Goal: Book appointment/travel/reservation

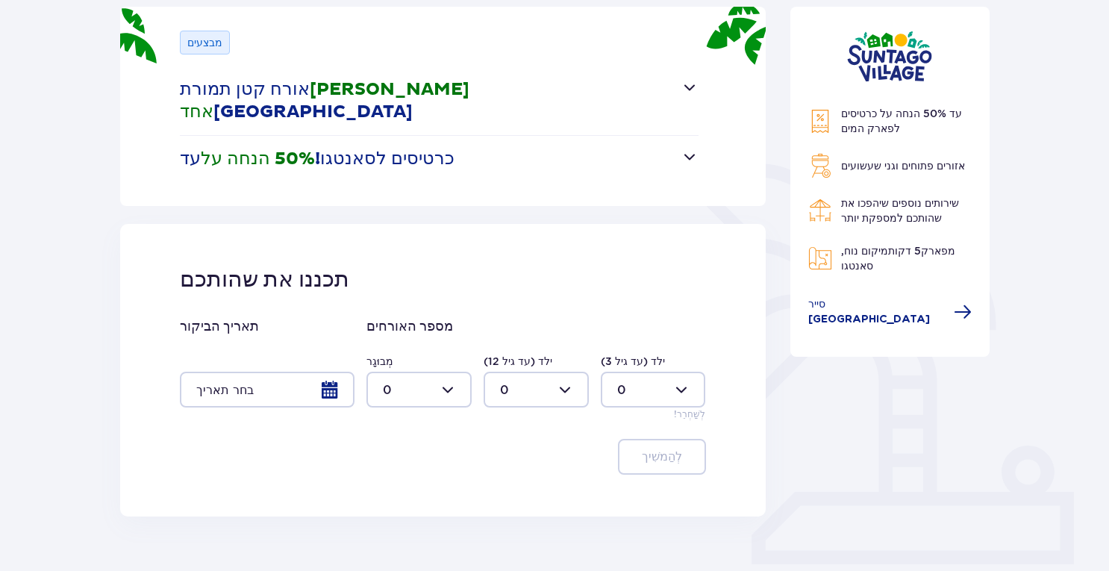
scroll to position [224, 0]
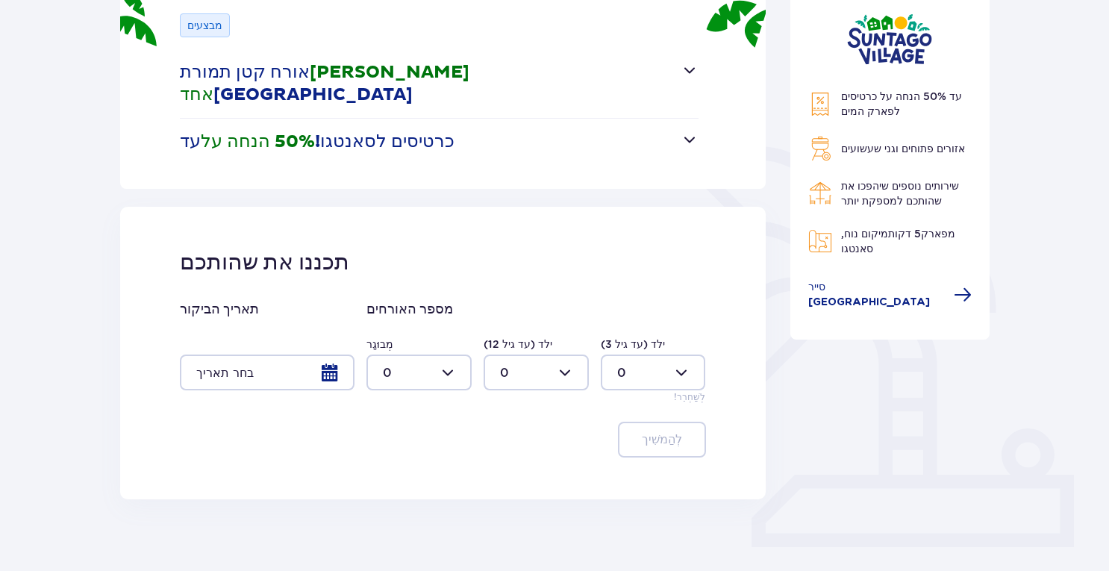
click at [343, 354] on div at bounding box center [267, 372] width 175 height 36
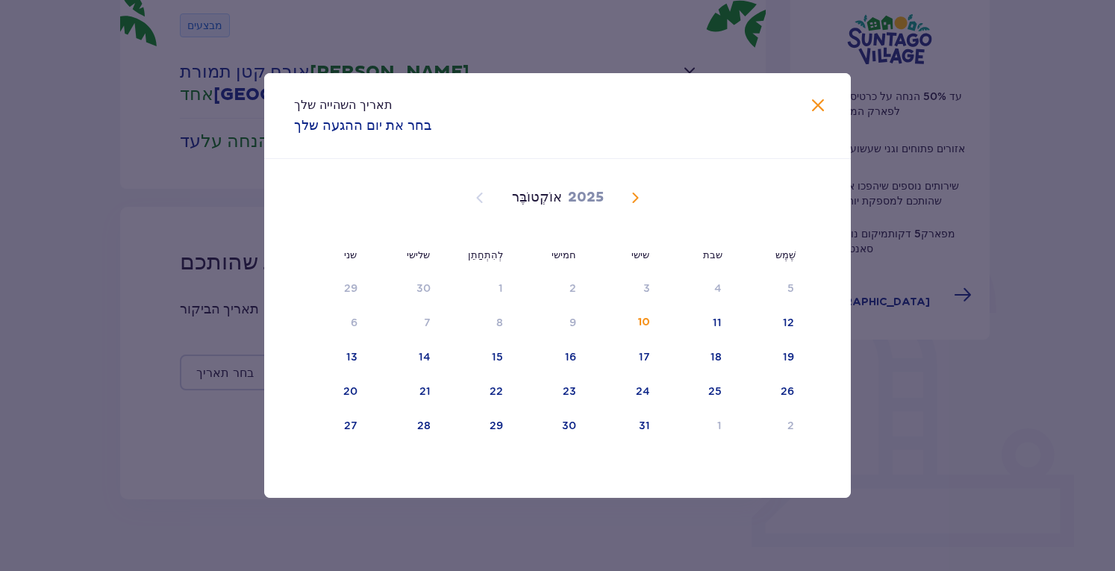
click at [639, 205] on span "בחודש הבא" at bounding box center [635, 198] width 18 height 18
click at [639, 204] on span "בחודש הבא" at bounding box center [635, 198] width 18 height 18
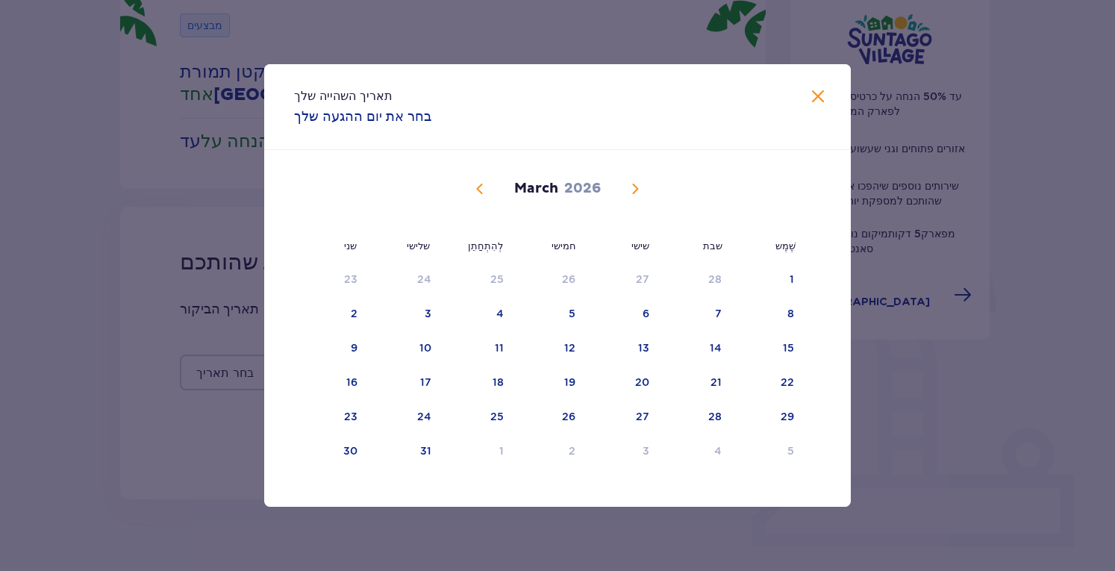
click at [638, 203] on div "March 2026" at bounding box center [557, 206] width 494 height 112
click at [638, 203] on div "מַרס 2026" at bounding box center [557, 206] width 494 height 112
click at [636, 195] on span "בחודש הבא" at bounding box center [635, 189] width 18 height 18
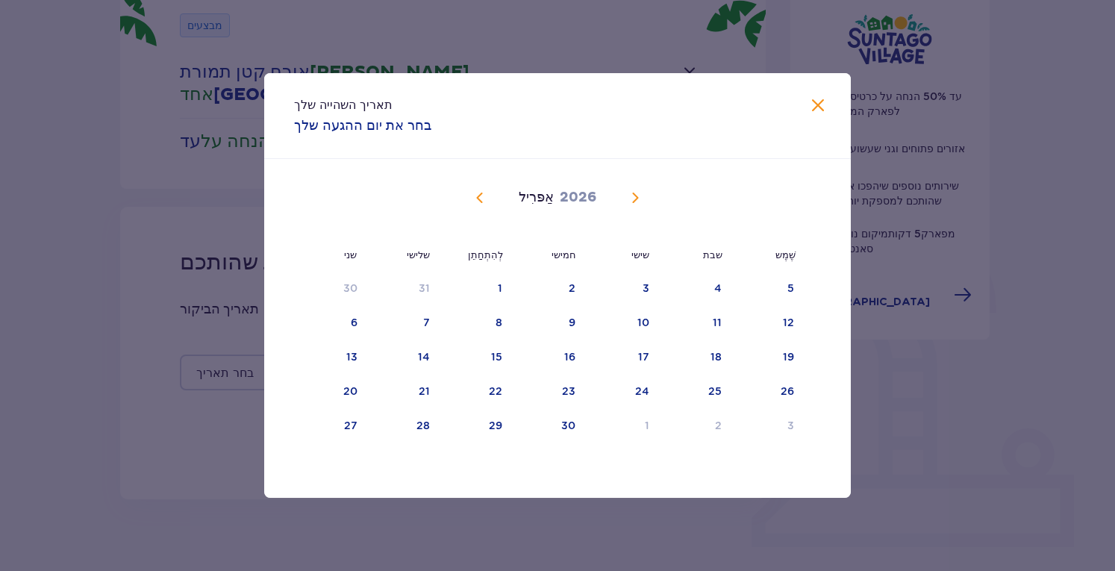
click at [636, 195] on span "בחודש הבא" at bounding box center [635, 198] width 18 height 18
click at [636, 194] on span "בחודש הבא" at bounding box center [635, 198] width 18 height 18
click at [637, 194] on span "בחודש הבא" at bounding box center [635, 198] width 18 height 18
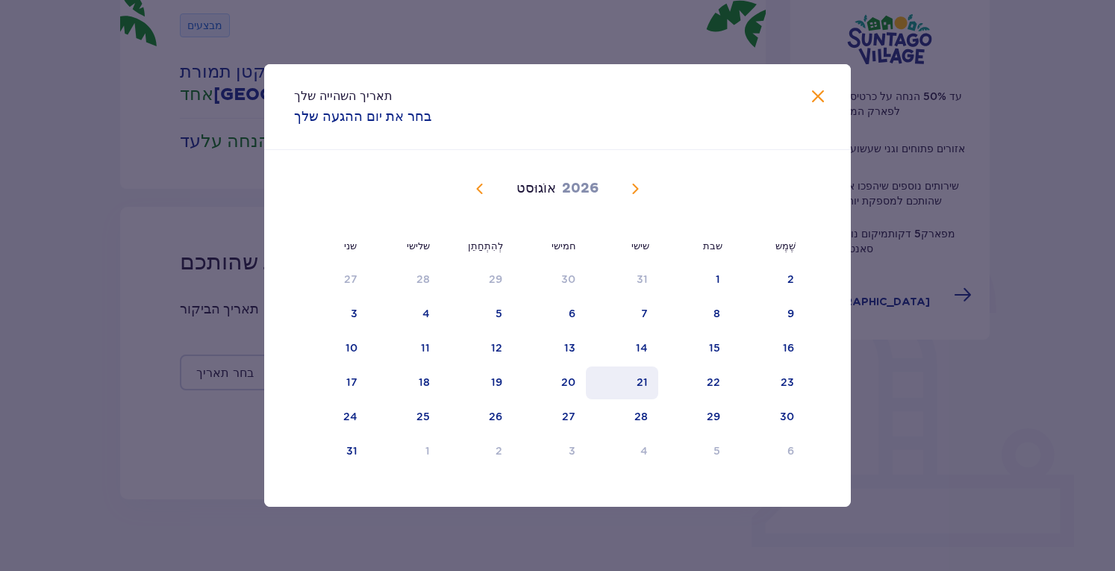
click at [633, 384] on div "21" at bounding box center [622, 382] width 72 height 33
click at [581, 407] on div "27" at bounding box center [550, 417] width 74 height 33
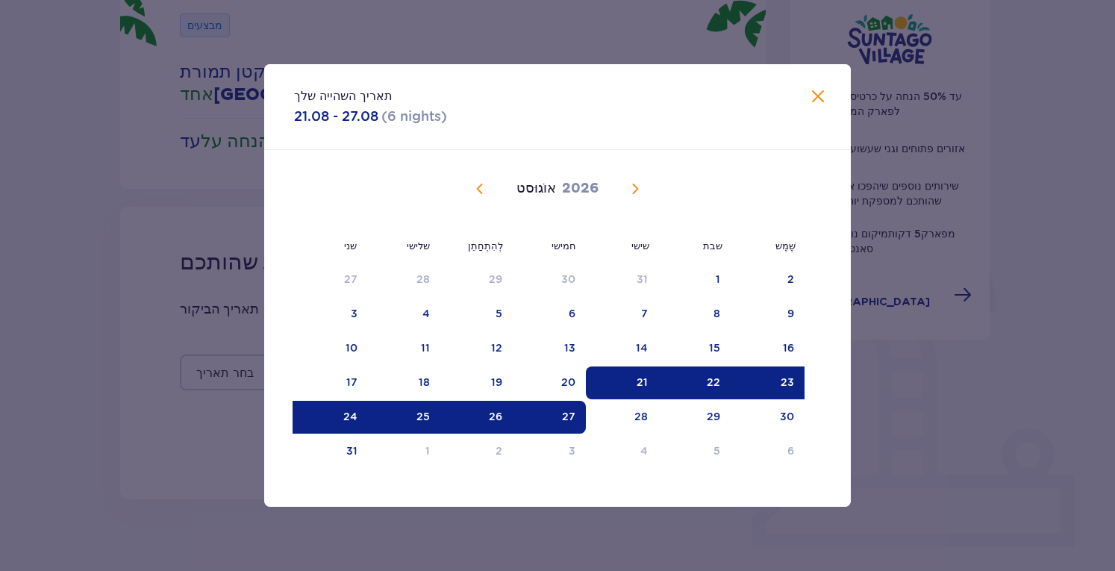
type input "21.08.26 - 27.08.26"
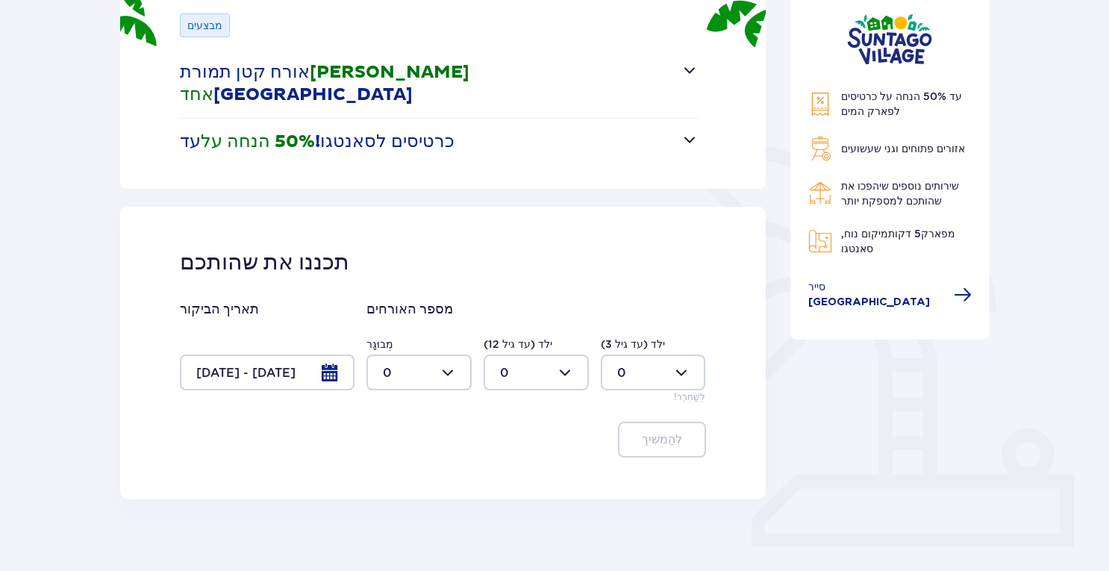
click at [444, 354] on div at bounding box center [418, 372] width 105 height 36
click at [402, 458] on div "2" at bounding box center [419, 457] width 72 height 16
type input "2"
click at [691, 354] on div at bounding box center [653, 372] width 105 height 36
click at [636, 452] on div "2" at bounding box center [653, 457] width 72 height 16
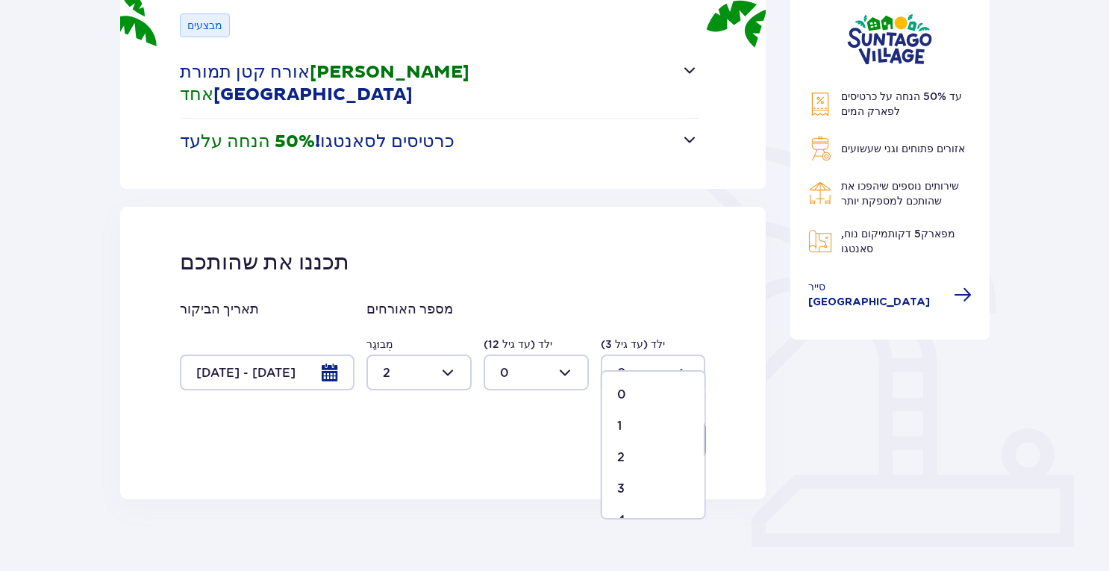
type input "2"
click at [567, 354] on div at bounding box center [535, 372] width 105 height 36
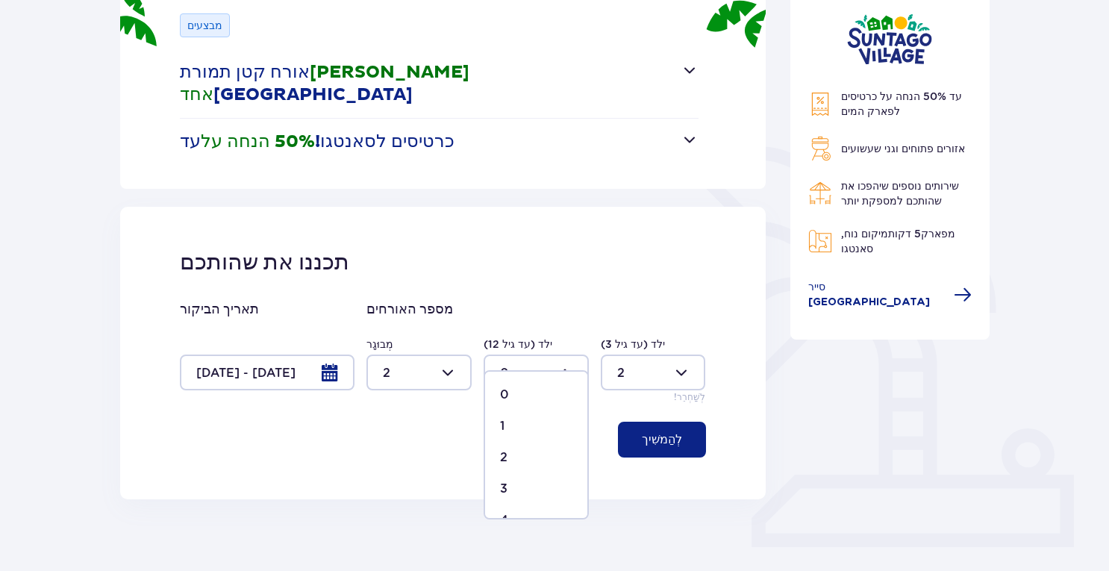
click at [512, 456] on div "2" at bounding box center [536, 457] width 72 height 16
type input "2"
click at [680, 430] on span "button" at bounding box center [685, 439] width 18 height 18
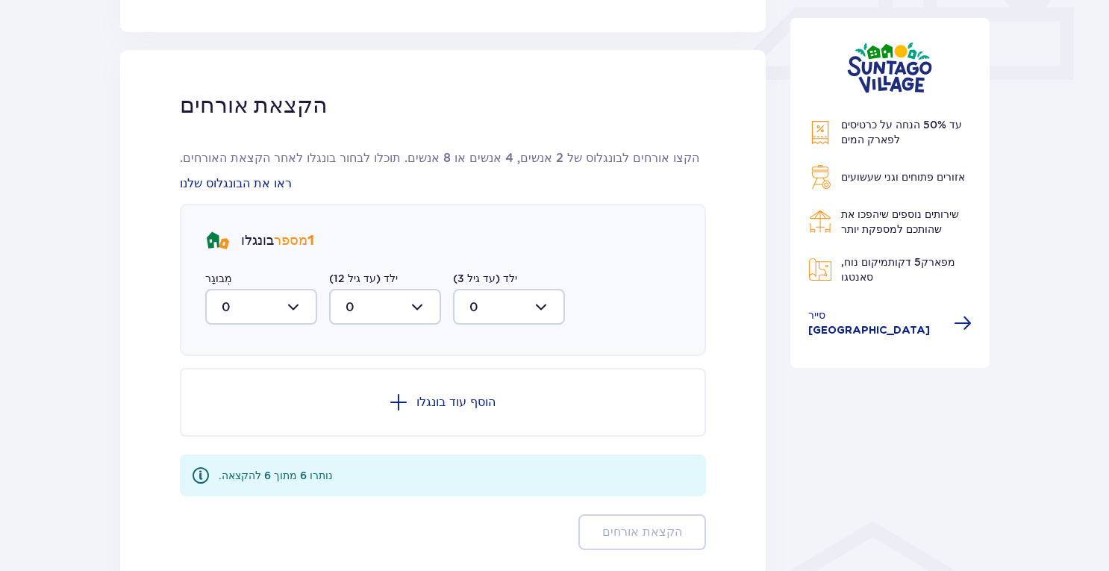
scroll to position [700, 0]
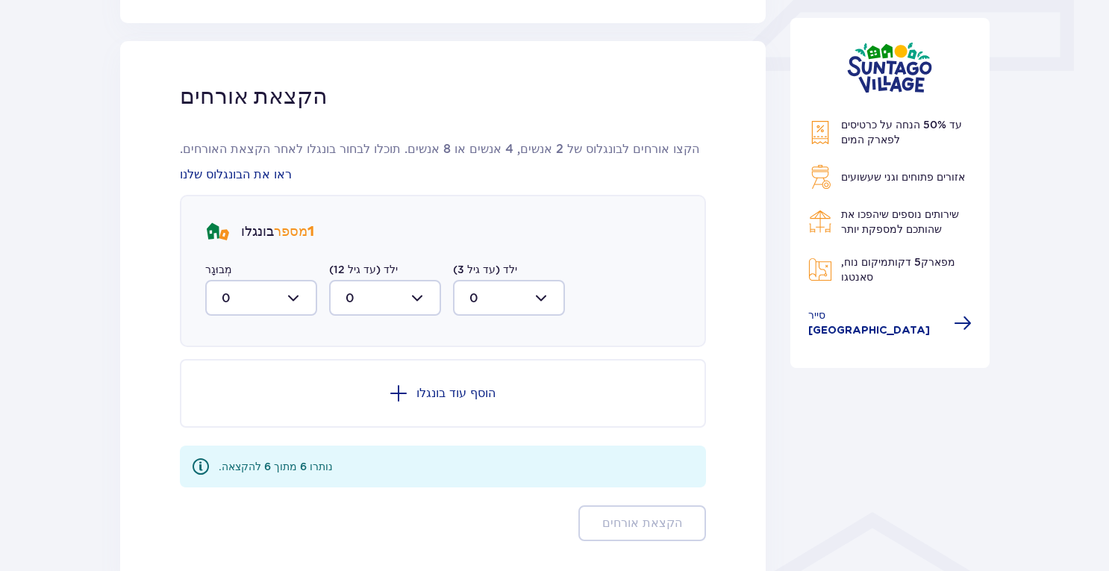
click at [304, 280] on div at bounding box center [261, 298] width 112 height 36
click at [248, 398] on div "2" at bounding box center [261, 406] width 79 height 16
type input "2"
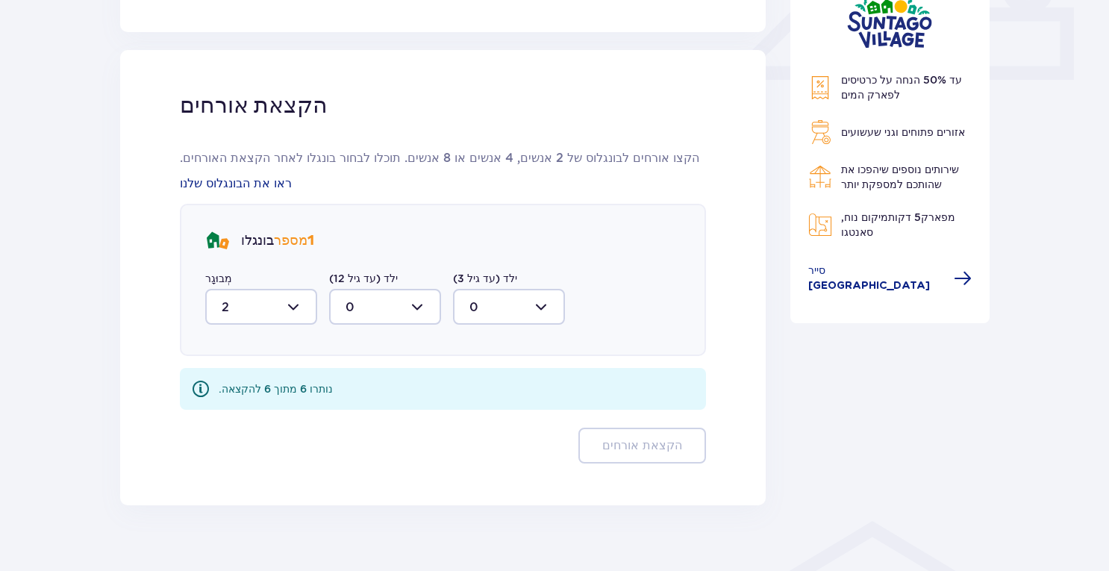
click at [424, 289] on div at bounding box center [385, 307] width 112 height 36
click at [356, 407] on div "2" at bounding box center [384, 415] width 79 height 16
type input "2"
click at [551, 289] on div at bounding box center [509, 307] width 112 height 36
click at [488, 375] on div "1" at bounding box center [508, 383] width 79 height 16
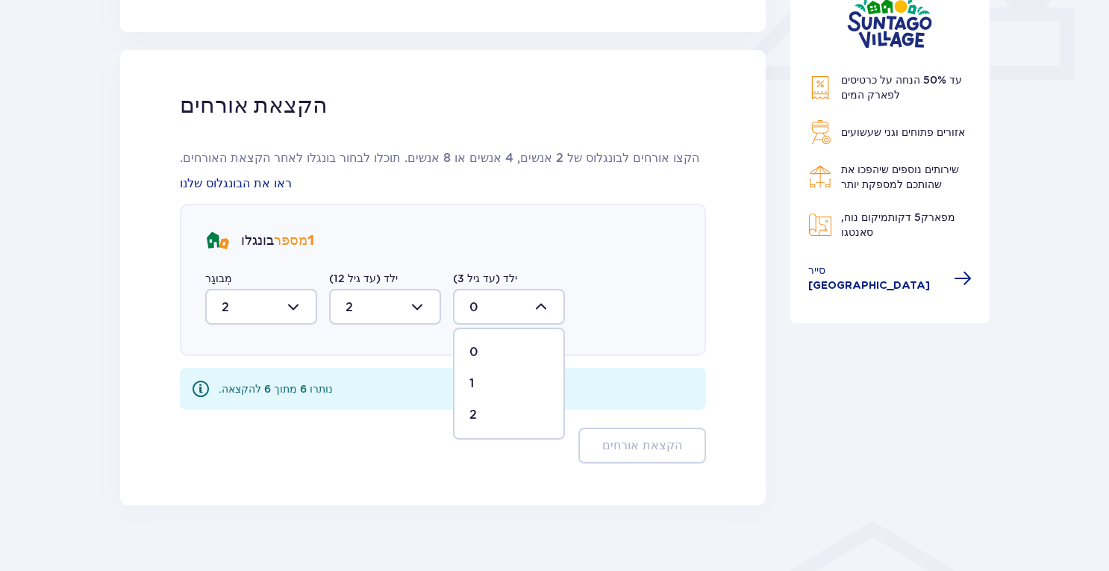
type input "1"
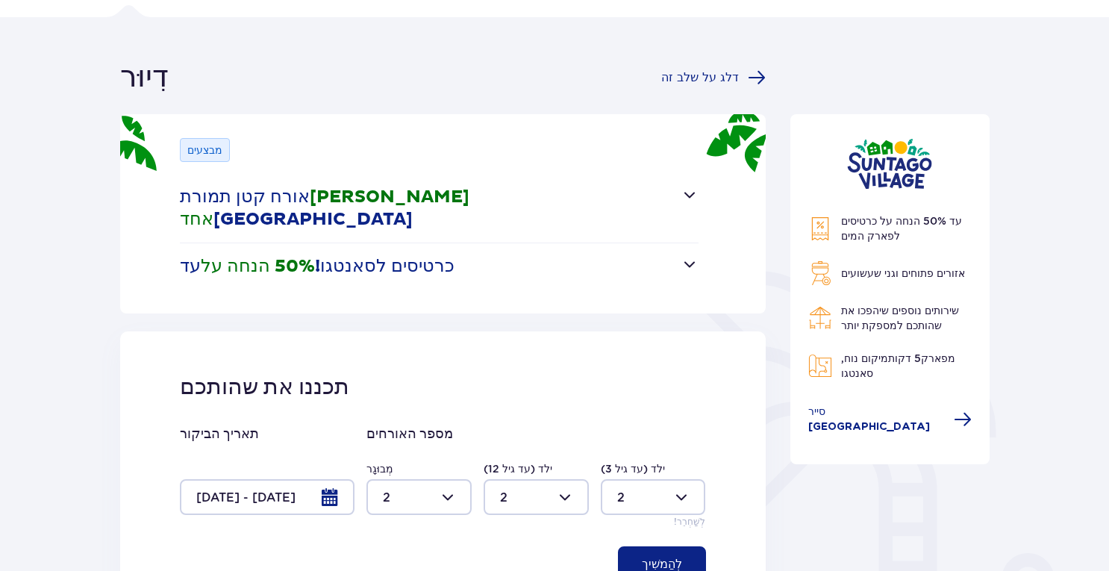
scroll to position [169, 0]
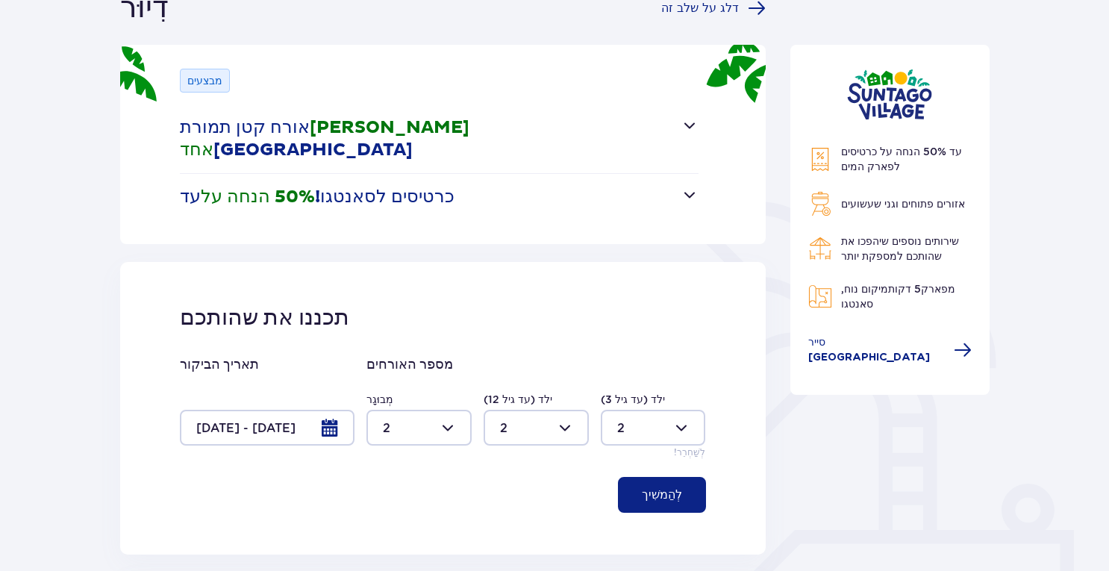
click at [666, 489] on font "לְהַמשִׁיך" at bounding box center [662, 495] width 40 height 12
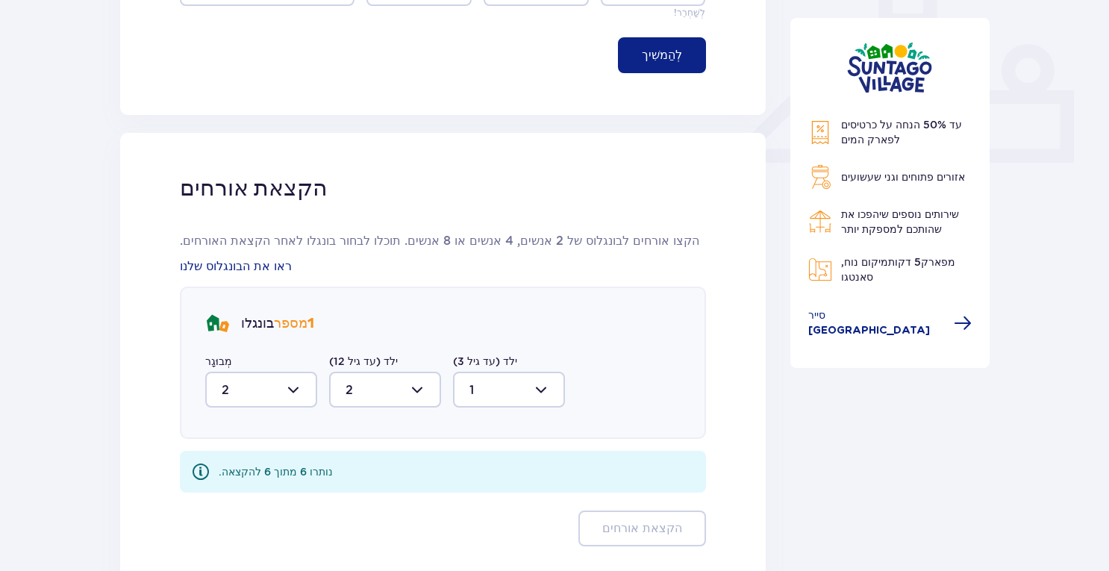
scroll to position [467, 0]
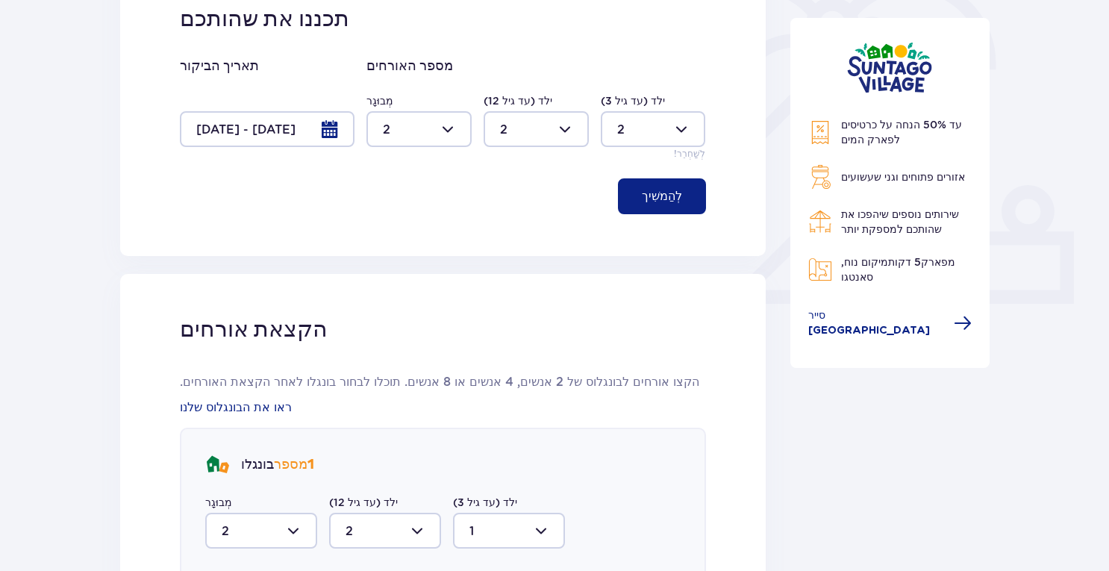
click at [683, 111] on div at bounding box center [653, 129] width 105 height 36
click at [627, 177] on div "1" at bounding box center [653, 183] width 72 height 16
type input "1"
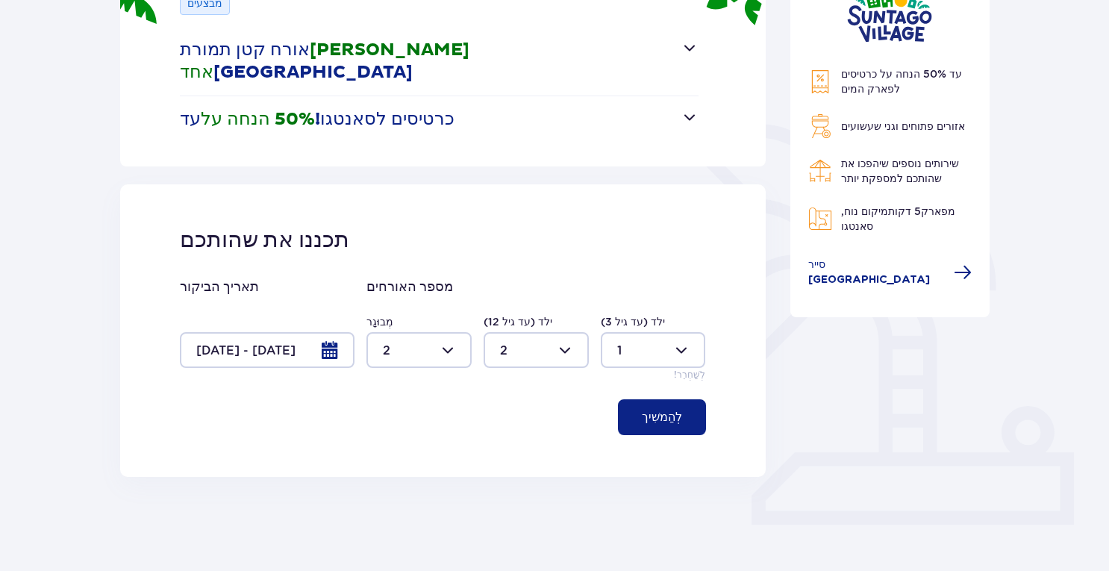
click at [657, 411] on font "לְהַמשִׁיך" at bounding box center [662, 417] width 40 height 12
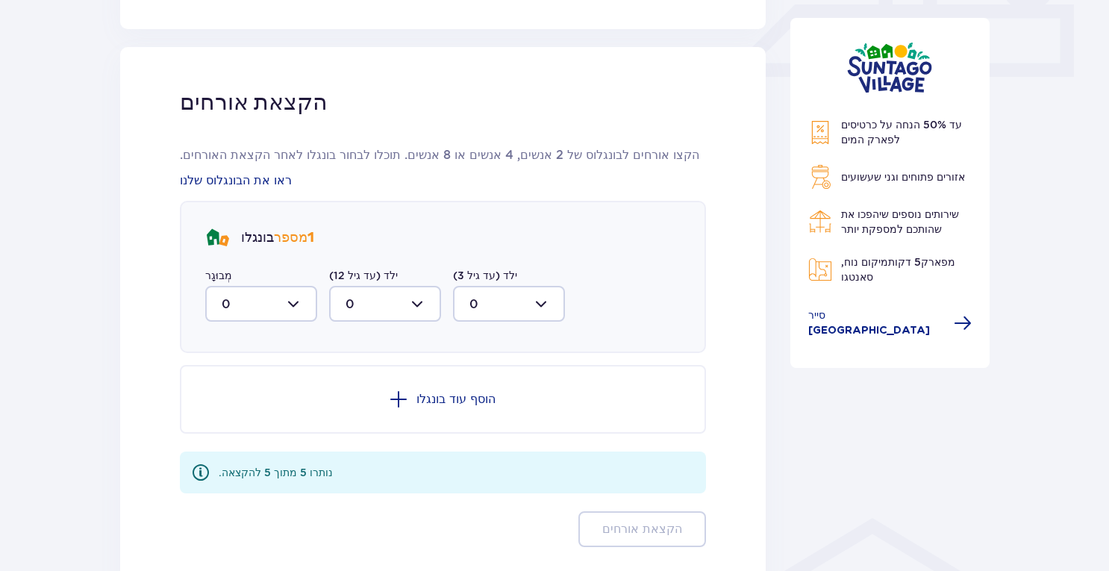
scroll to position [700, 0]
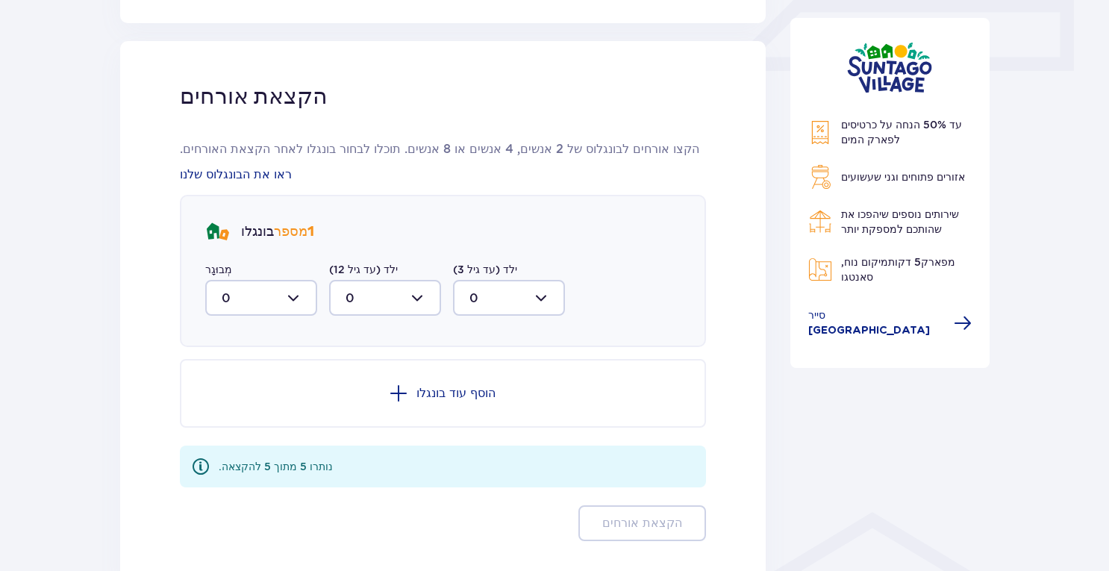
click at [281, 281] on div at bounding box center [261, 298] width 112 height 36
click at [234, 398] on div "2" at bounding box center [261, 406] width 79 height 16
type input "2"
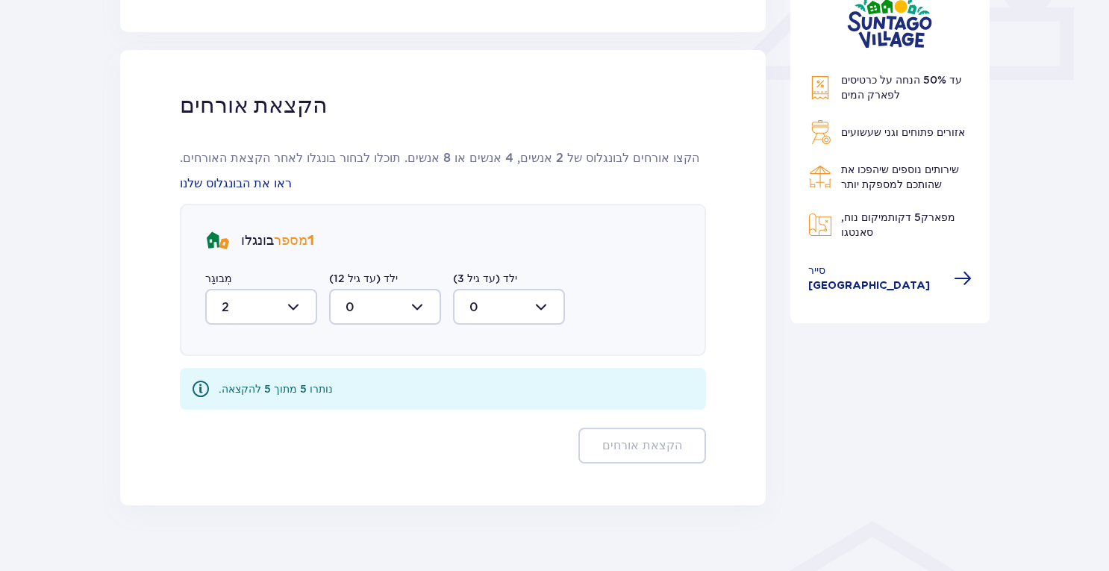
click at [412, 289] on div at bounding box center [385, 307] width 112 height 36
click at [367, 407] on div "2" at bounding box center [384, 415] width 79 height 16
type input "2"
click at [561, 289] on div at bounding box center [509, 307] width 112 height 36
click at [498, 375] on div "1" at bounding box center [508, 383] width 79 height 16
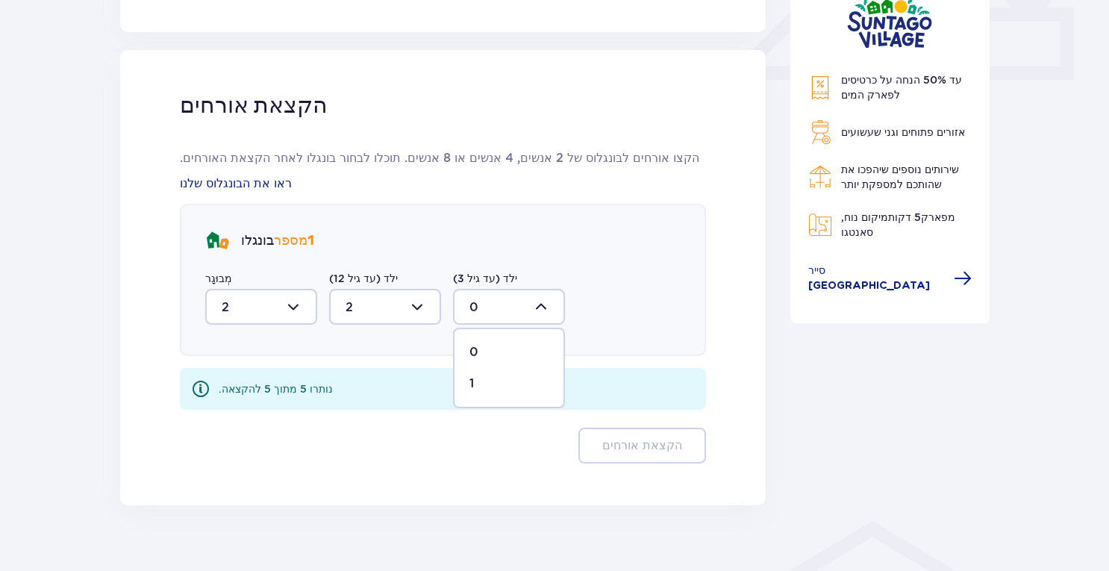
type input "1"
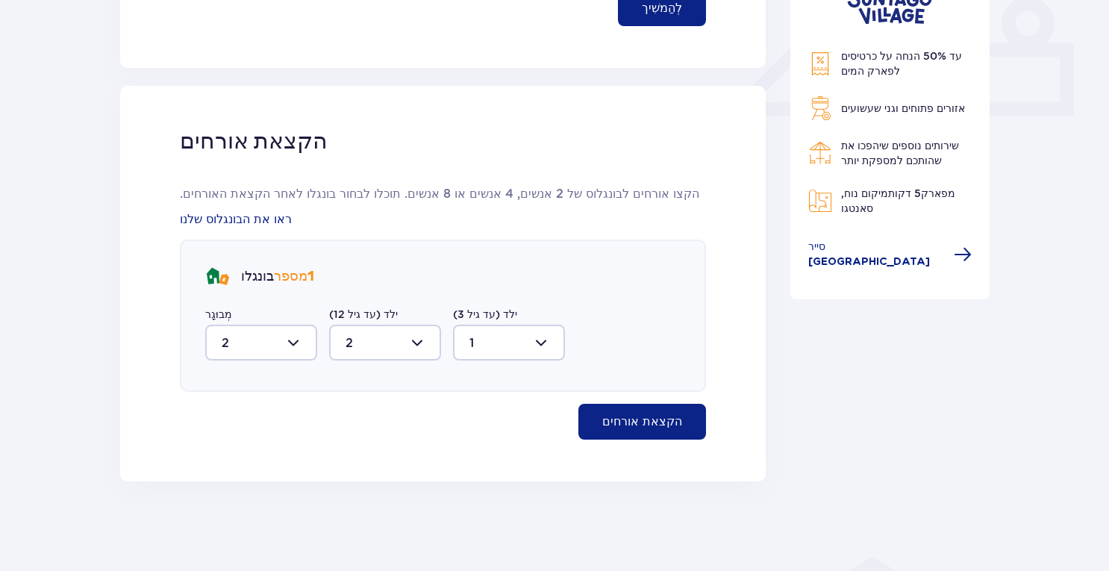
scroll to position [631, 0]
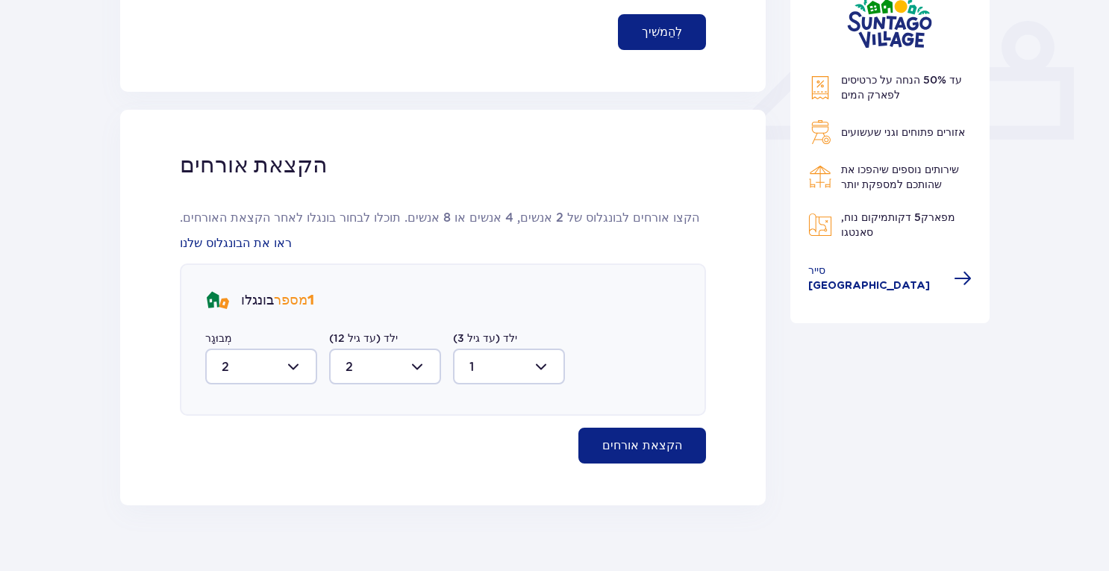
click at [639, 439] on font "הקצאת אורחים" at bounding box center [642, 445] width 80 height 12
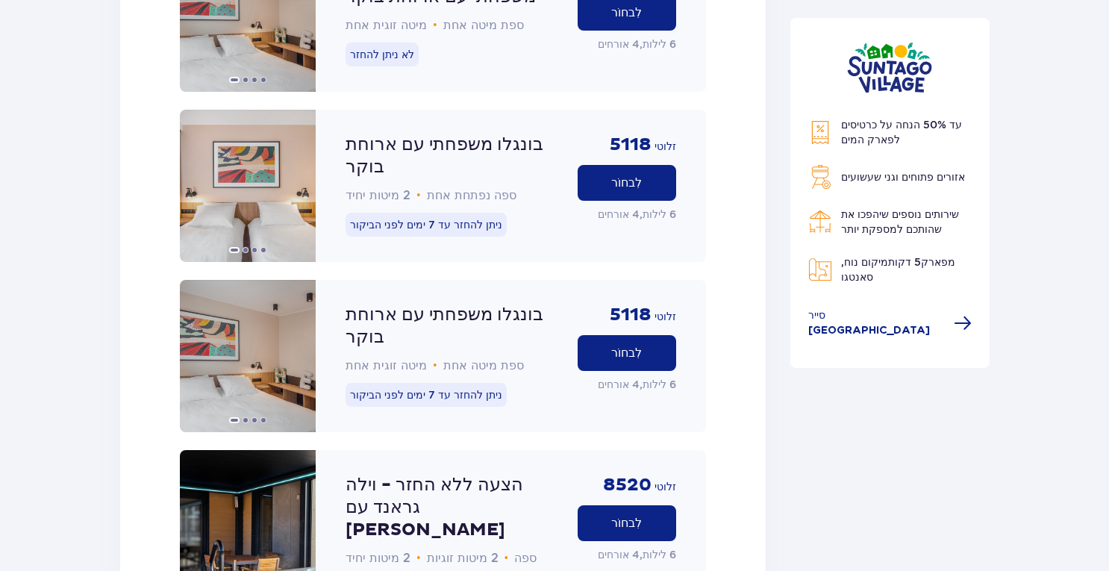
scroll to position [2232, 0]
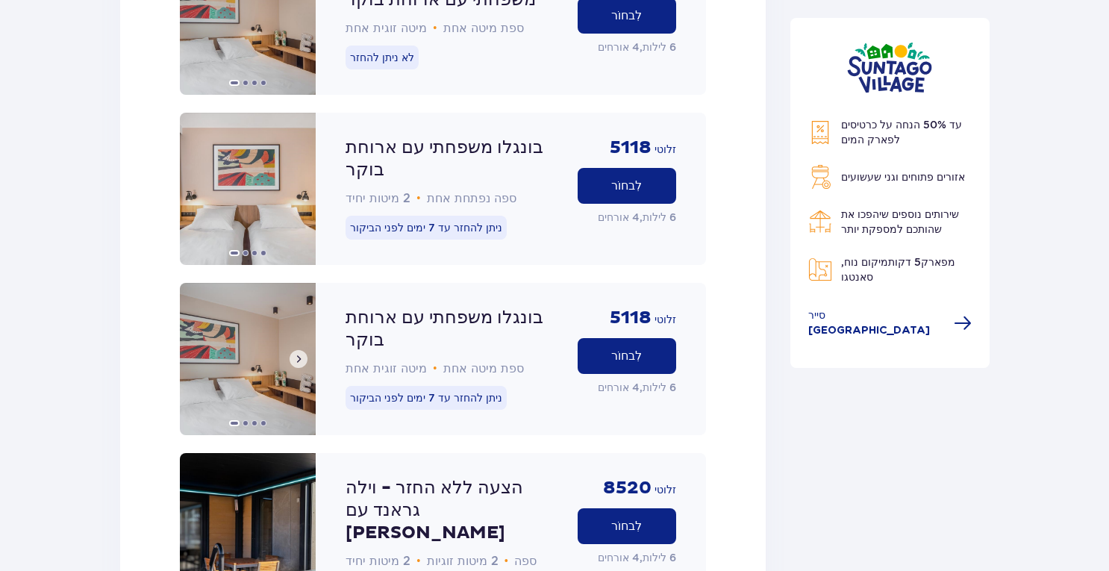
click at [298, 353] on span at bounding box center [298, 359] width 12 height 12
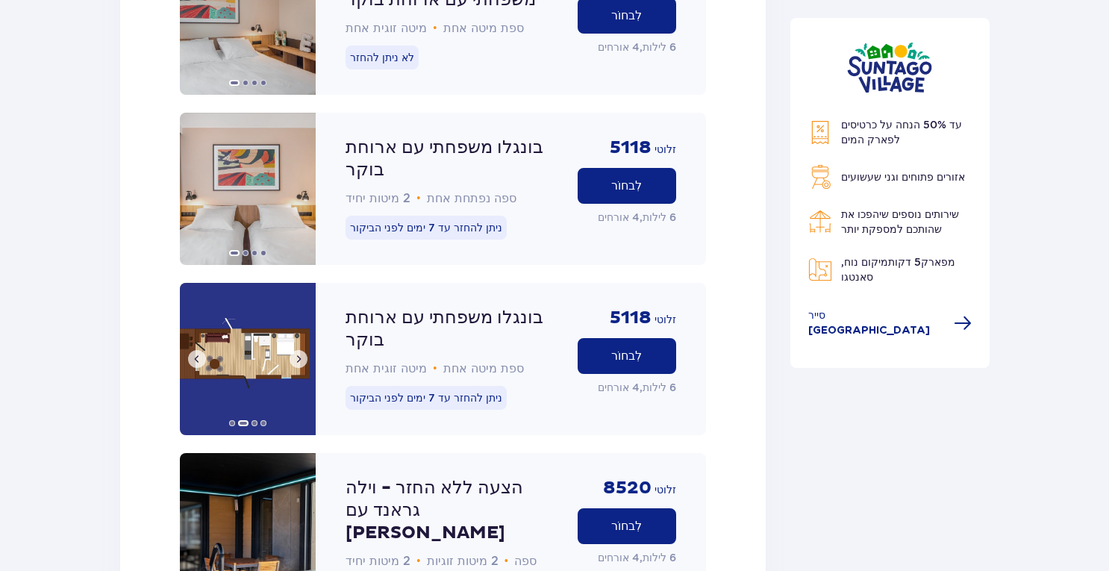
click at [298, 353] on span at bounding box center [298, 359] width 12 height 12
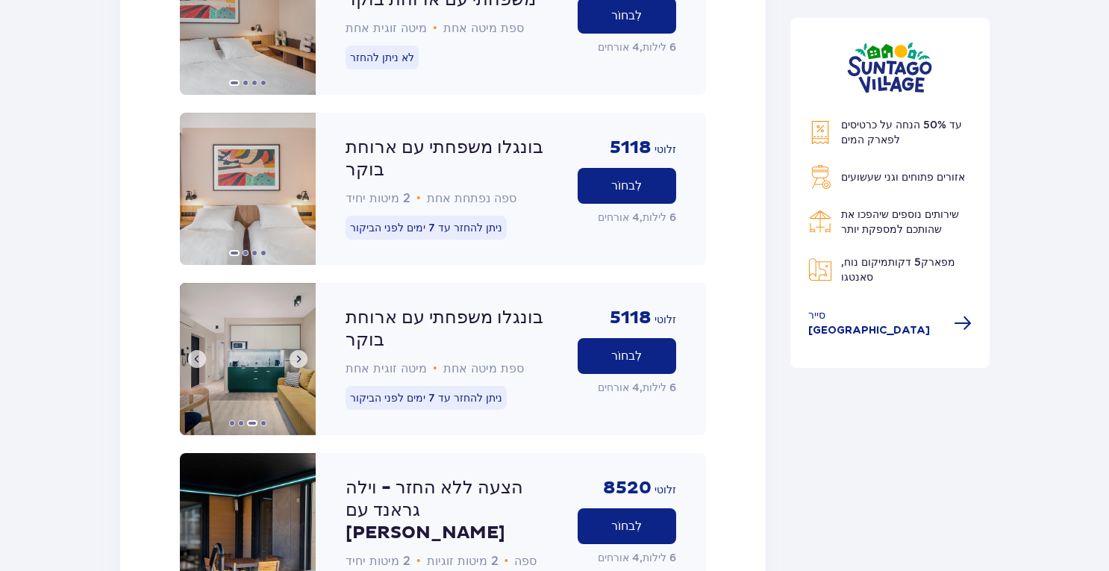
click at [298, 353] on span at bounding box center [298, 359] width 12 height 12
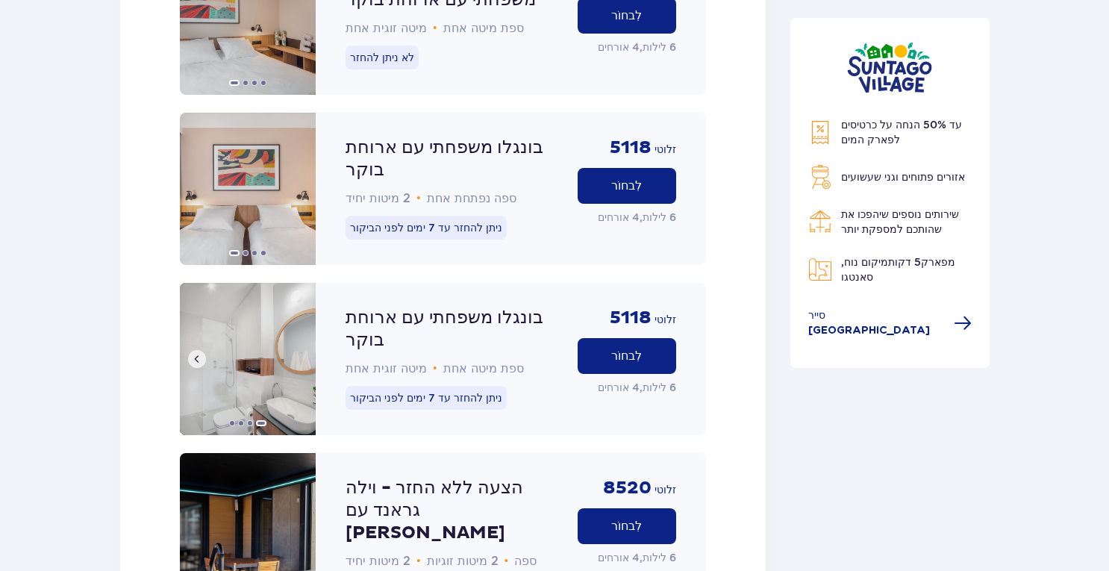
click at [298, 283] on img at bounding box center [248, 359] width 136 height 152
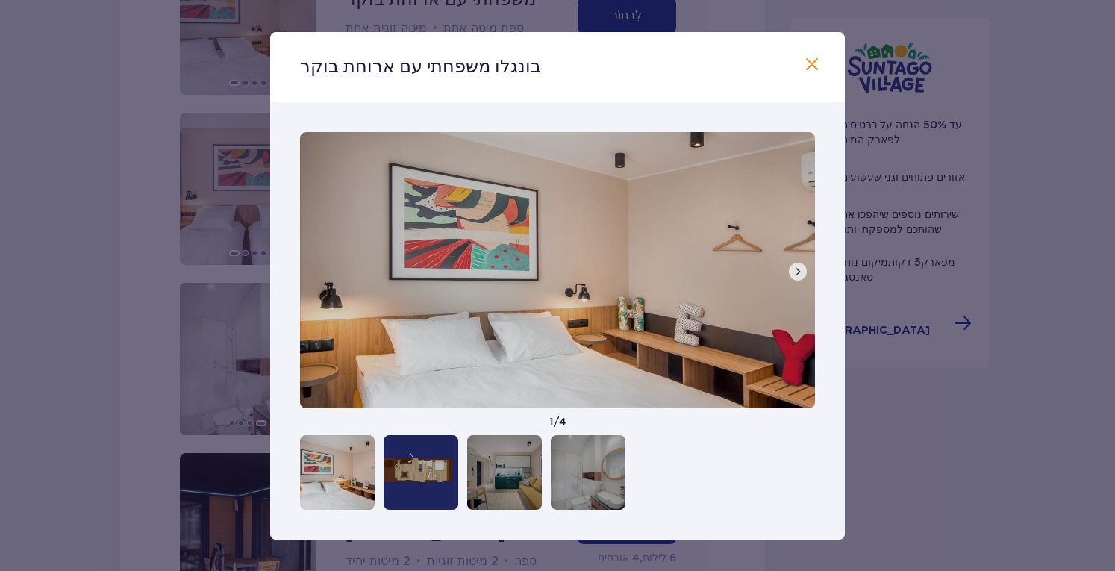
click at [801, 272] on span at bounding box center [798, 272] width 12 height 12
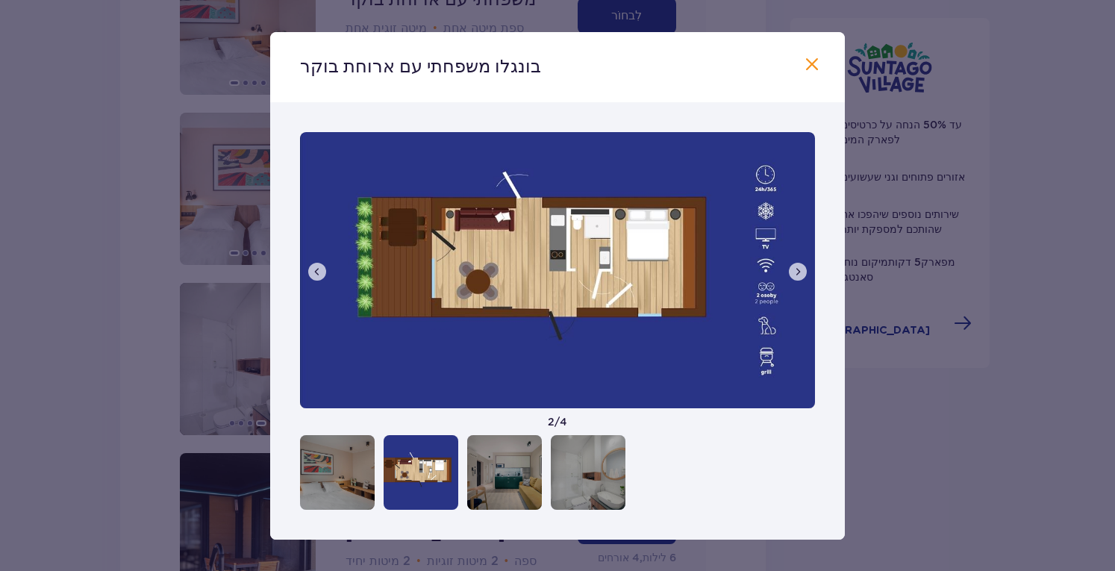
click at [795, 271] on span at bounding box center [798, 272] width 12 height 12
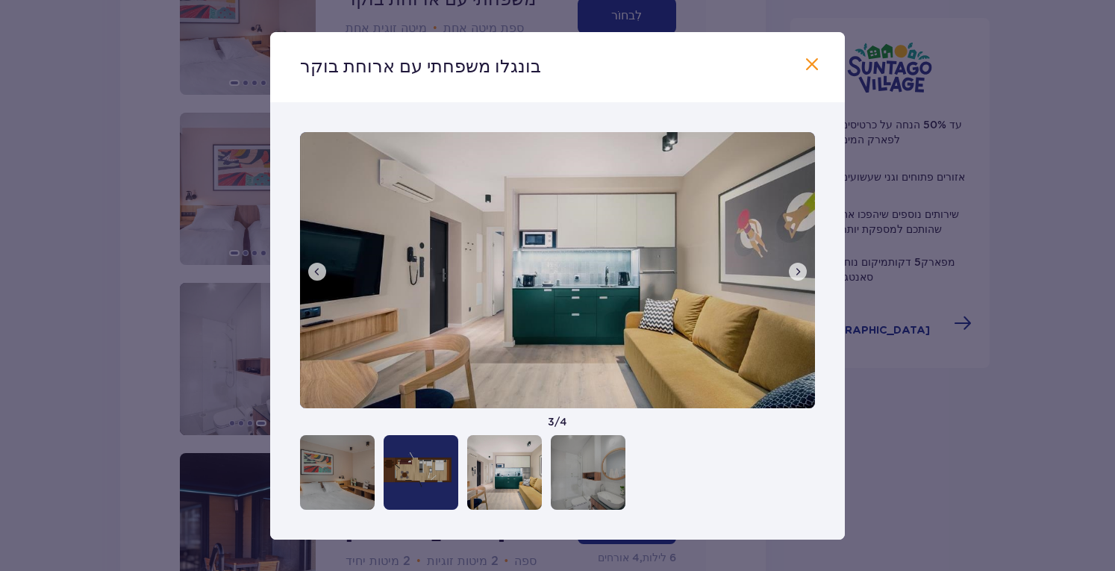
click at [809, 71] on span at bounding box center [812, 65] width 18 height 18
click at [809, 71] on div at bounding box center [890, 67] width 164 height 51
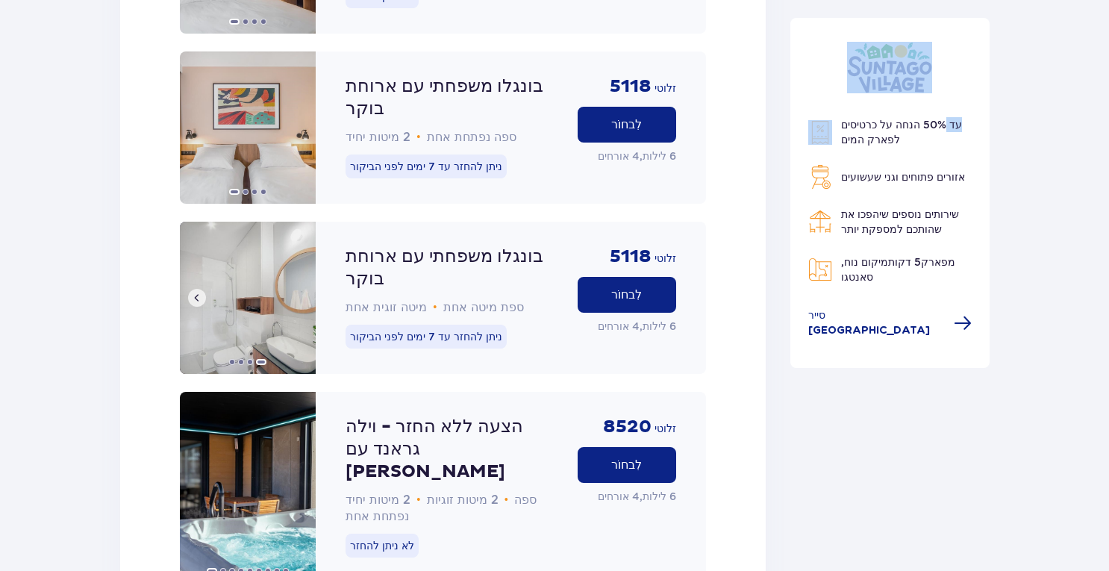
scroll to position [2307, 0]
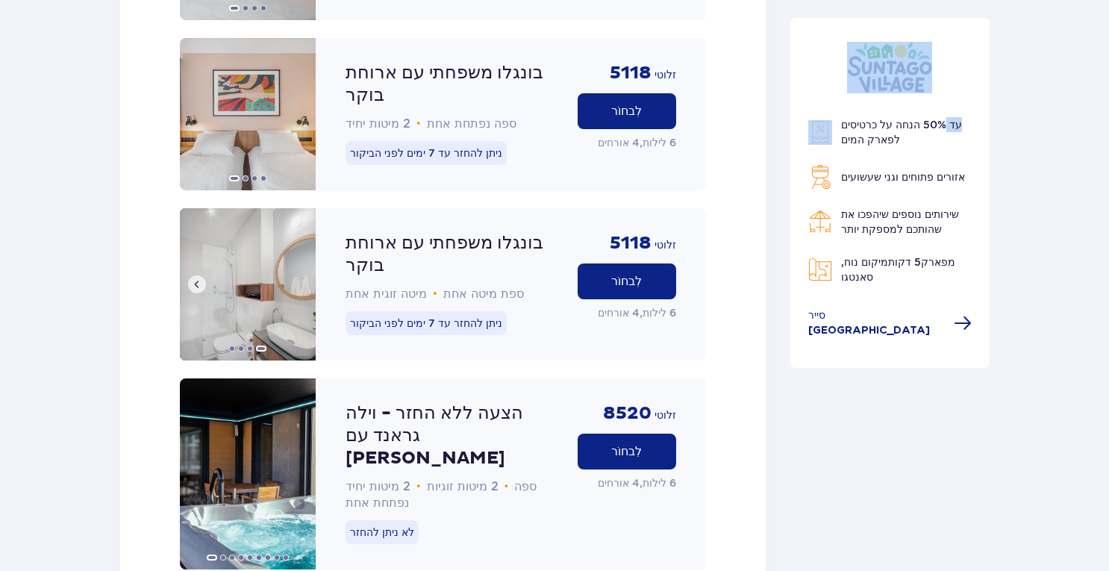
click at [197, 278] on span at bounding box center [197, 284] width 12 height 12
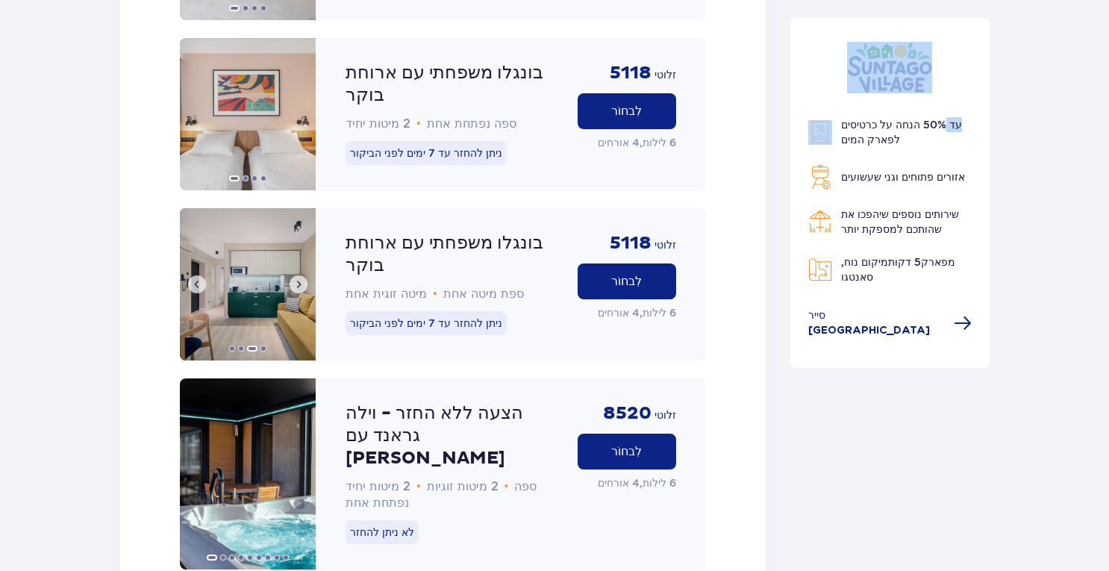
click at [197, 278] on span at bounding box center [197, 284] width 12 height 12
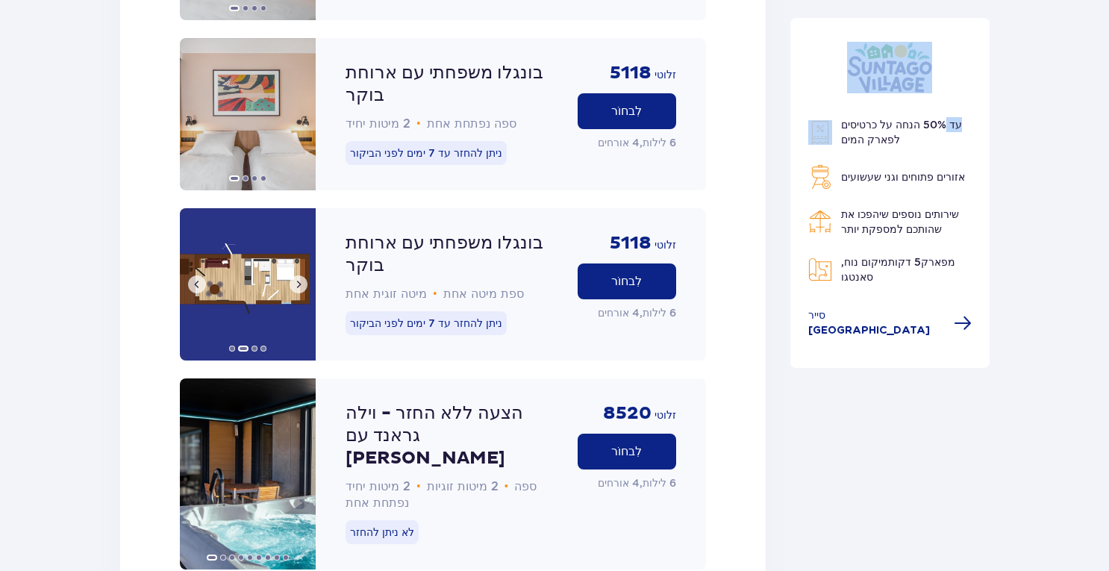
click at [197, 278] on span at bounding box center [197, 284] width 12 height 12
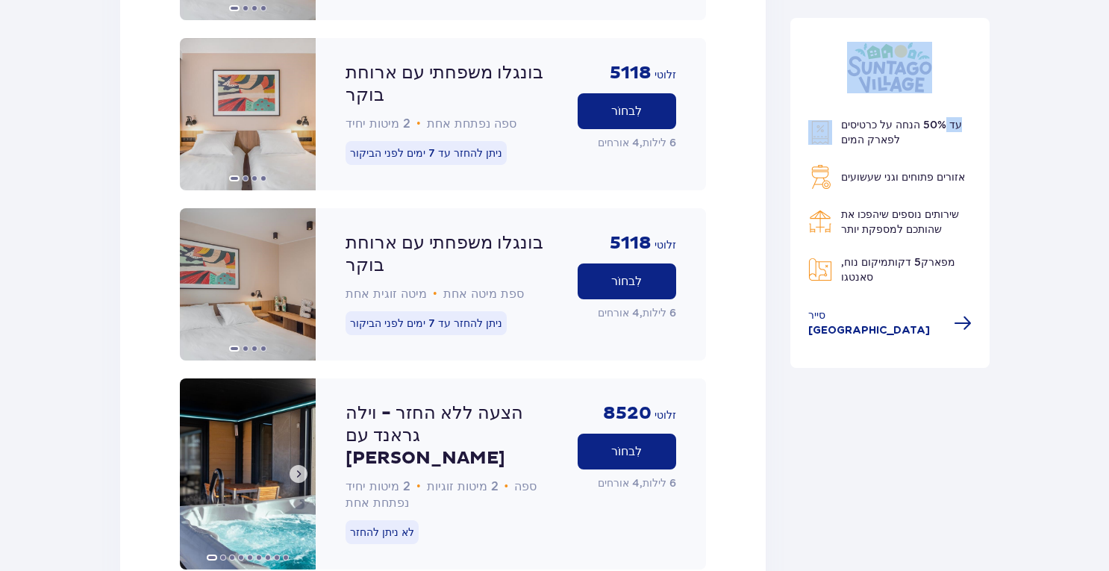
click at [298, 468] on span at bounding box center [298, 474] width 12 height 12
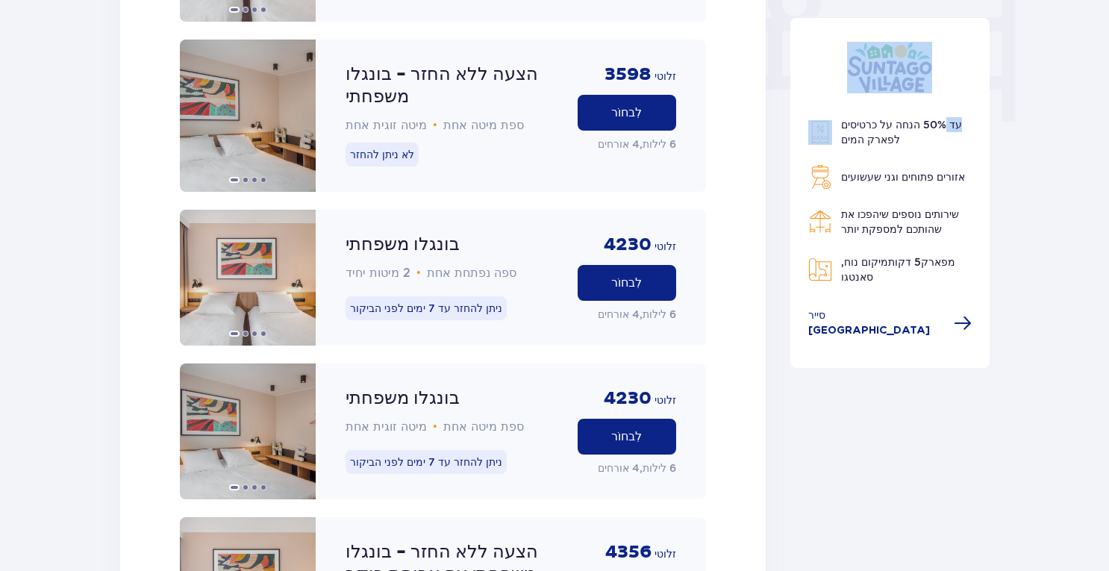
scroll to position [1486, 0]
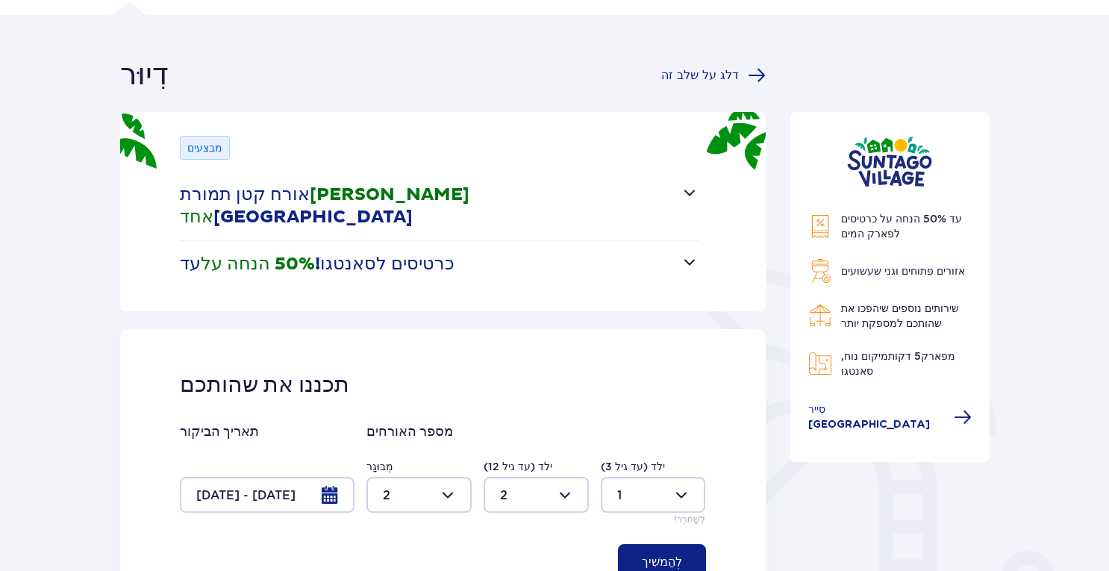
scroll to position [0, 0]
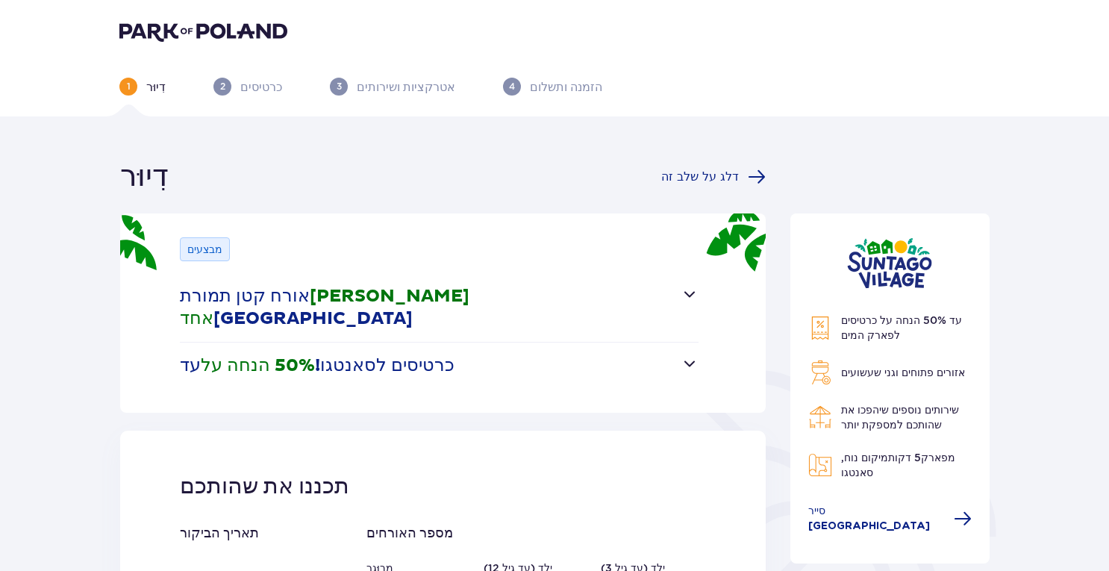
click at [213, 28] on img at bounding box center [203, 31] width 168 height 21
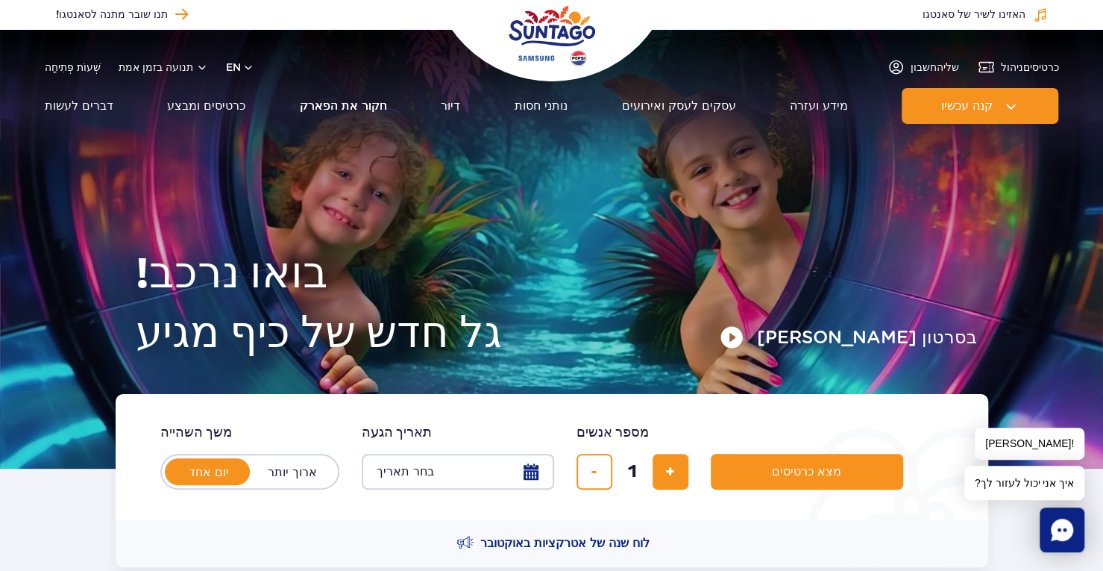
click at [350, 107] on font "חקור את הפארק" at bounding box center [343, 105] width 87 height 14
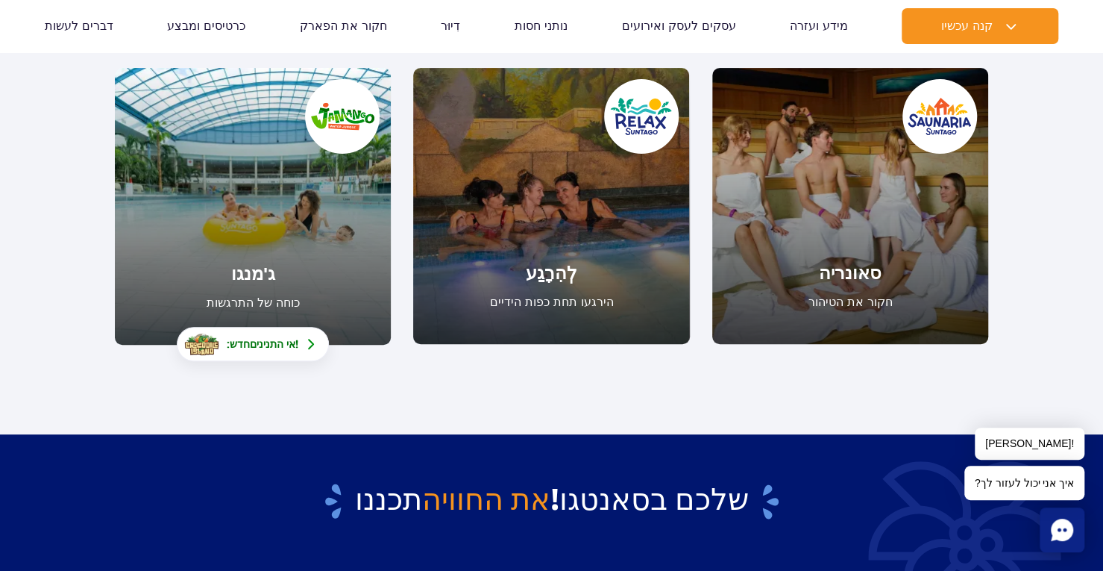
scroll to position [224, 0]
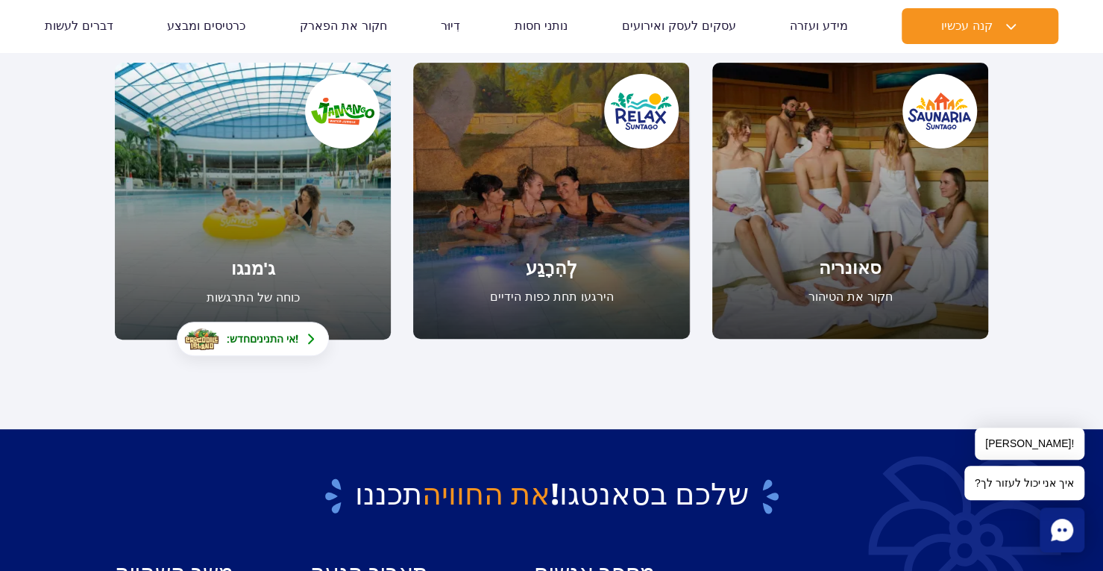
click at [292, 243] on link "ג'מנגו" at bounding box center [253, 201] width 276 height 277
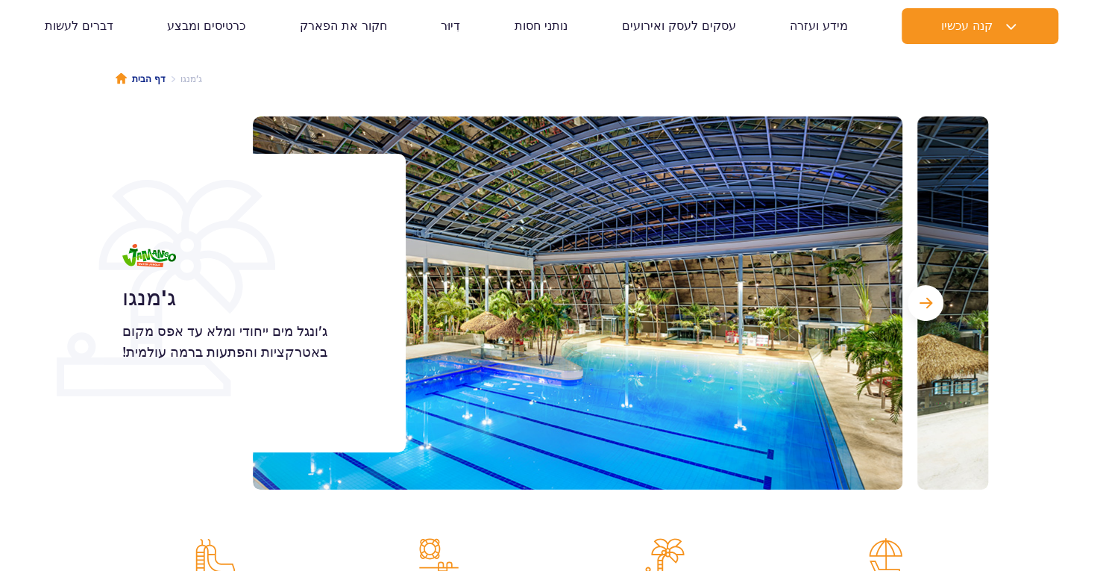
scroll to position [149, 0]
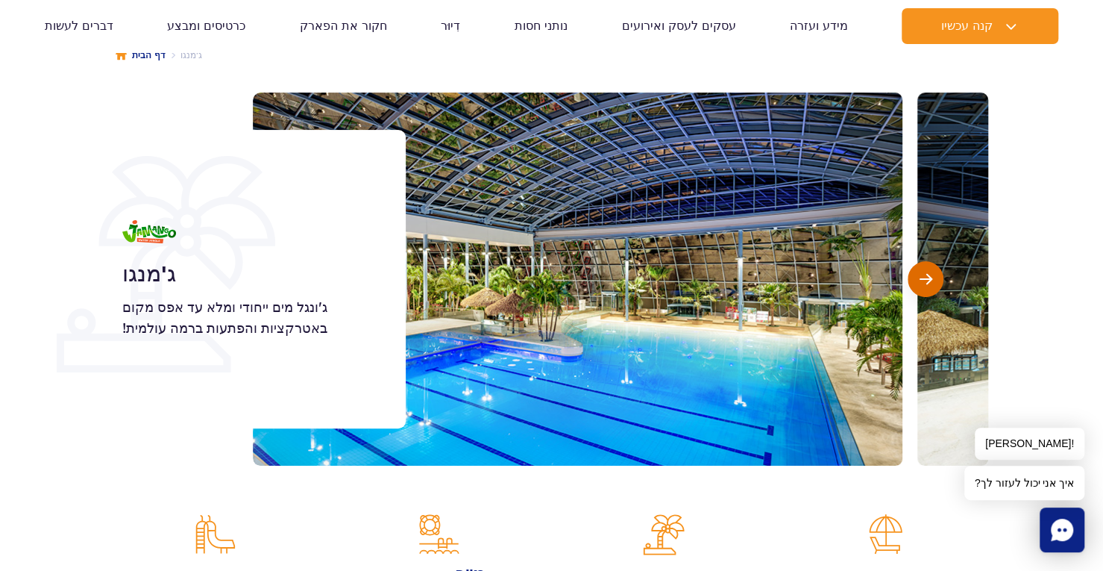
click at [922, 277] on span "השקופית הבאה" at bounding box center [926, 278] width 13 height 13
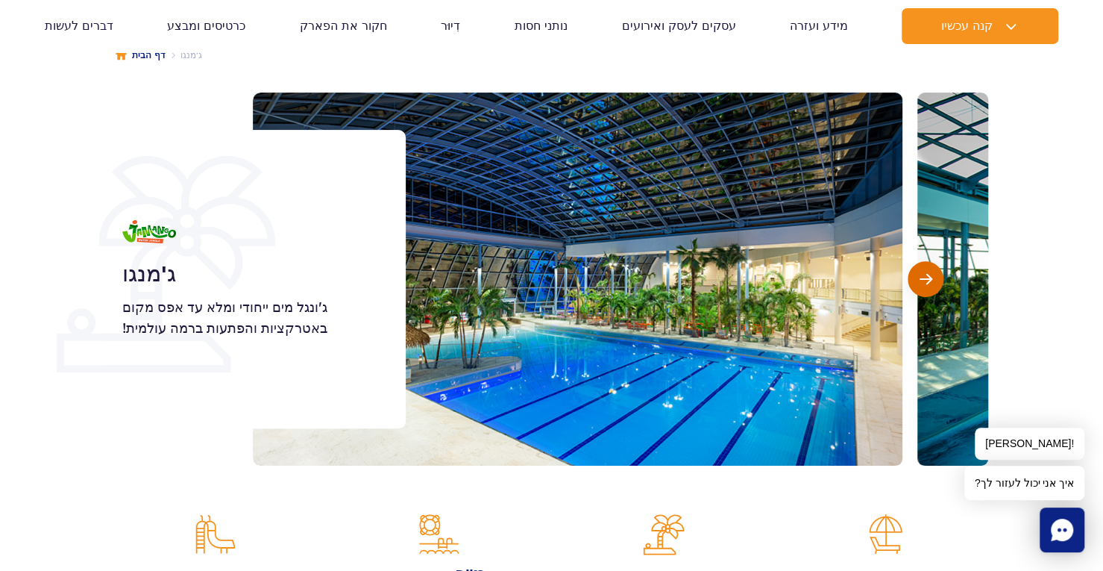
click at [922, 277] on span "השקופית הבאה" at bounding box center [926, 278] width 13 height 13
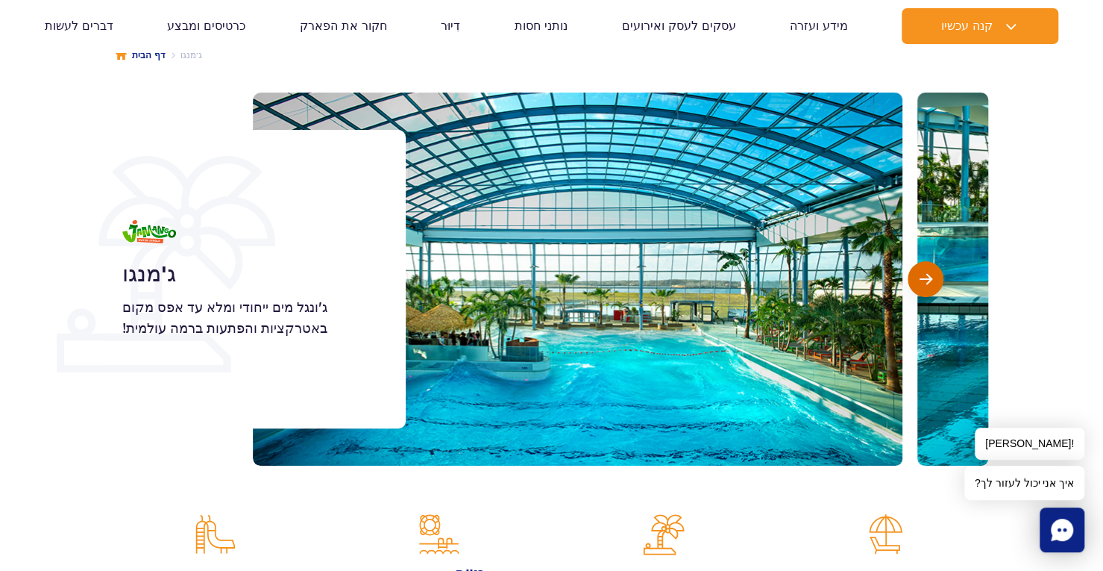
scroll to position [0, 0]
click at [1026, 208] on section "ג'מנגו ג'ונגל מים ייחודי ומלא עד אפס מקום באטרקציות והפתעות ברמה עולמית! Jamango" at bounding box center [551, 279] width 1103 height 373
click at [927, 284] on span "השקופית הבאה" at bounding box center [926, 278] width 13 height 13
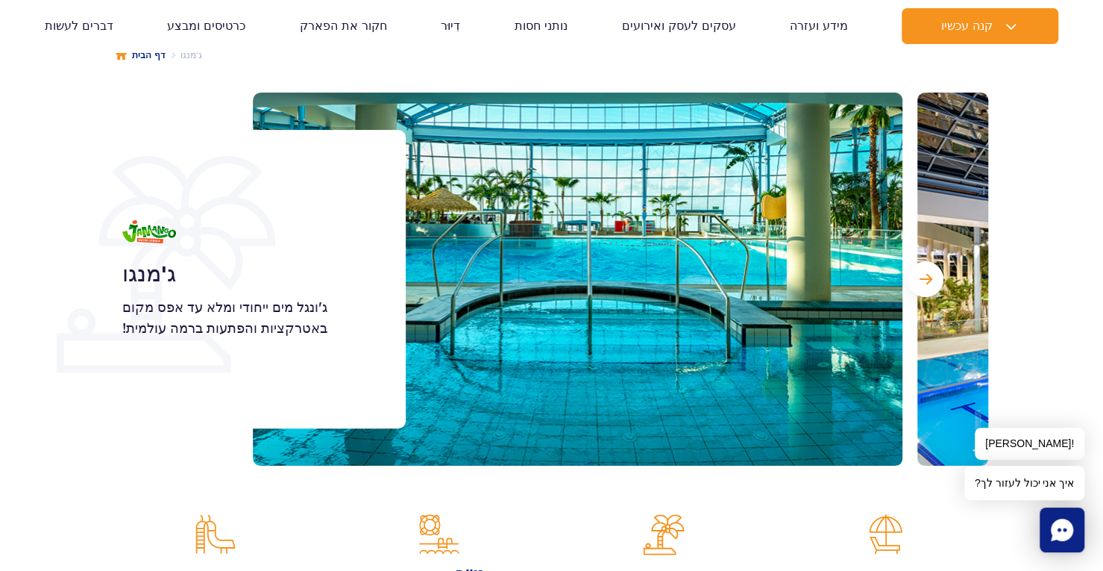
click at [146, 411] on div "ג'מנגו ג'ונגל מים ייחודי ומלא עד אפס מקום באטרקציות והפתעות ברמה עולמית!" at bounding box center [255, 279] width 302 height 298
click at [169, 266] on h1 "ג'מנגו" at bounding box center [247, 274] width 250 height 27
drag, startPoint x: 318, startPoint y: 198, endPoint x: 188, endPoint y: 195, distance: 129.9
click at [188, 195] on div "ג'מנגו ג'ונגל מים ייחודי ומלא עד אפס מקום באטרקציות והפתעות ברמה עולמית!" at bounding box center [255, 279] width 302 height 298
click at [319, 263] on h1 "ג'מנגו" at bounding box center [247, 274] width 250 height 27
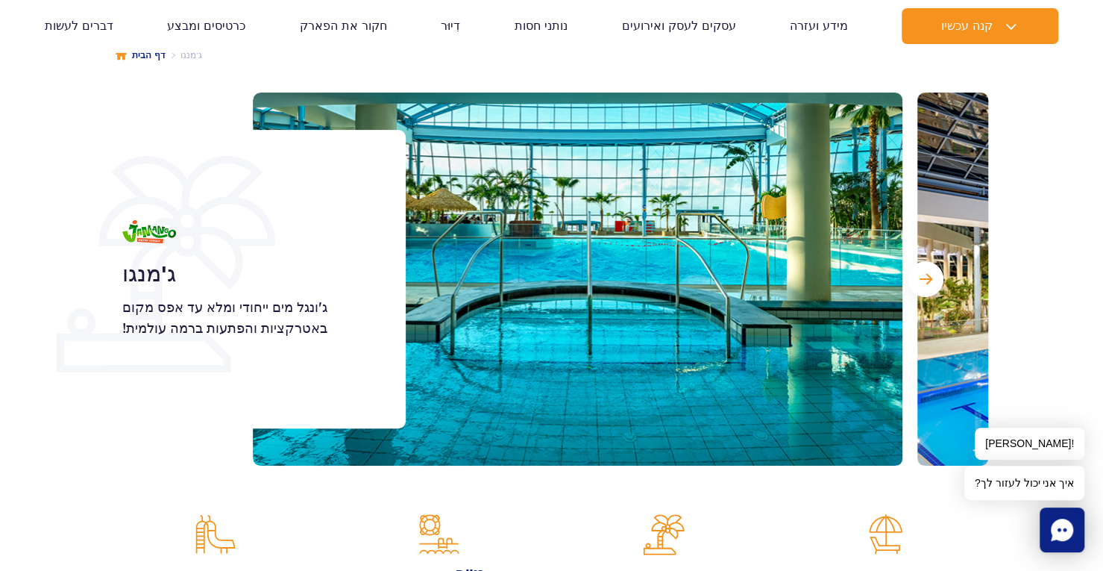
click at [192, 423] on div "ג'מנגו ג'ונגל מים ייחודי ומלא עד אפס מקום באטרקציות והפתעות ברמה עולמית!" at bounding box center [255, 279] width 302 height 298
click at [923, 277] on span "השקופית הבאה" at bounding box center [926, 278] width 13 height 13
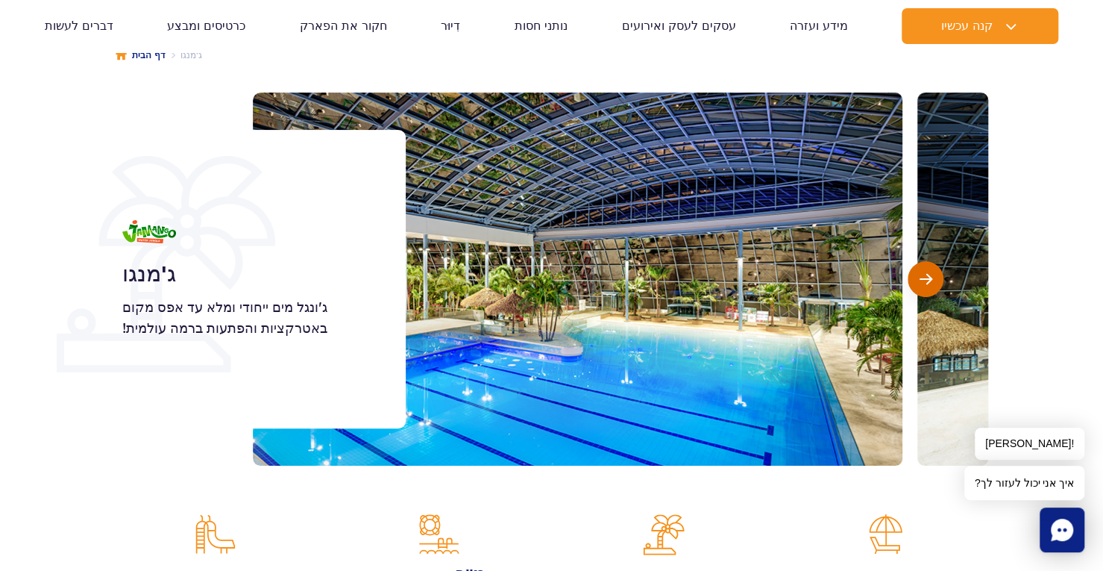
click at [923, 277] on span "השקופית הבאה" at bounding box center [926, 278] width 13 height 13
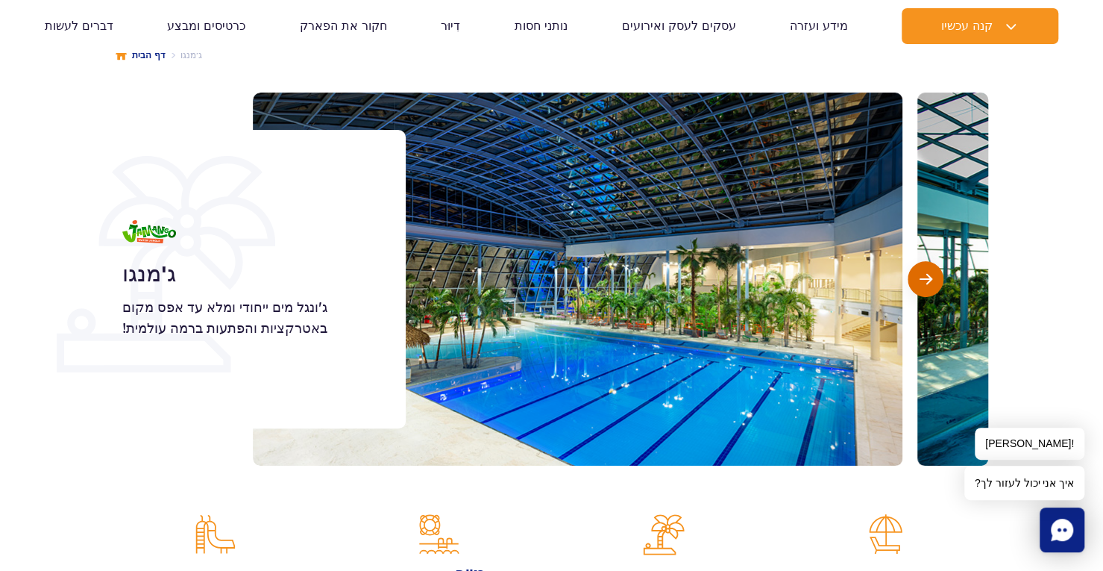
click at [923, 277] on span "השקופית הבאה" at bounding box center [926, 278] width 13 height 13
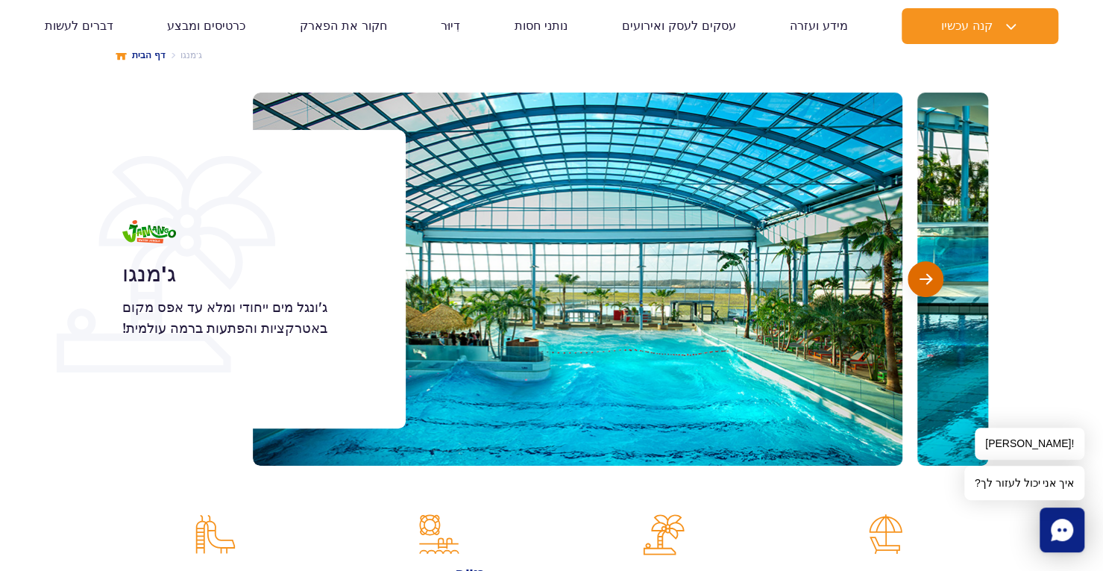
click at [923, 277] on span "השקופית הבאה" at bounding box center [926, 278] width 13 height 13
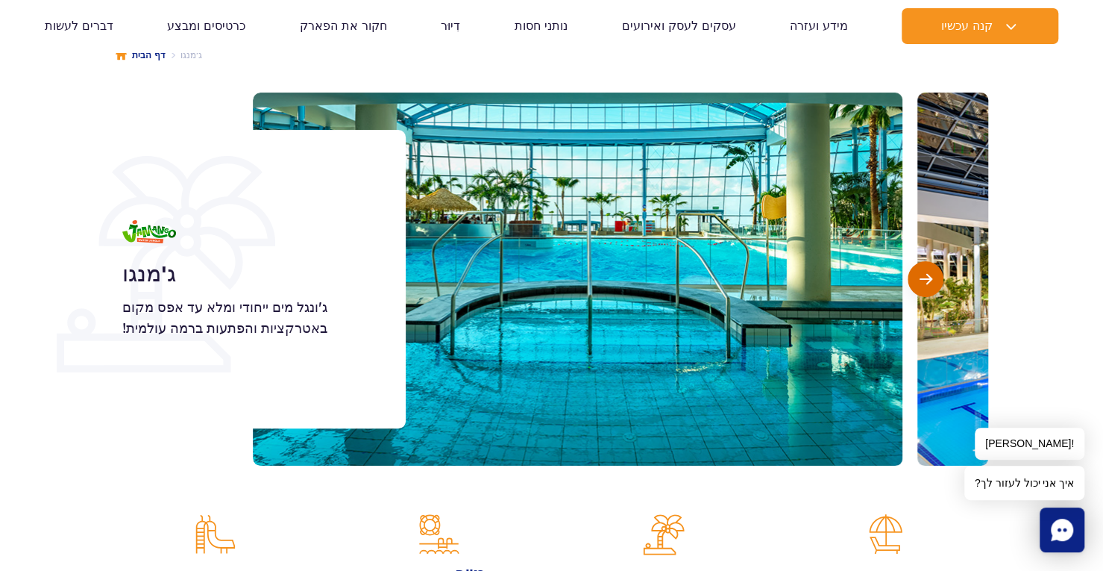
click at [923, 277] on span "השקופית הבאה" at bounding box center [926, 278] width 13 height 13
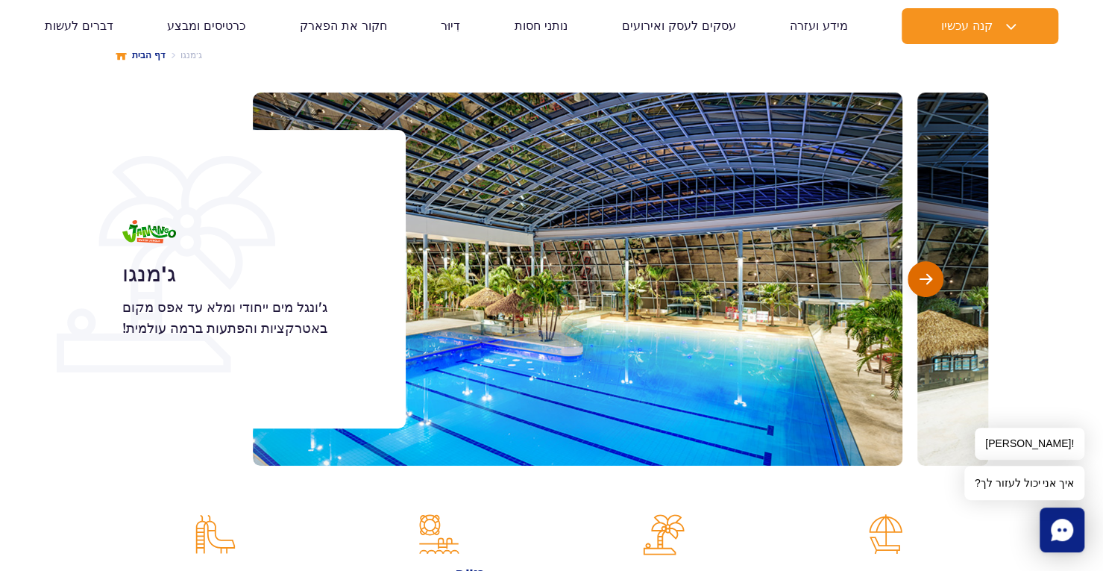
click at [923, 277] on span "השקופית הבאה" at bounding box center [926, 278] width 13 height 13
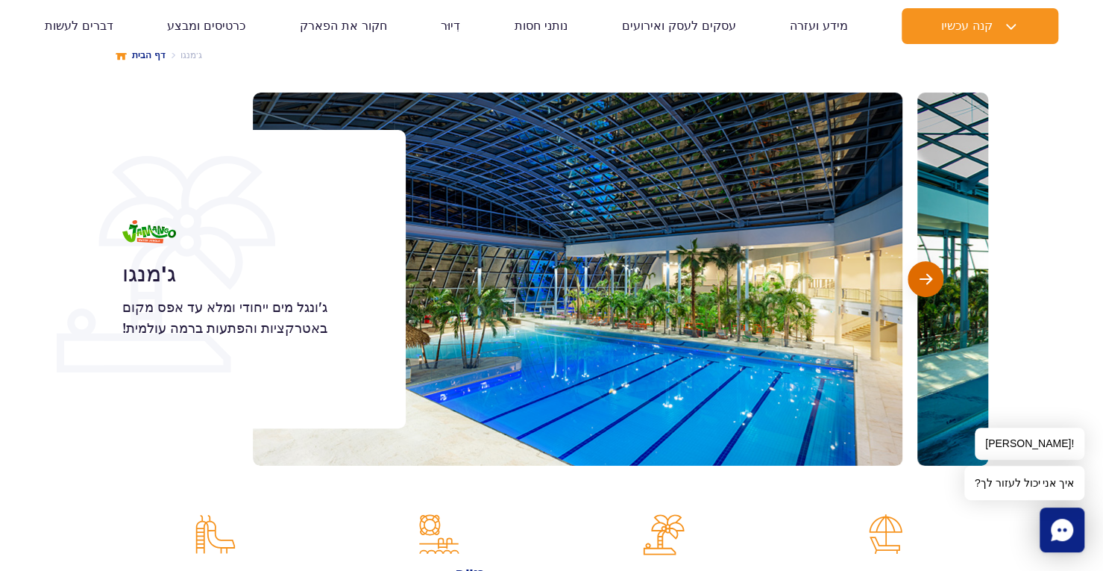
click at [923, 277] on span "השקופית הבאה" at bounding box center [926, 278] width 13 height 13
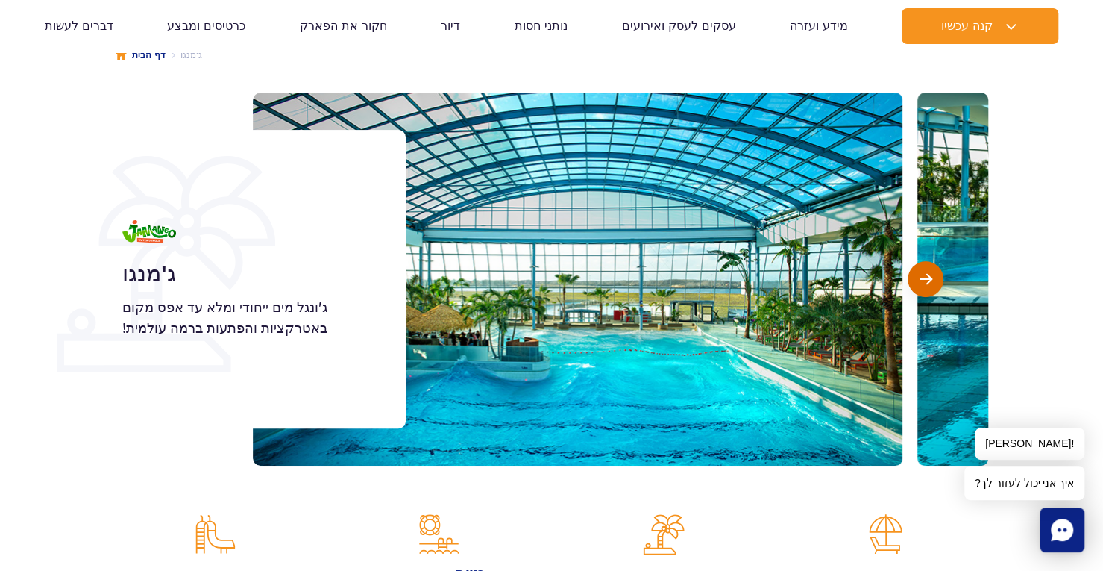
click at [923, 277] on span "השקופית הבאה" at bounding box center [926, 278] width 13 height 13
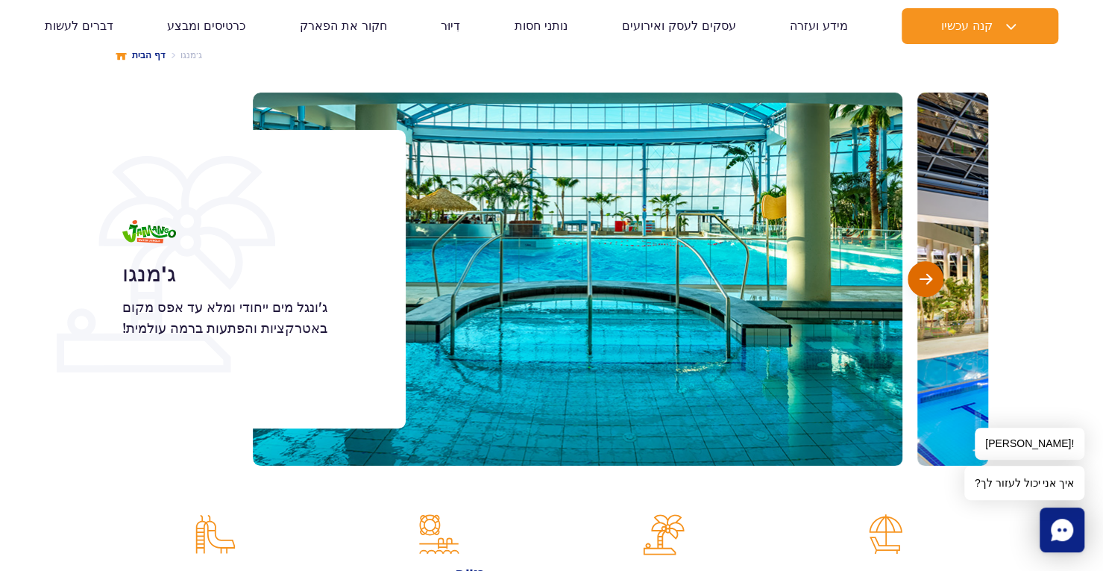
click at [923, 277] on span "השקופית הבאה" at bounding box center [926, 278] width 13 height 13
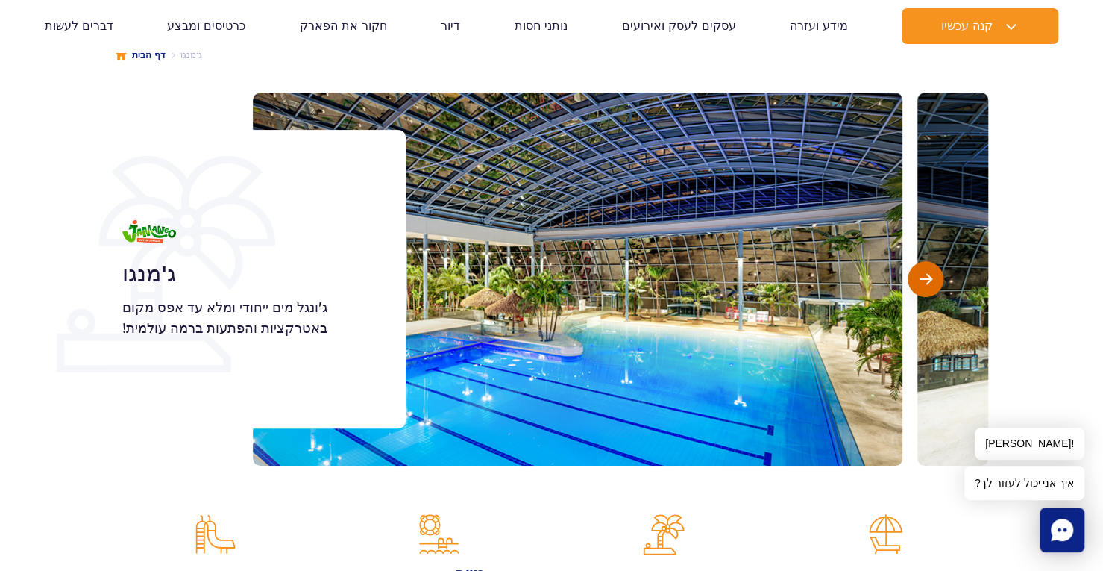
click at [923, 277] on span "השקופית הבאה" at bounding box center [926, 278] width 13 height 13
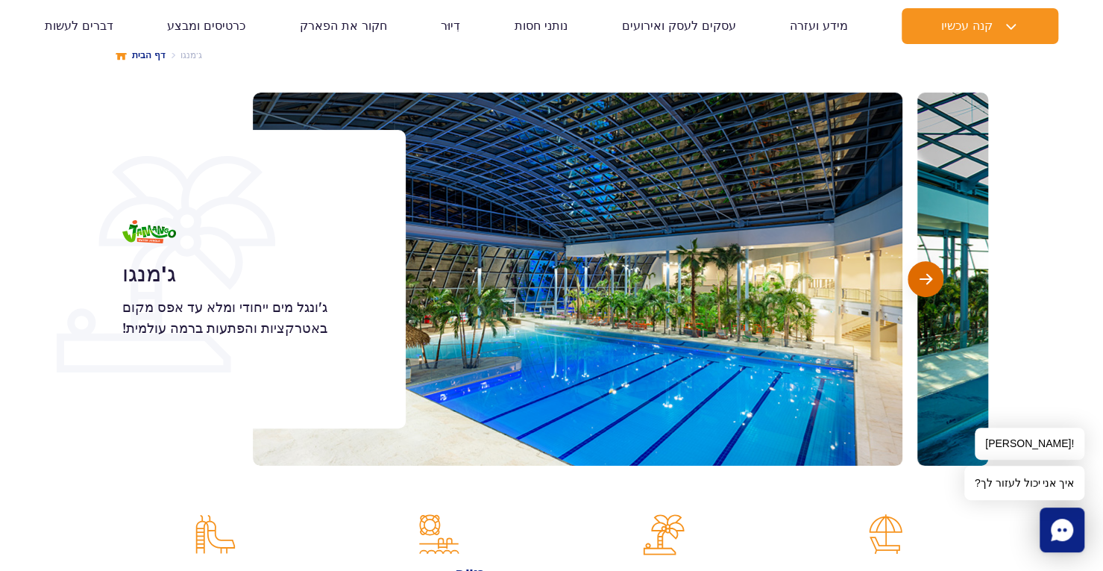
click at [923, 277] on span "השקופית הבאה" at bounding box center [926, 278] width 13 height 13
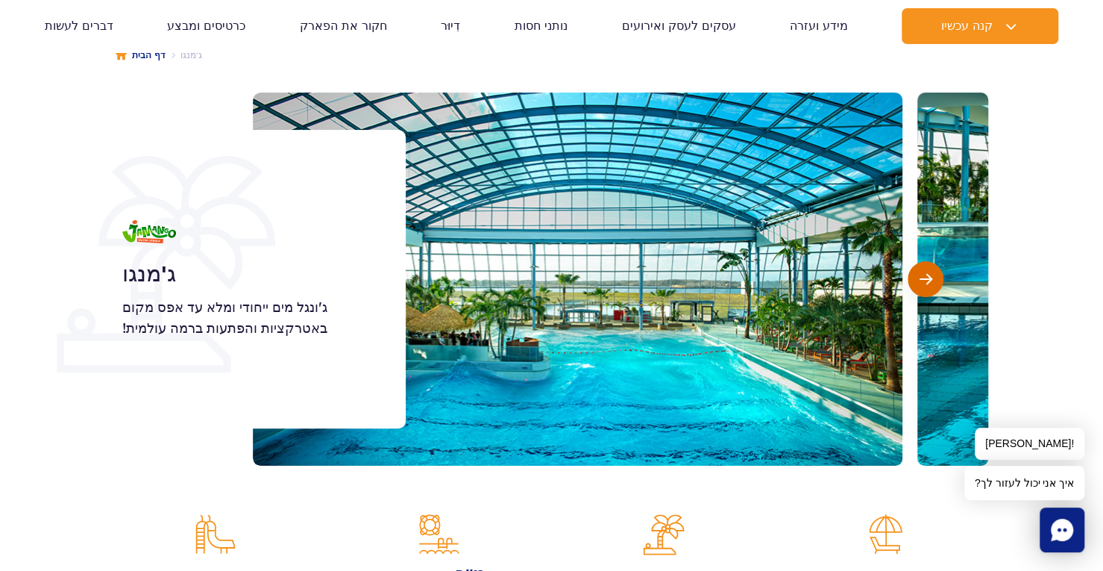
click at [923, 277] on span "השקופית הבאה" at bounding box center [926, 278] width 13 height 13
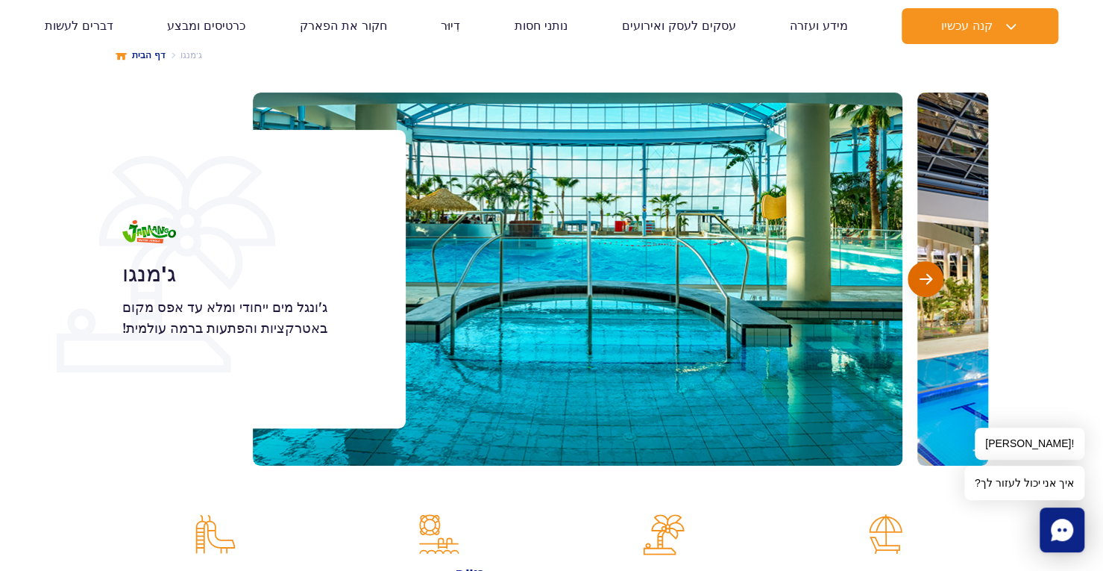
click at [923, 277] on span "השקופית הבאה" at bounding box center [926, 278] width 13 height 13
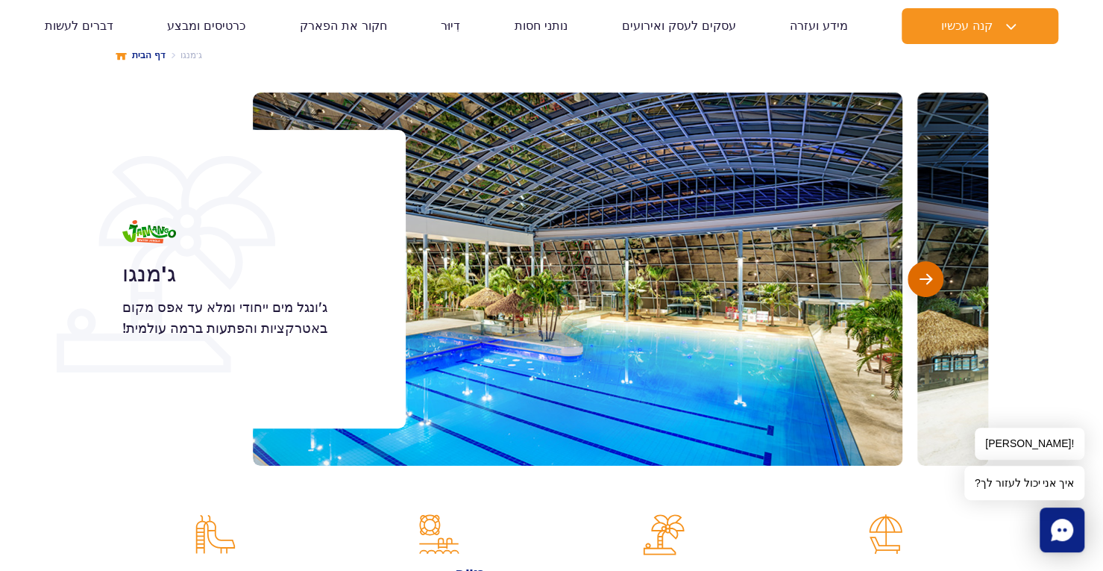
click at [923, 277] on span "השקופית הבאה" at bounding box center [926, 278] width 13 height 13
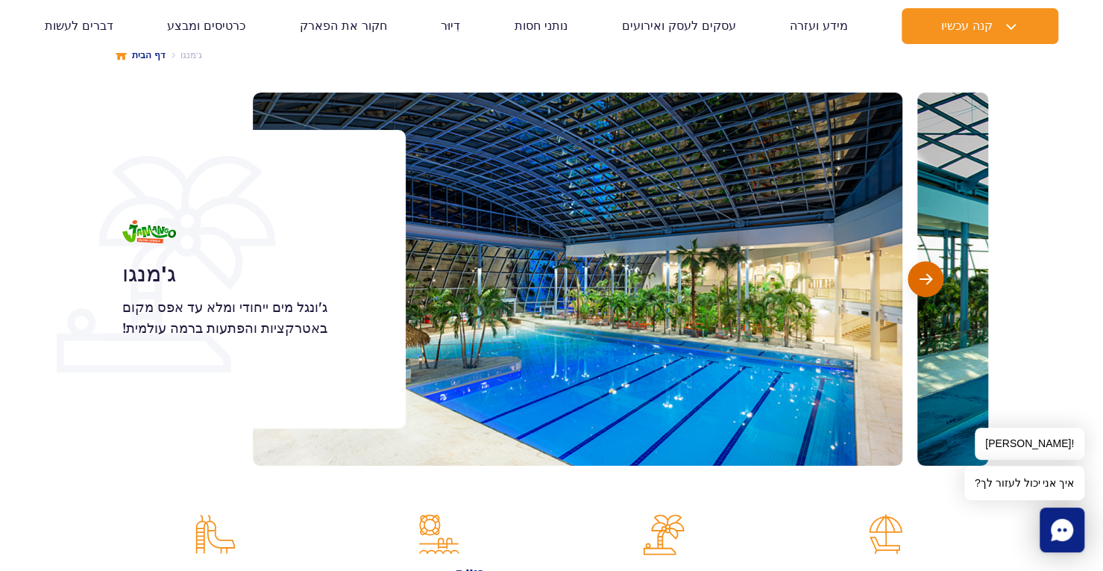
click at [923, 277] on span "השקופית הבאה" at bounding box center [926, 278] width 13 height 13
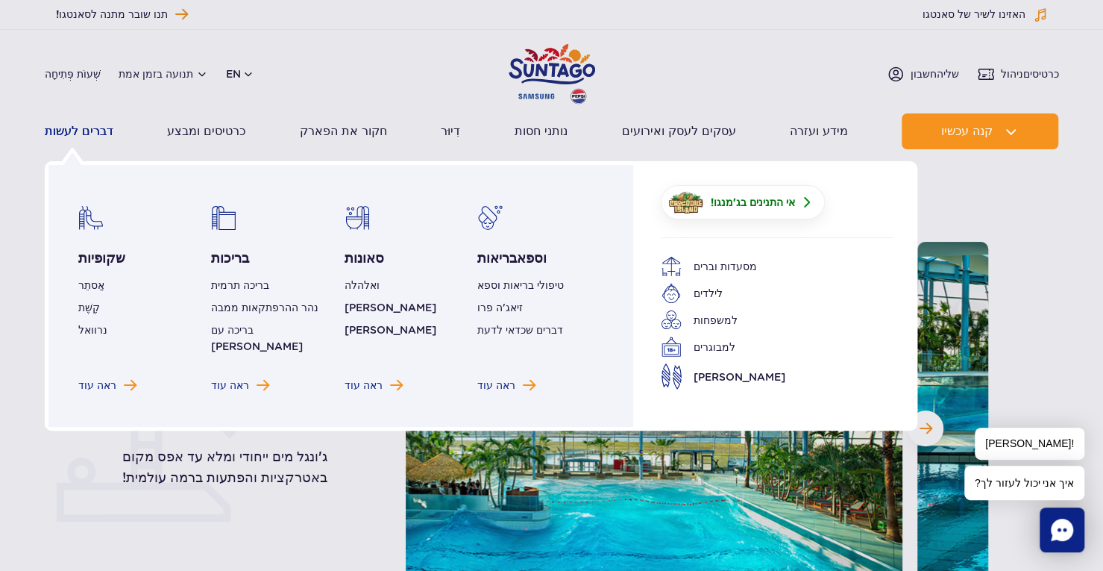
click at [57, 127] on font "דברים לעשות" at bounding box center [79, 131] width 69 height 14
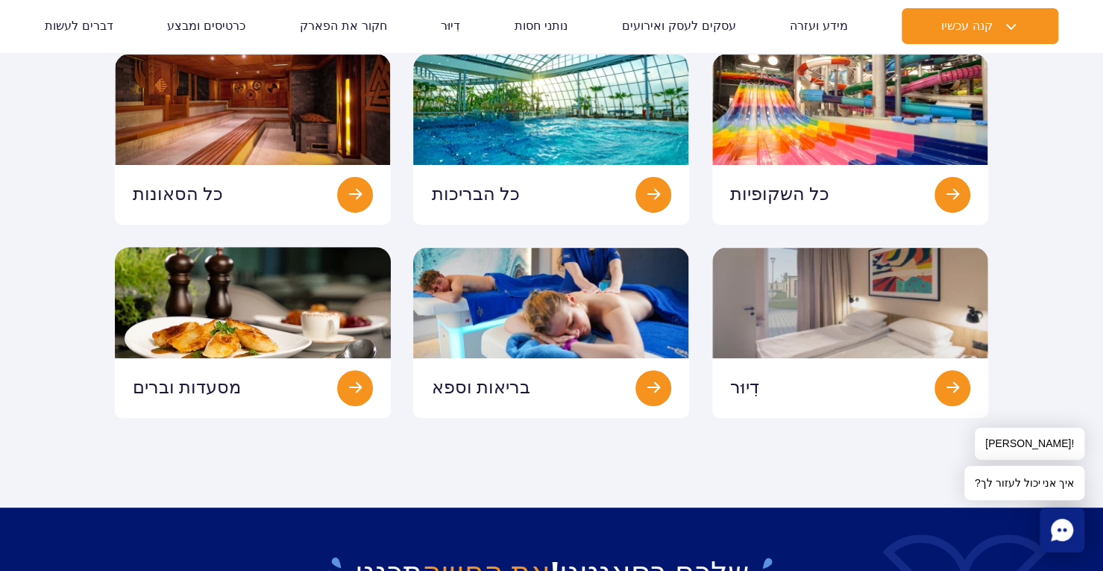
scroll to position [149, 0]
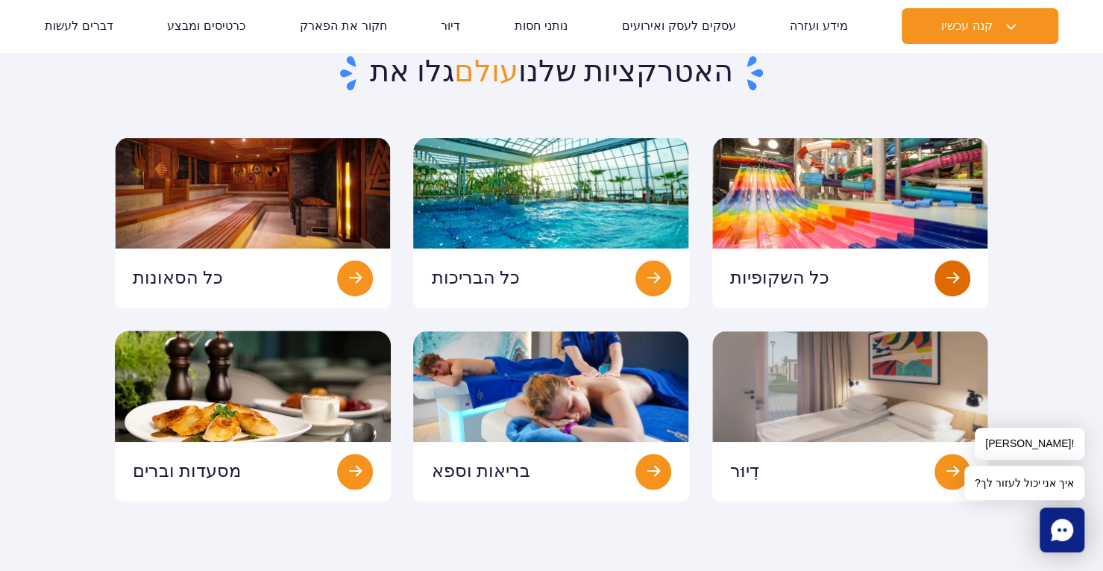
click at [865, 232] on link at bounding box center [850, 222] width 276 height 171
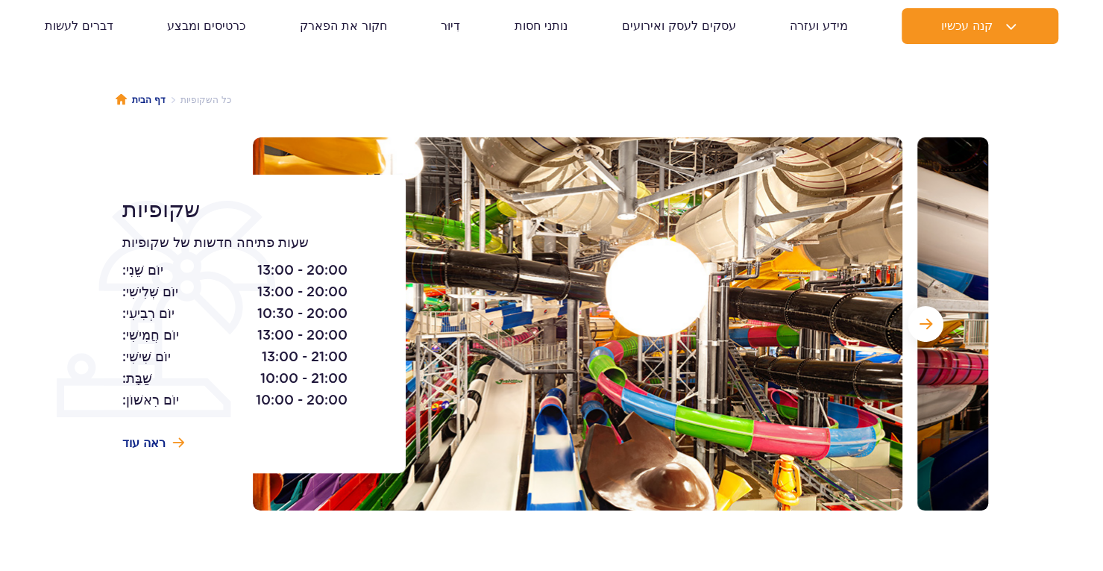
scroll to position [149, 0]
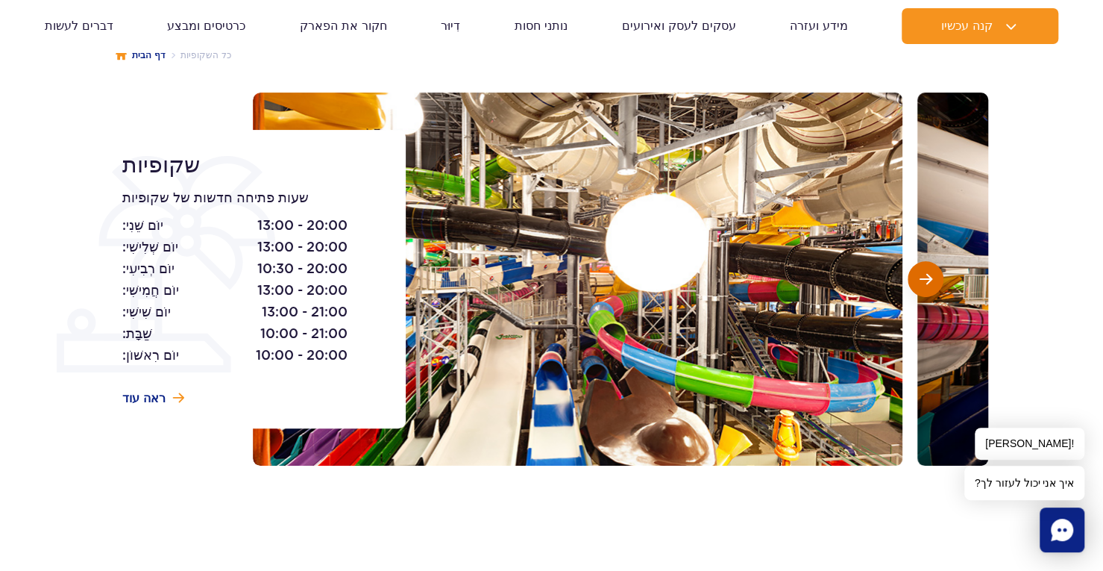
click at [924, 275] on span "השקופית הבאה" at bounding box center [926, 278] width 13 height 13
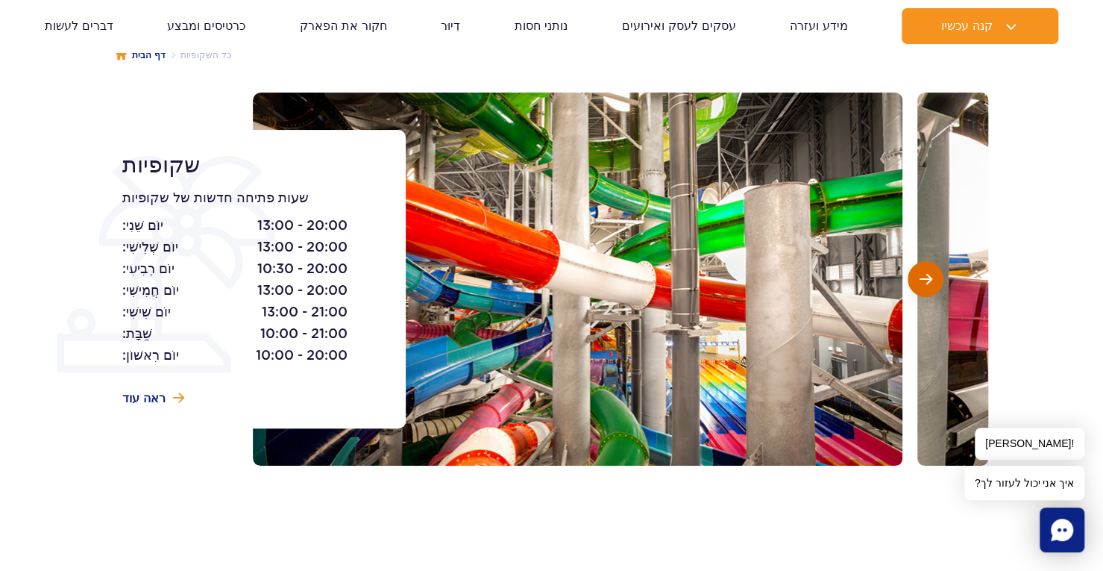
click at [924, 275] on span "השקופית הבאה" at bounding box center [926, 278] width 13 height 13
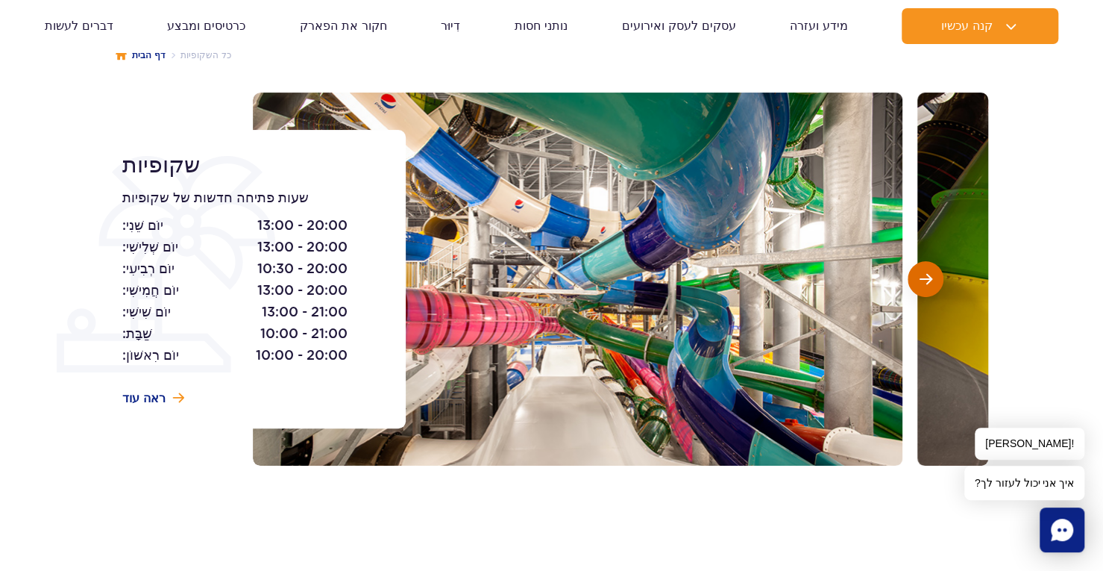
click at [924, 275] on span "השקופית הבאה" at bounding box center [926, 278] width 13 height 13
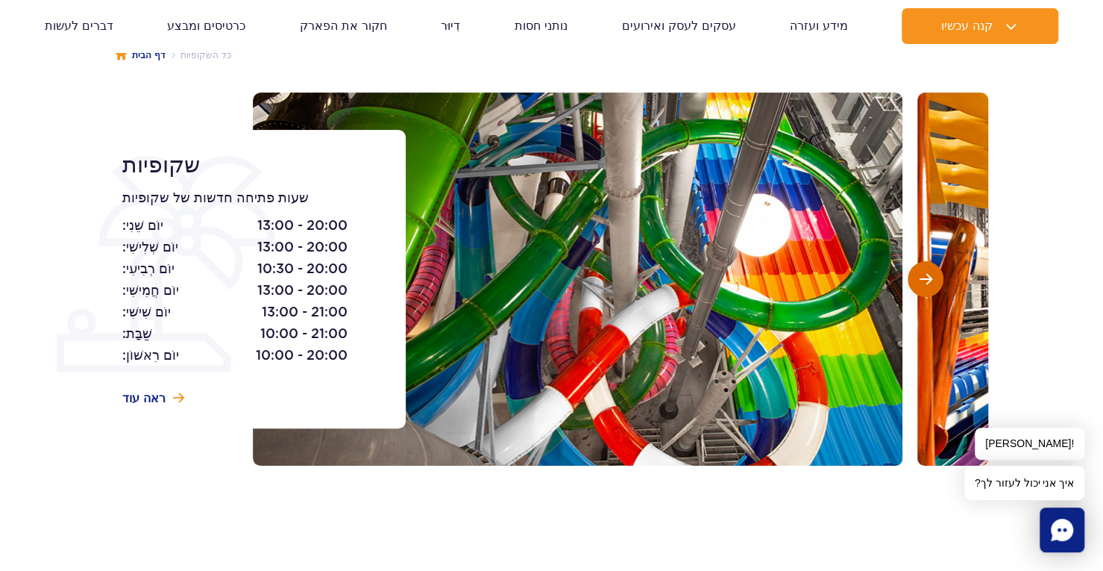
click at [924, 275] on span "השקופית הבאה" at bounding box center [926, 278] width 13 height 13
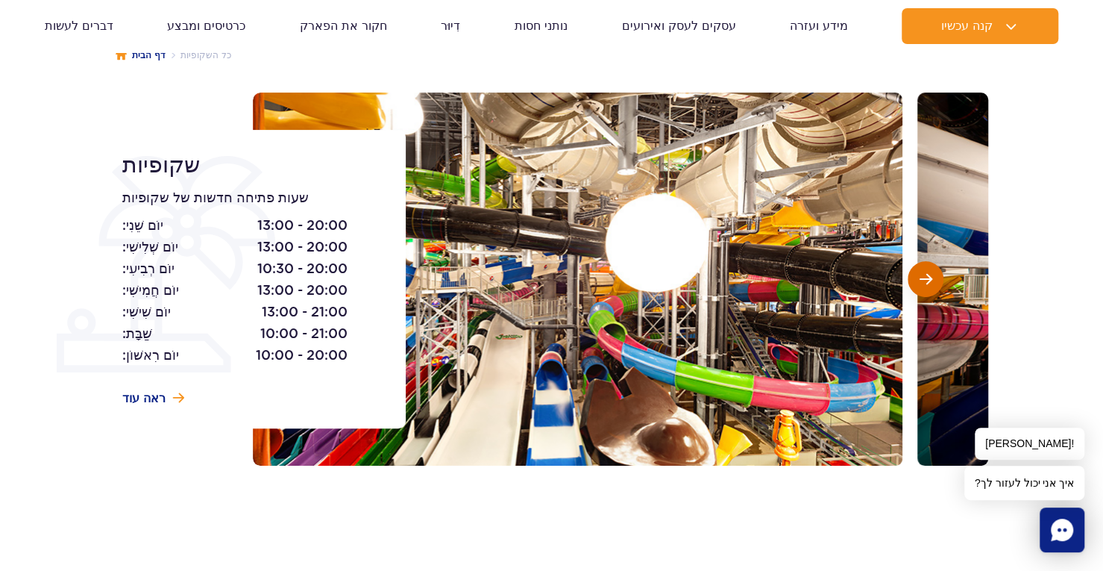
click at [924, 275] on span "השקופית הבאה" at bounding box center [926, 278] width 13 height 13
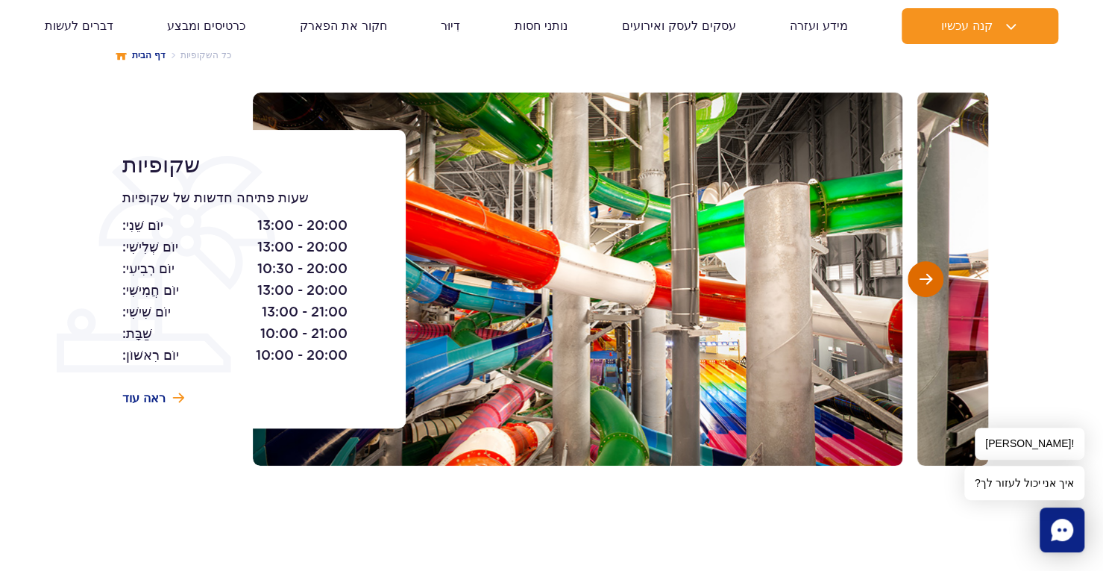
click at [924, 275] on span "השקופית הבאה" at bounding box center [926, 278] width 13 height 13
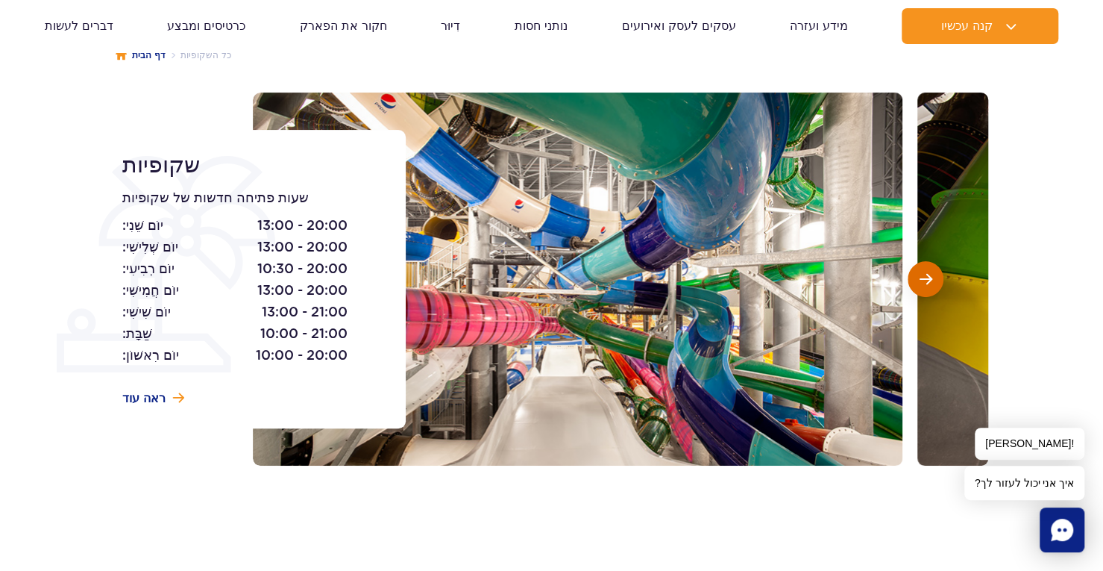
click at [924, 275] on span "השקופית הבאה" at bounding box center [926, 278] width 13 height 13
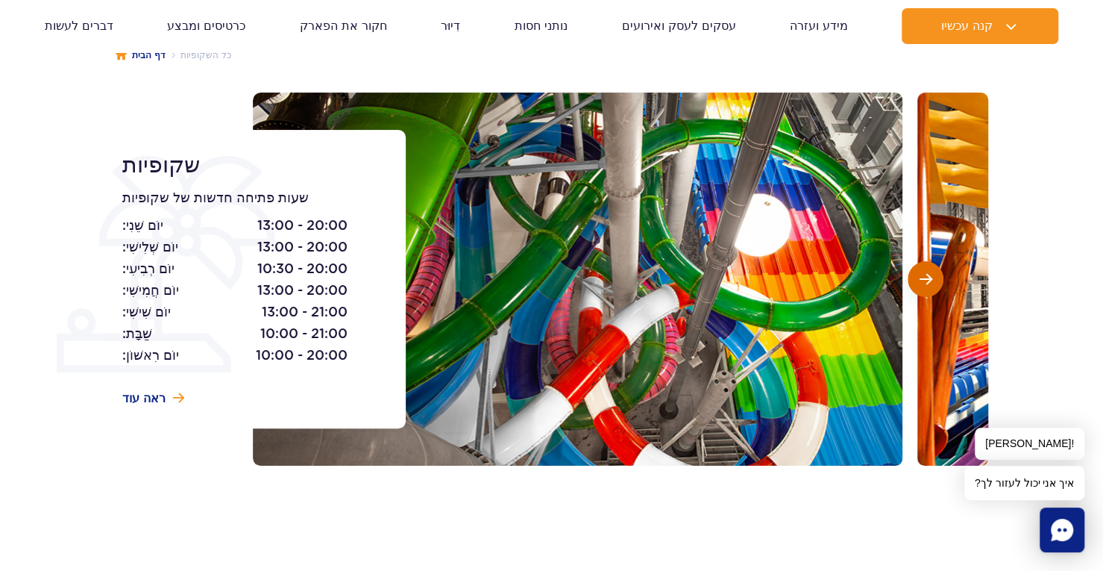
click at [924, 275] on span "השקופית הבאה" at bounding box center [926, 278] width 13 height 13
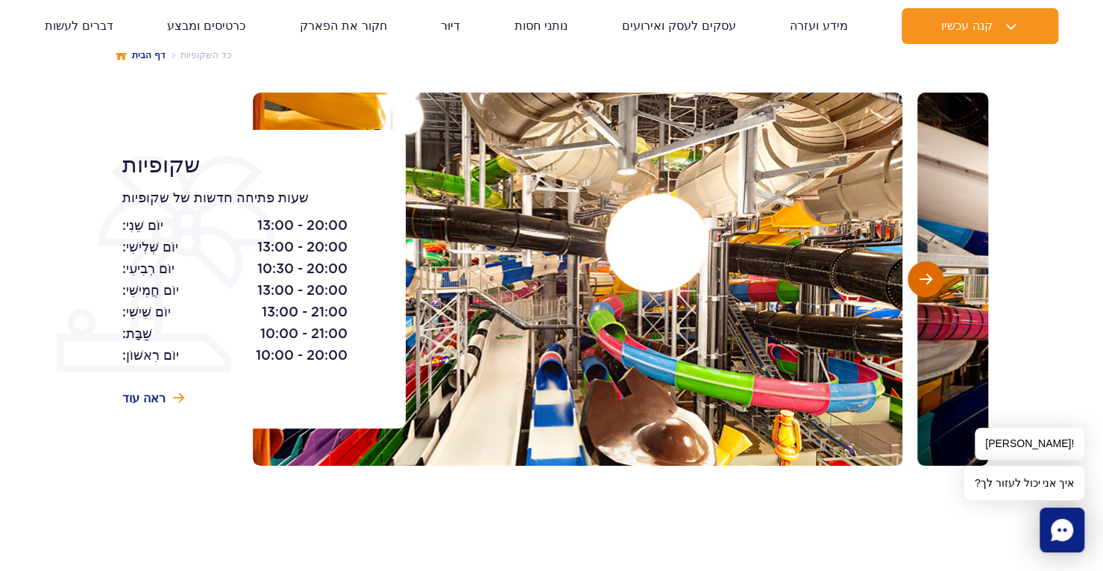
click at [924, 275] on span "השקופית הבאה" at bounding box center [926, 278] width 13 height 13
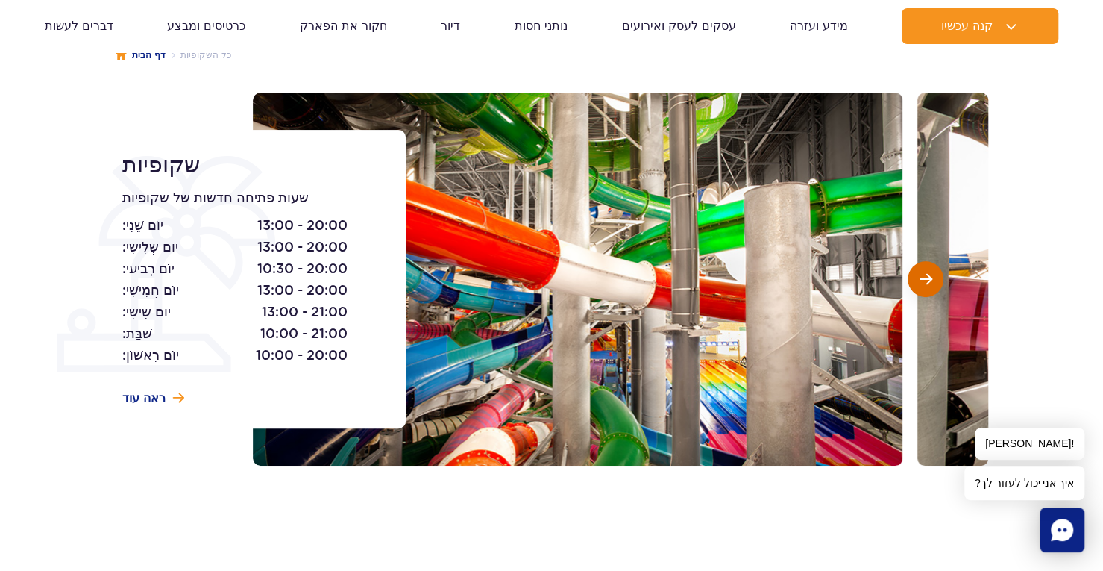
click at [924, 275] on span "השקופית הבאה" at bounding box center [926, 278] width 13 height 13
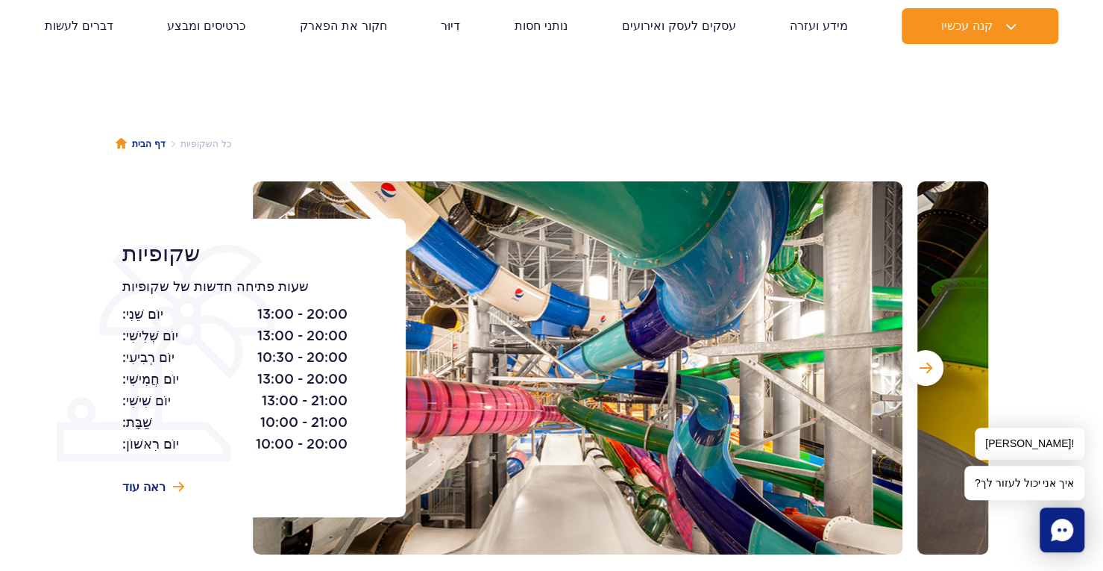
scroll to position [0, 0]
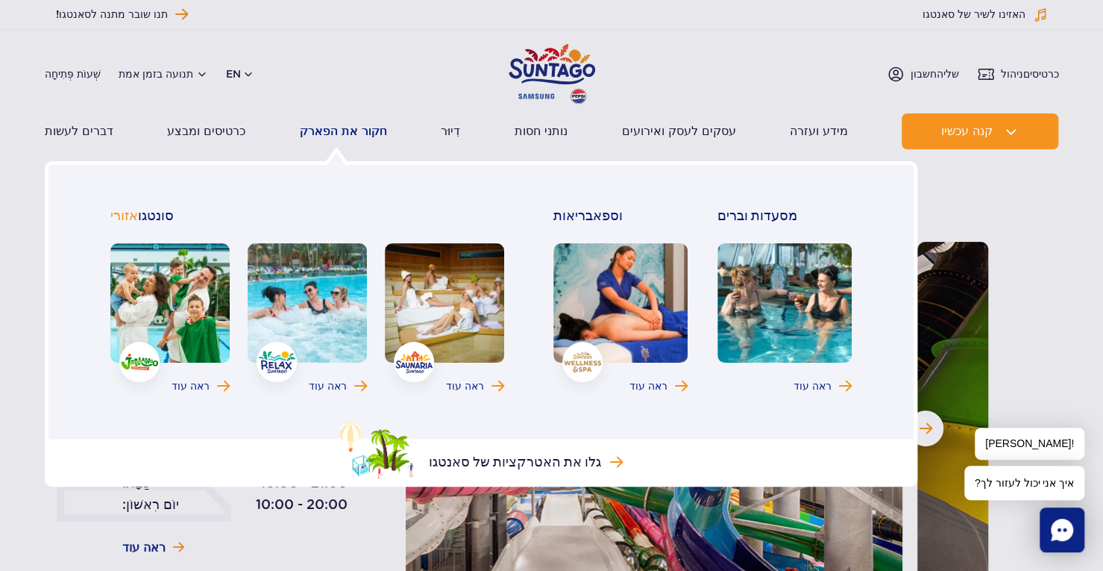
click at [333, 132] on font "חקור את הפארק" at bounding box center [343, 131] width 87 height 14
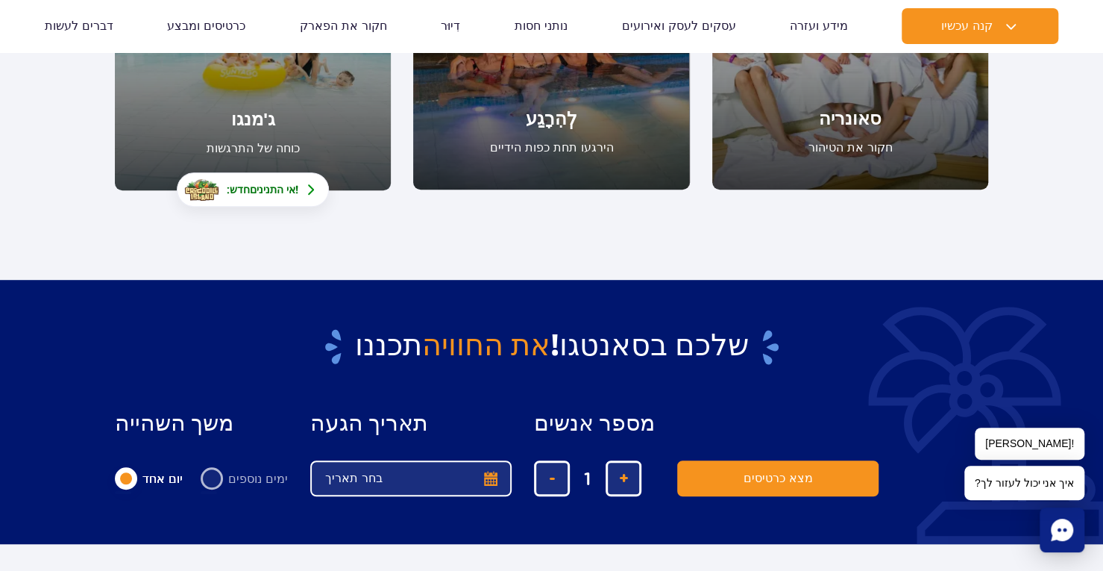
scroll to position [75, 0]
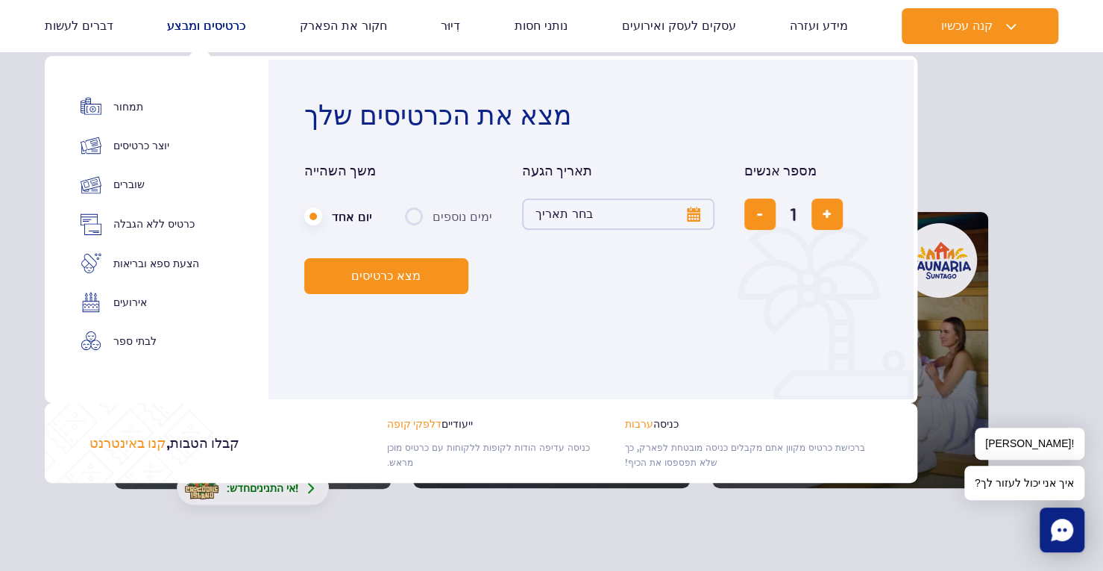
click at [213, 24] on font "כרטיסים ומבצע" at bounding box center [206, 26] width 78 height 14
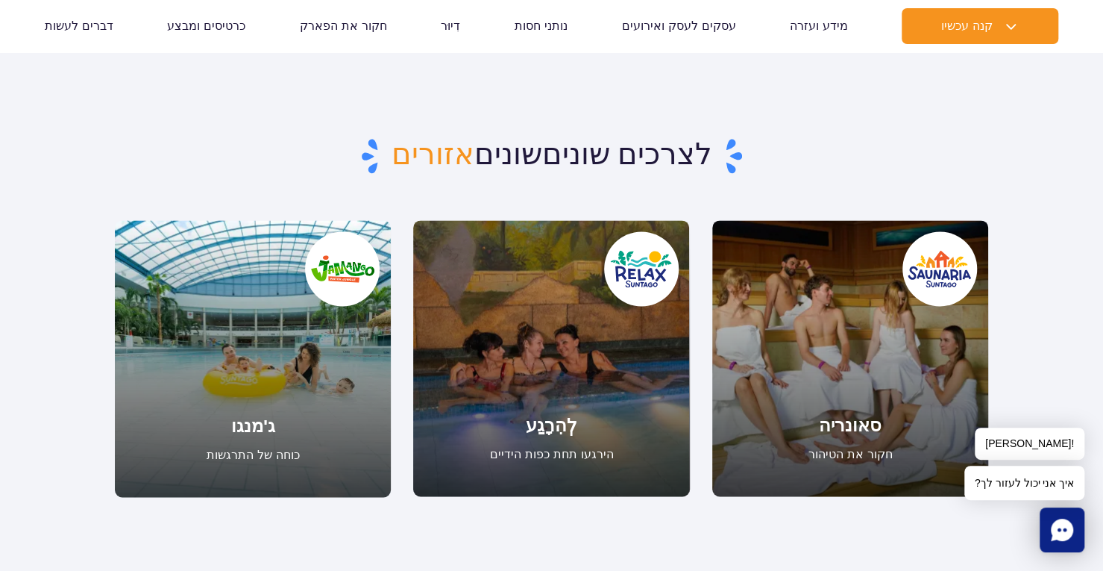
scroll to position [1268, 0]
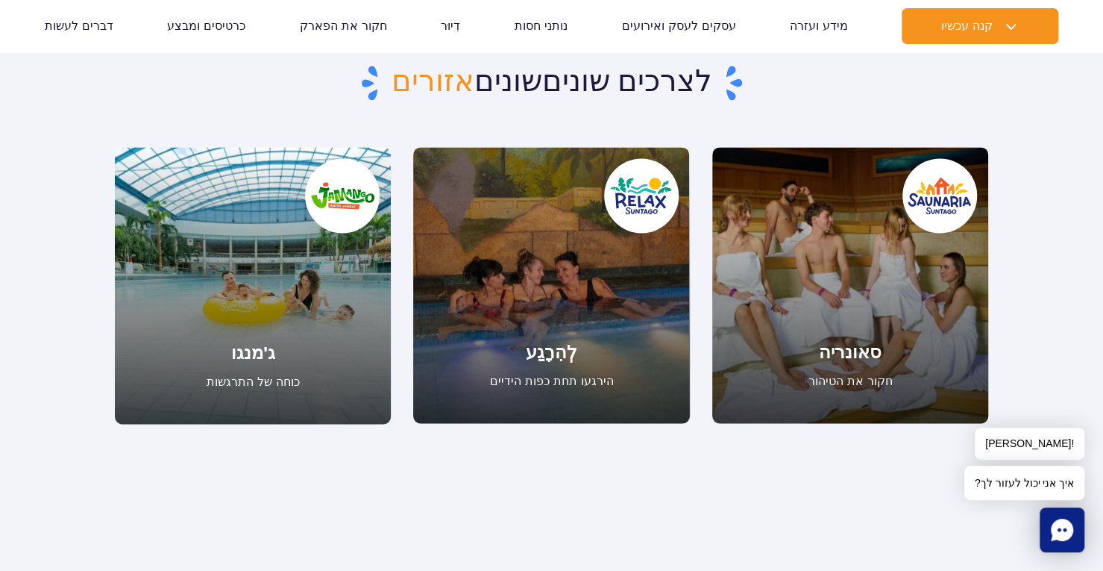
click at [269, 322] on link "ג'מנגו" at bounding box center [253, 285] width 276 height 277
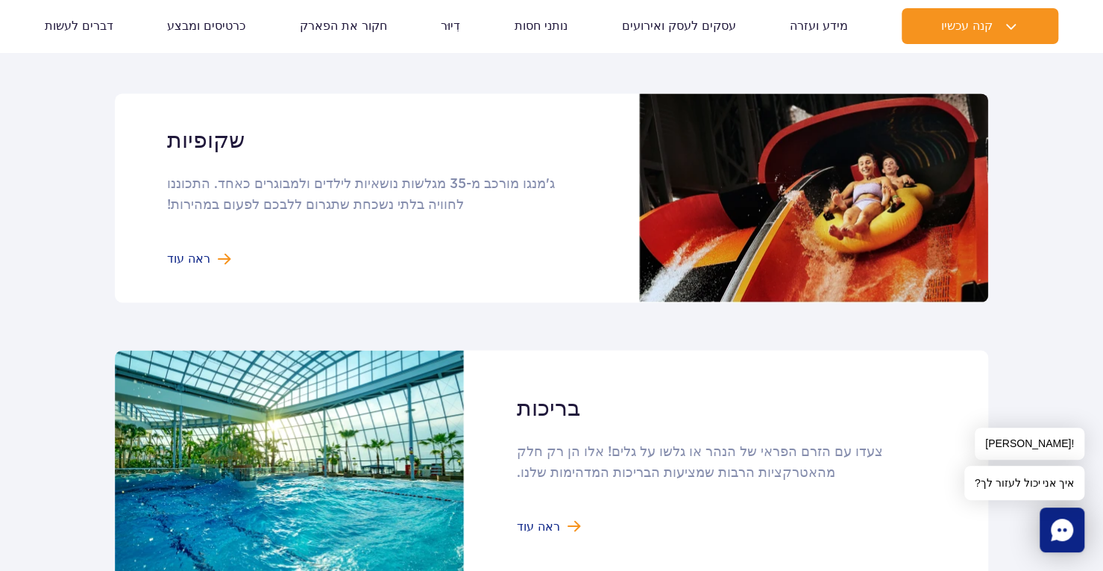
scroll to position [1417, 0]
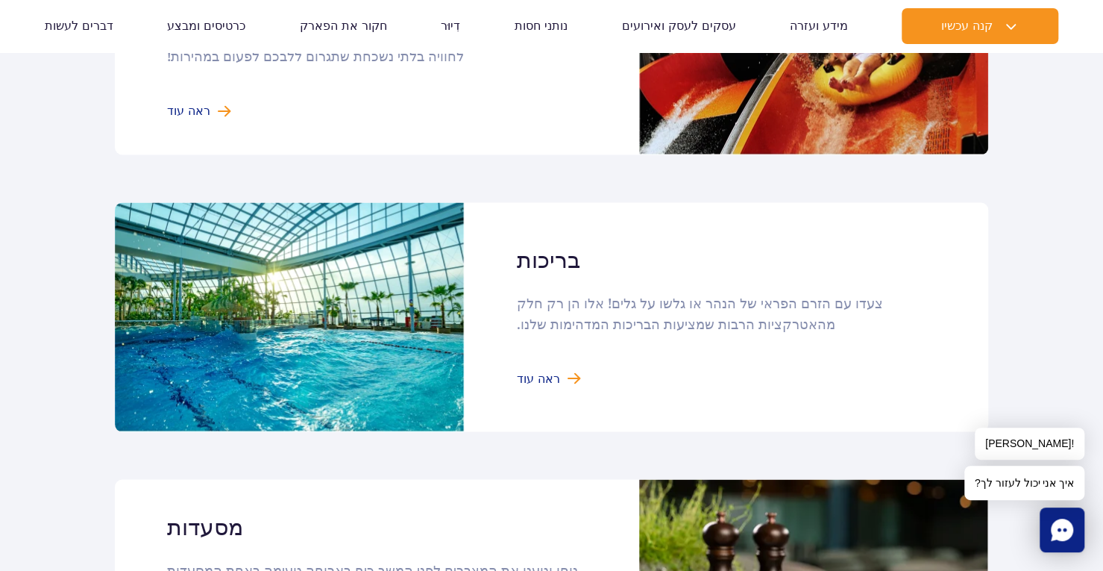
click at [555, 358] on link at bounding box center [552, 317] width 874 height 230
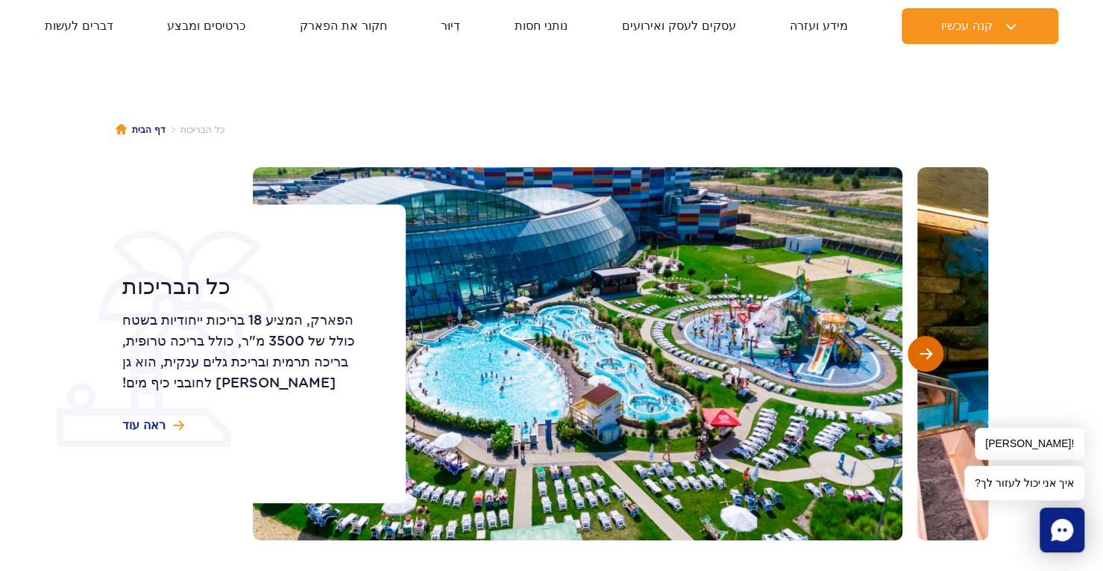
click at [924, 348] on span "השקופית הבאה" at bounding box center [926, 353] width 13 height 13
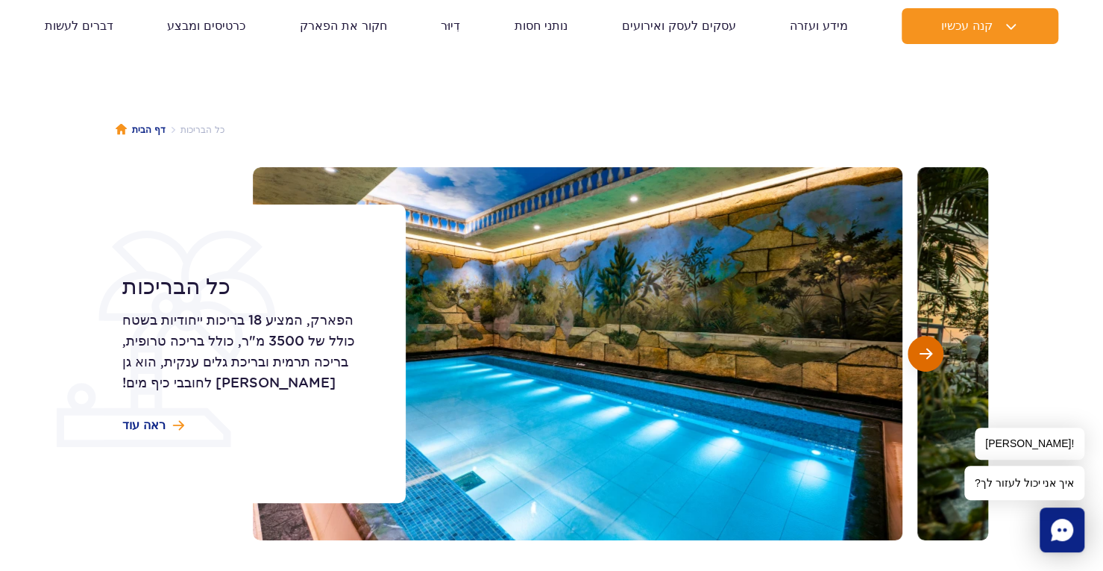
click at [921, 348] on span "השקופית הבאה" at bounding box center [926, 353] width 13 height 13
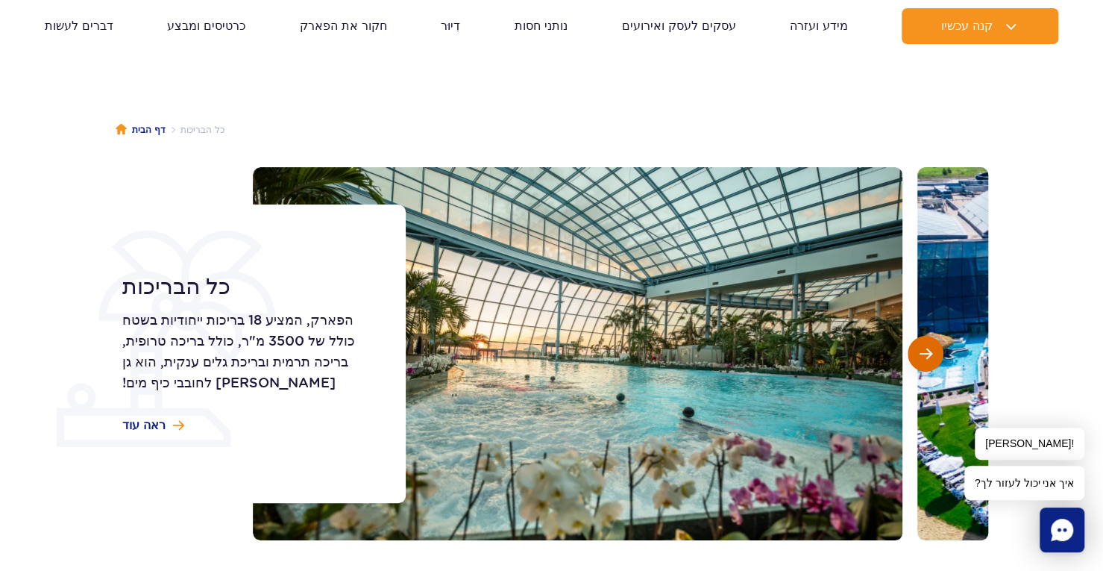
click at [921, 348] on span "השקופית הבאה" at bounding box center [926, 353] width 13 height 13
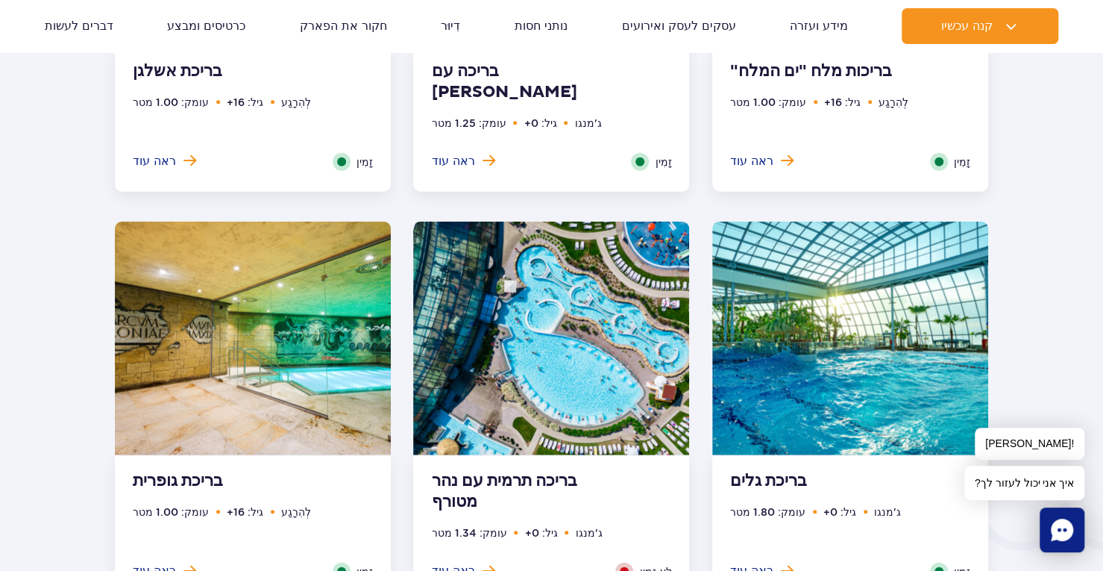
scroll to position [1940, 0]
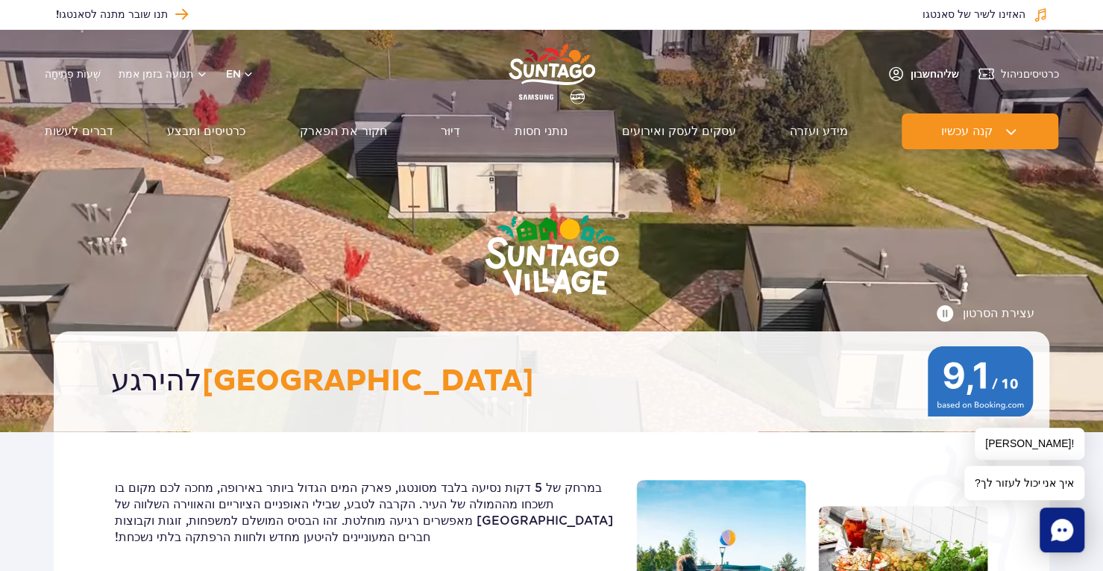
click at [905, 76] on img at bounding box center [896, 74] width 18 height 18
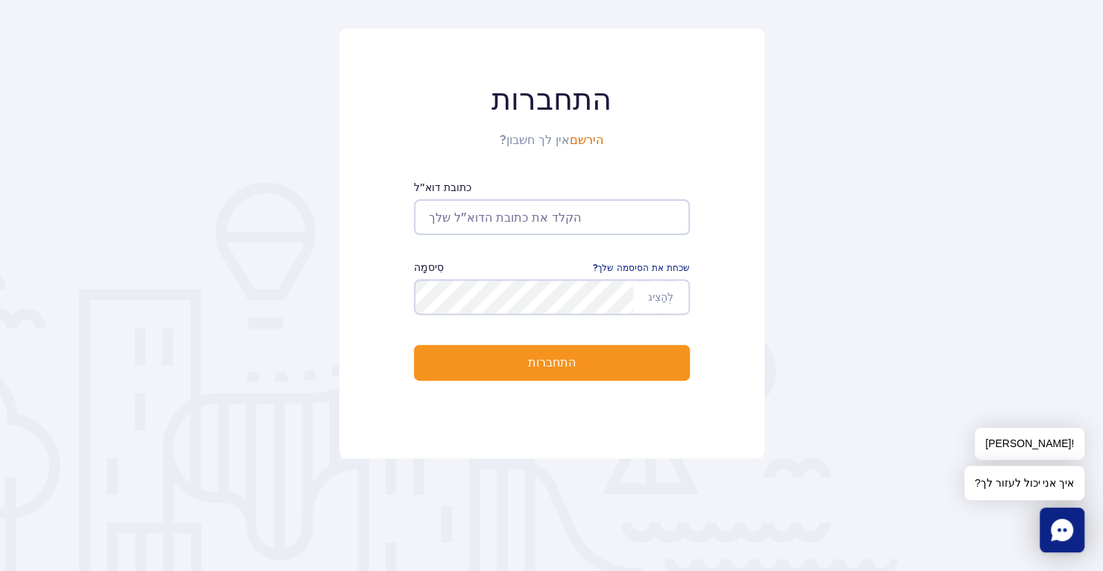
click at [589, 144] on font "הירשם" at bounding box center [587, 140] width 34 height 12
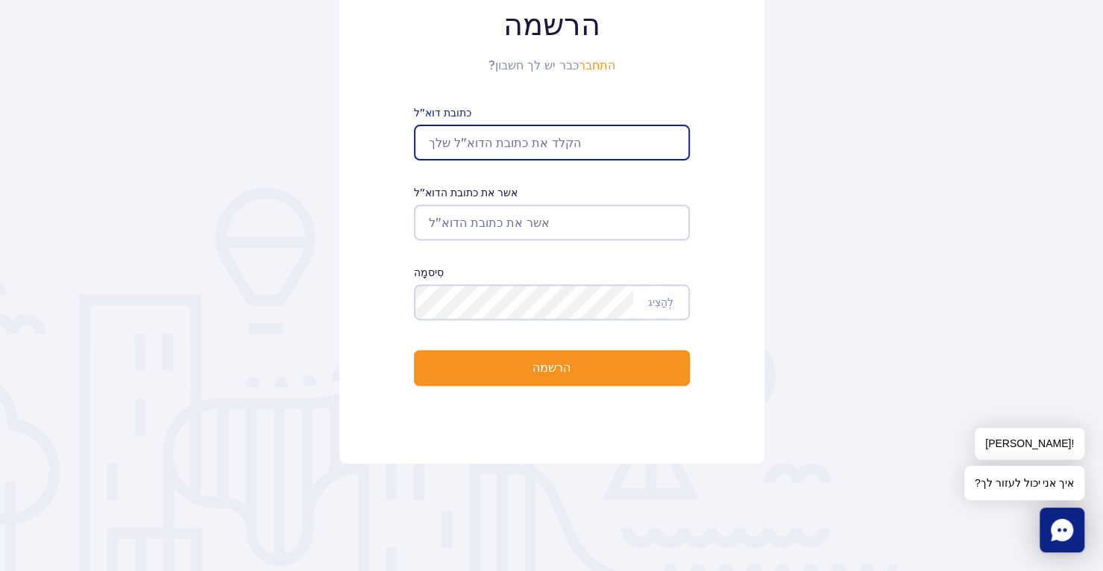
click at [615, 148] on input "כתובת דוא"ל" at bounding box center [552, 143] width 276 height 36
type input "ר"
type input "[EMAIL_ADDRESS][DOMAIN_NAME]"
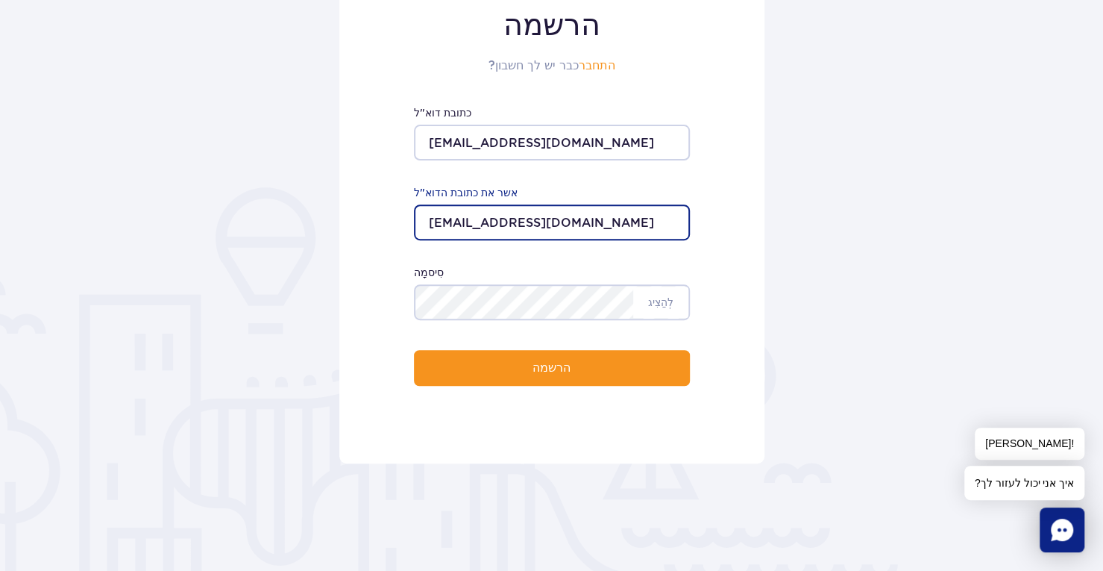
type input "[EMAIL_ADDRESS][DOMAIN_NAME]"
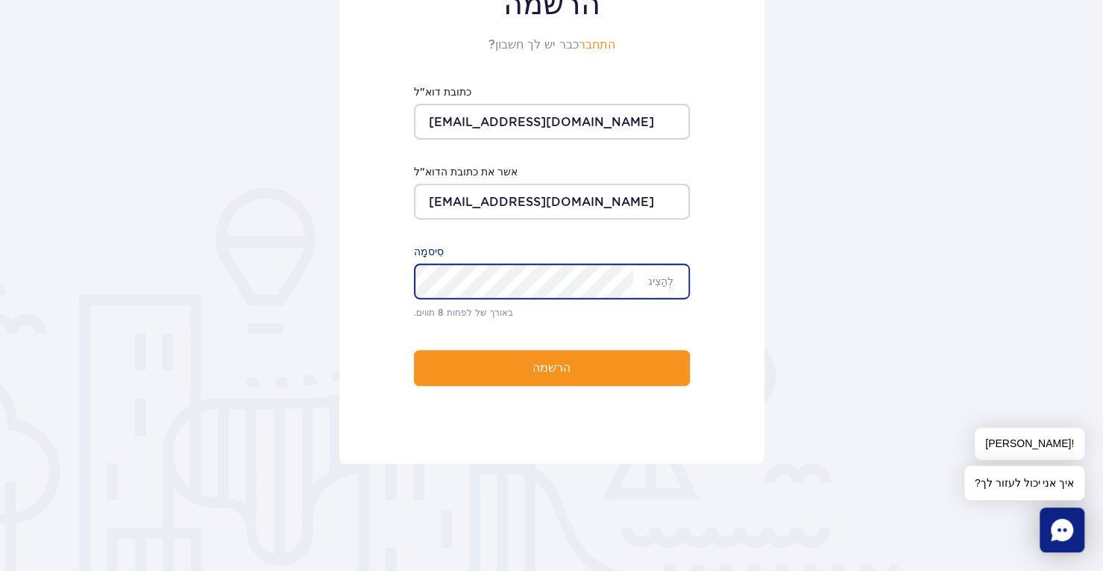
click at [414, 350] on button "הרשמה" at bounding box center [552, 368] width 276 height 36
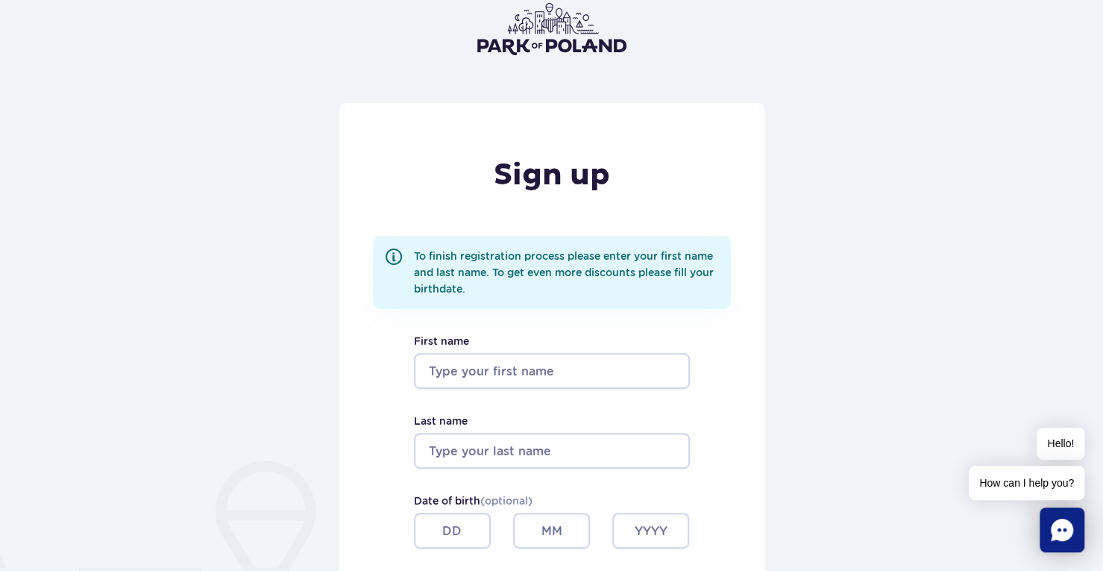
click at [515, 371] on input "First name" at bounding box center [552, 371] width 276 height 36
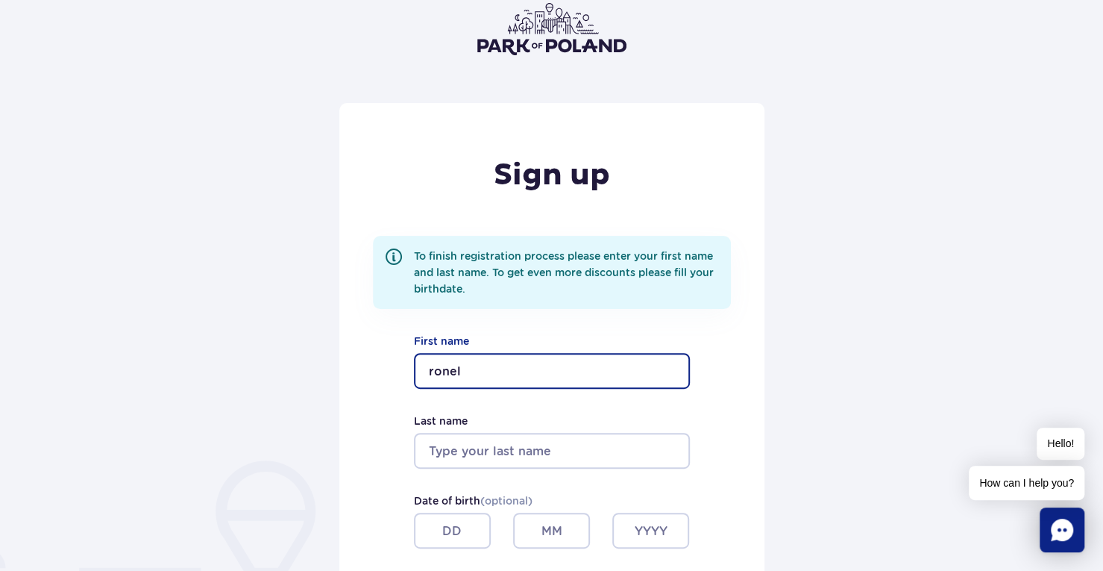
type input "ronel"
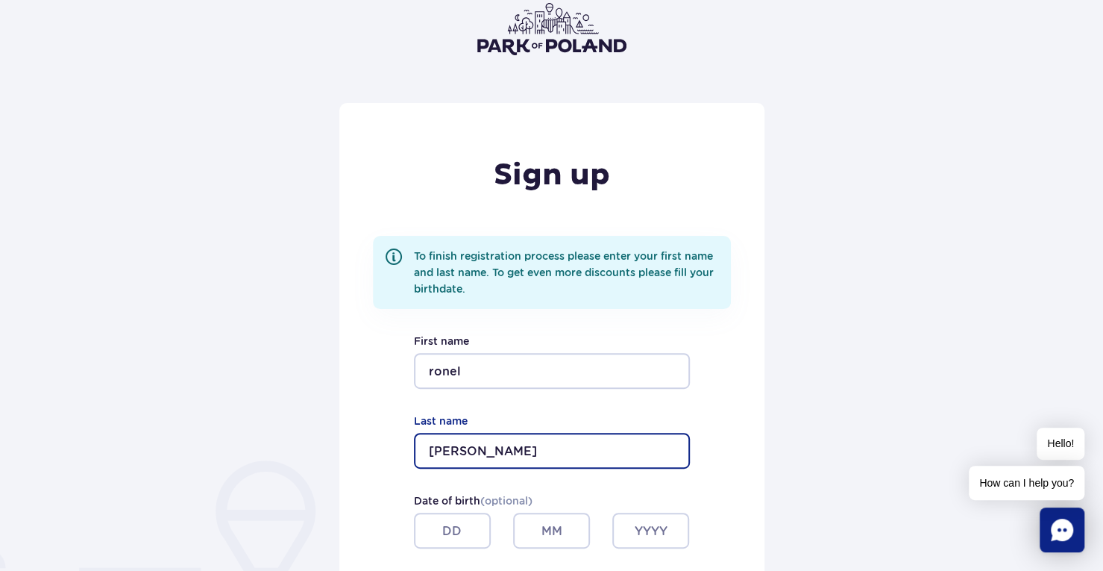
type input "yaakov"
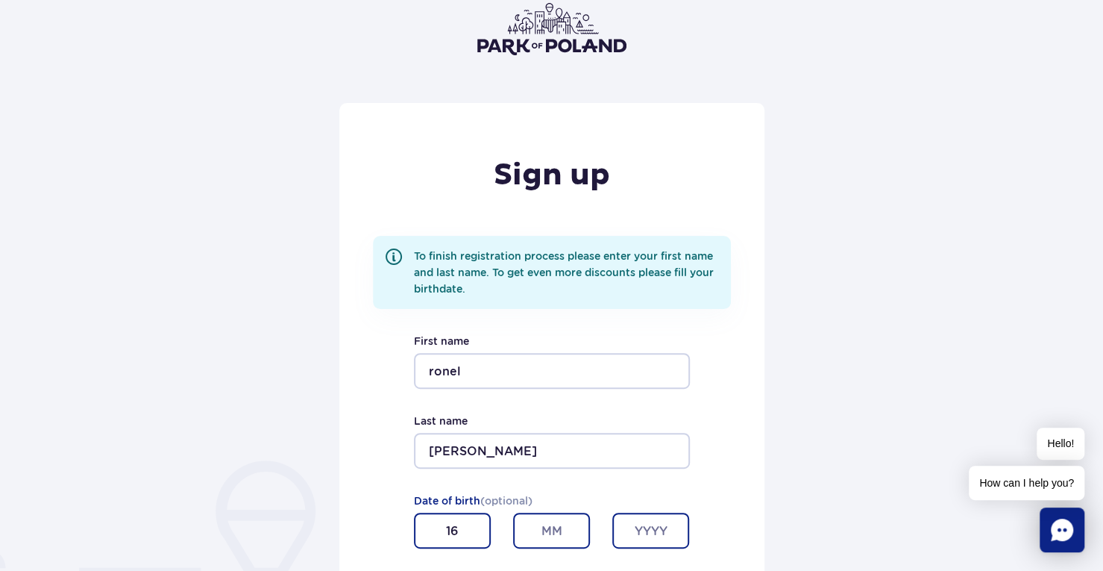
type input "16"
type input "11"
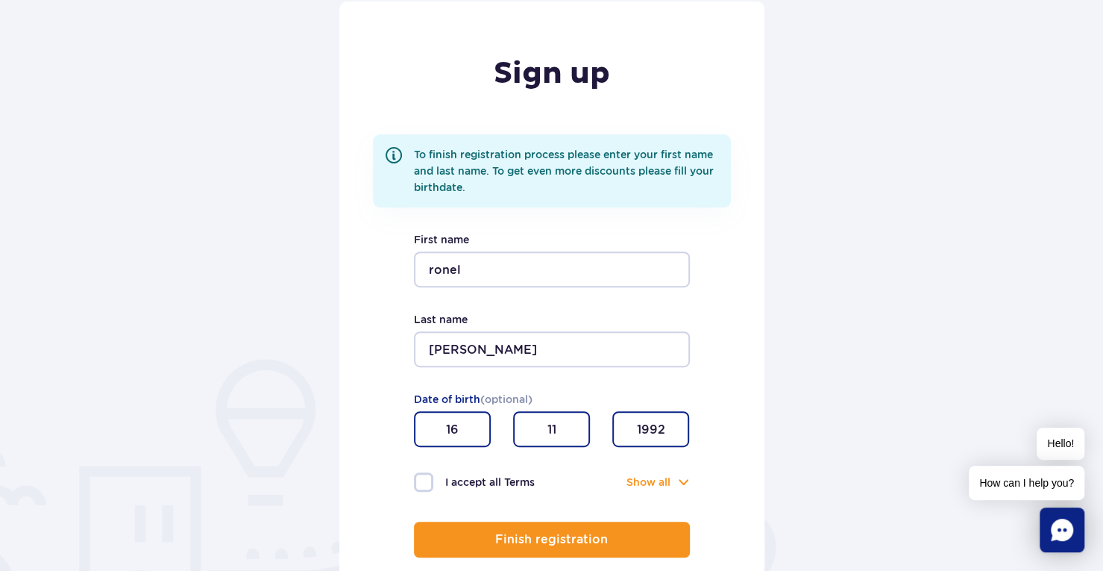
scroll to position [298, 0]
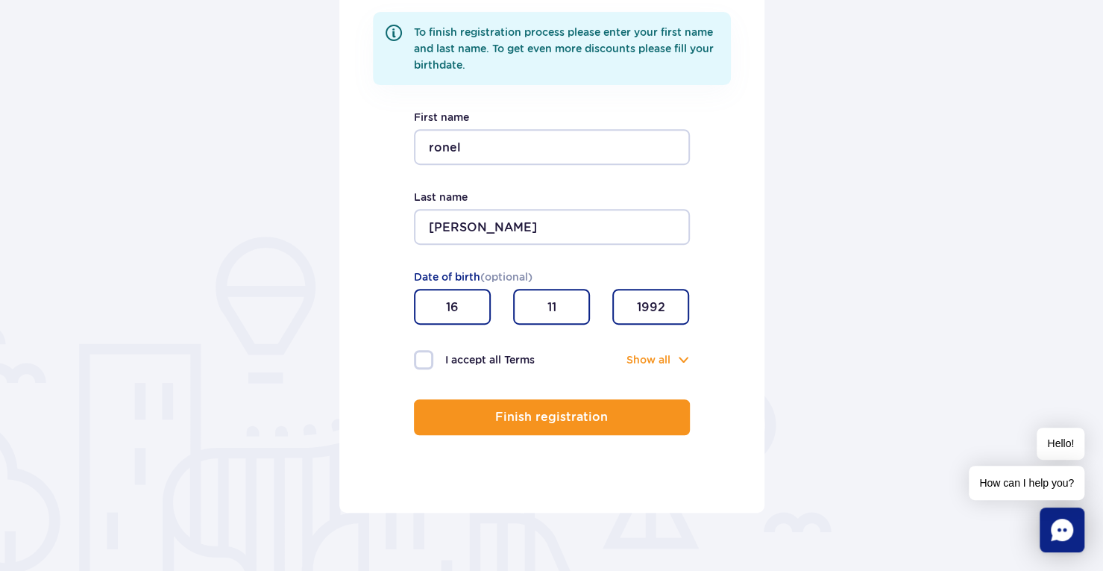
type input "1992"
click at [417, 362] on label "I accept all Terms" at bounding box center [483, 359] width 138 height 19
click at [417, 353] on input "I accept all Terms" at bounding box center [422, 351] width 16 height 3
checkbox input "true"
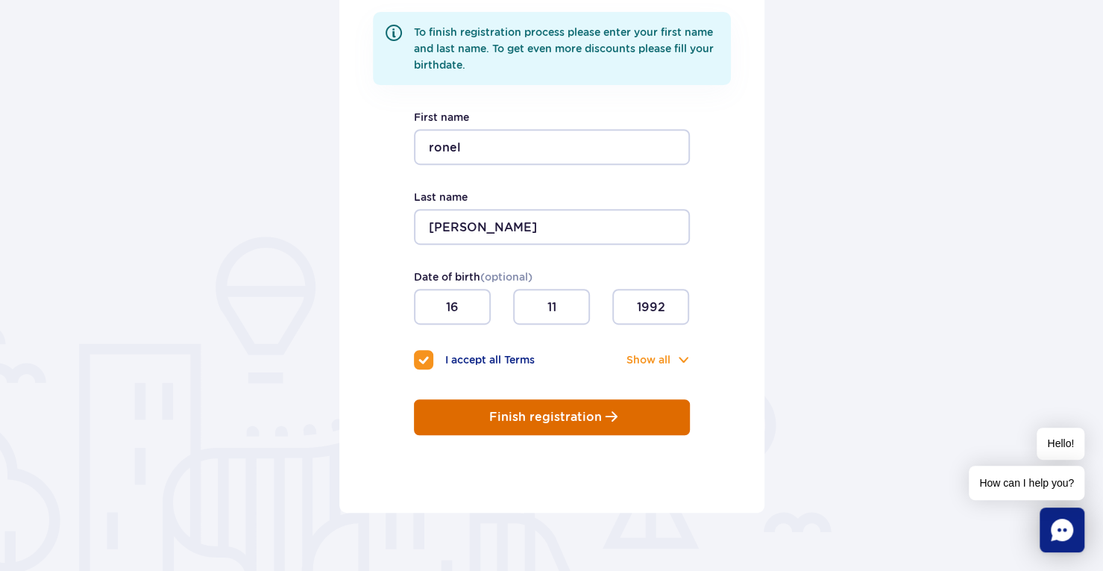
click at [506, 399] on button "Finish registration" at bounding box center [552, 417] width 276 height 36
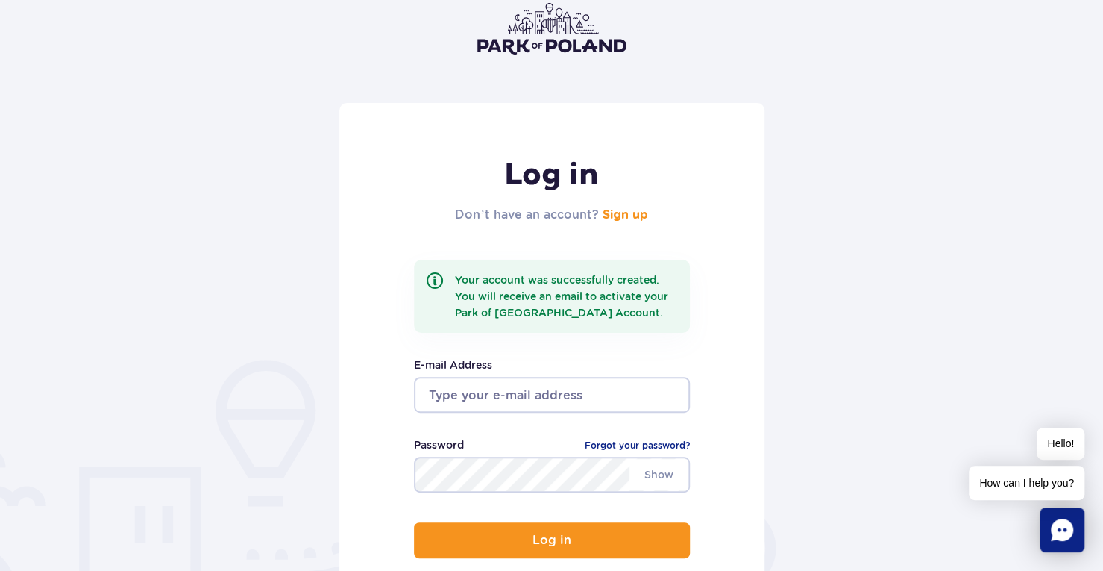
click at [524, 395] on input "email" at bounding box center [552, 395] width 276 height 36
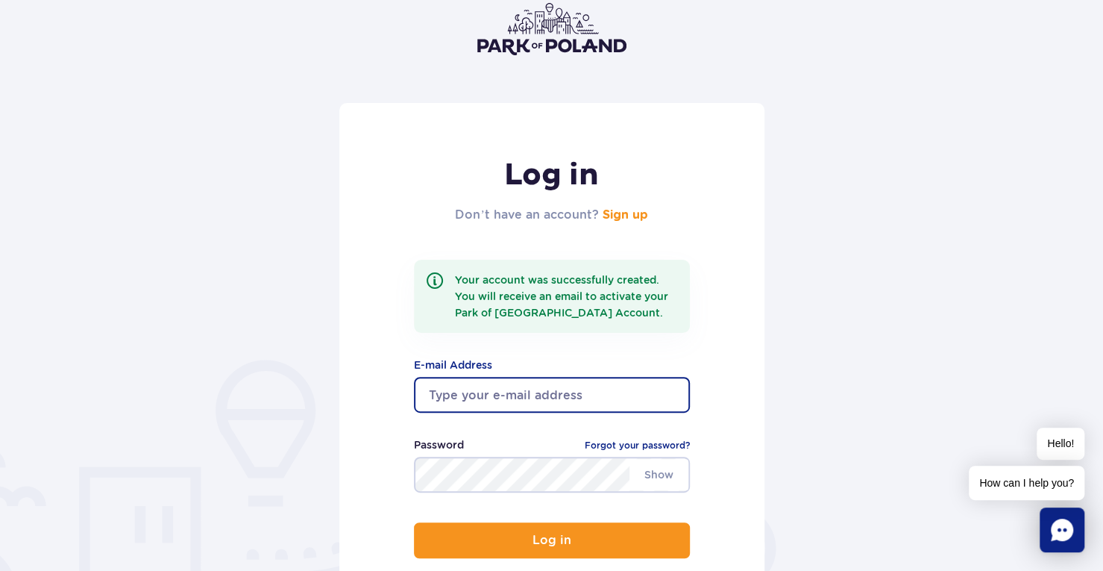
type input "[EMAIL_ADDRESS][DOMAIN_NAME]"
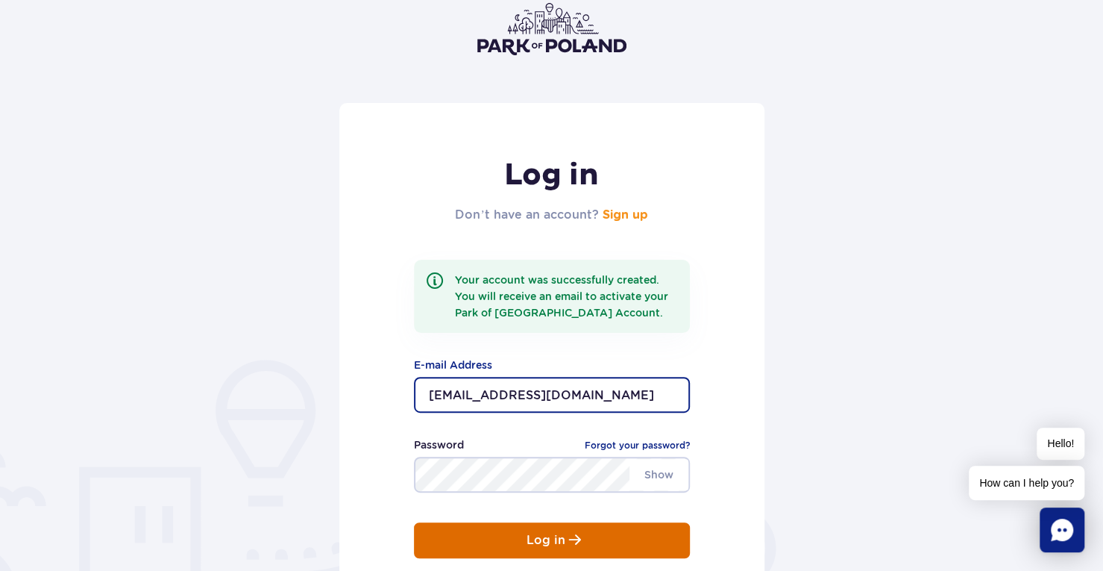
click at [568, 525] on button "Log in" at bounding box center [552, 540] width 276 height 36
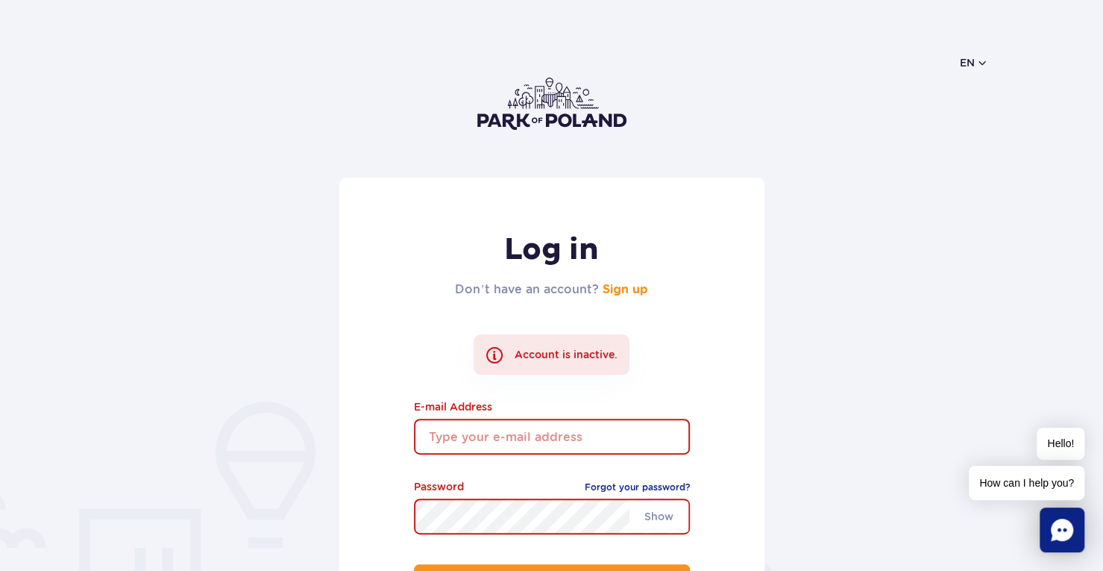
scroll to position [149, 0]
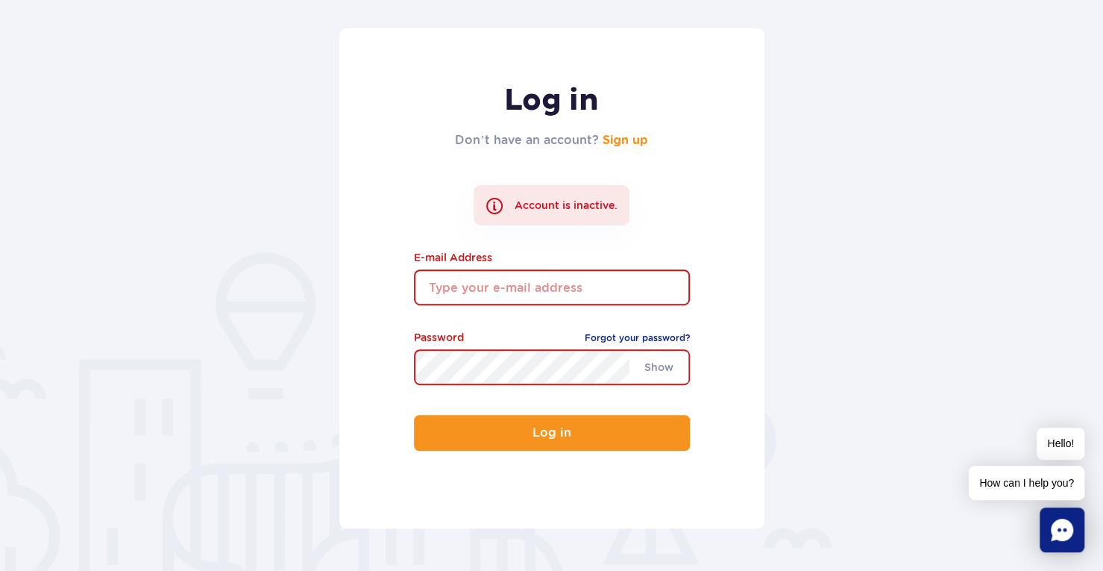
click at [539, 295] on input "email" at bounding box center [552, 287] width 276 height 36
type input "[EMAIL_ADDRESS][DOMAIN_NAME]"
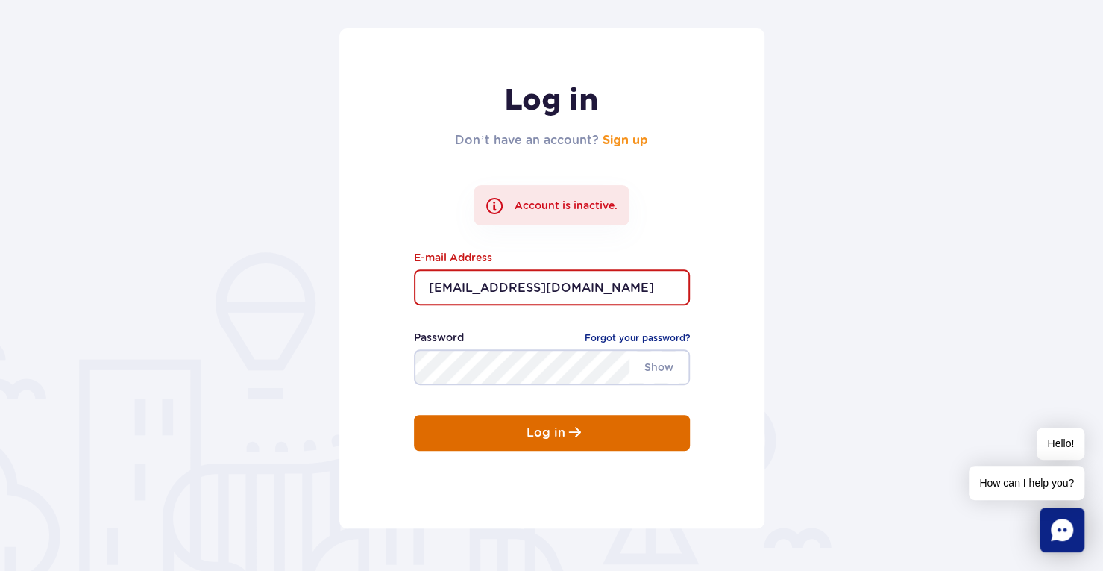
click at [549, 435] on p "Log in" at bounding box center [546, 432] width 39 height 13
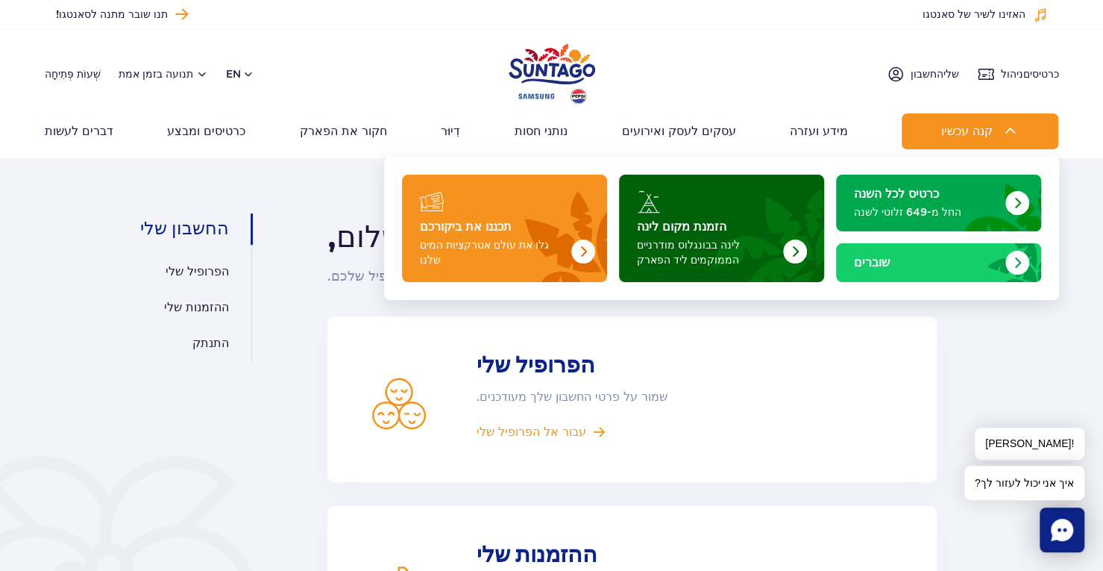
click at [721, 245] on font "לינה בבונגלוס מודרניים הממוקמים ליד הפארק" at bounding box center [688, 252] width 103 height 27
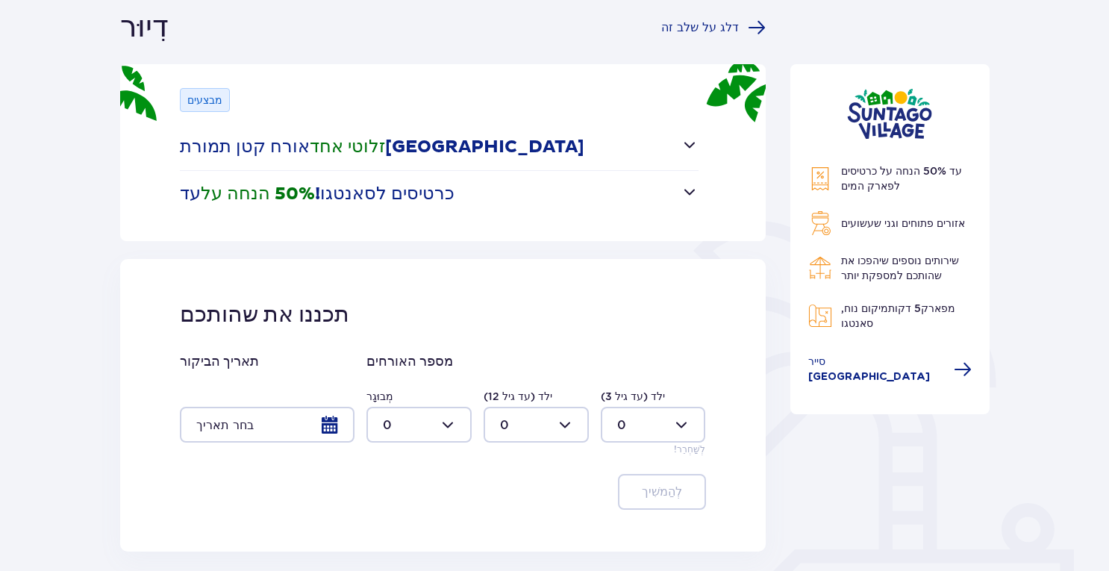
click at [296, 427] on div at bounding box center [267, 425] width 175 height 36
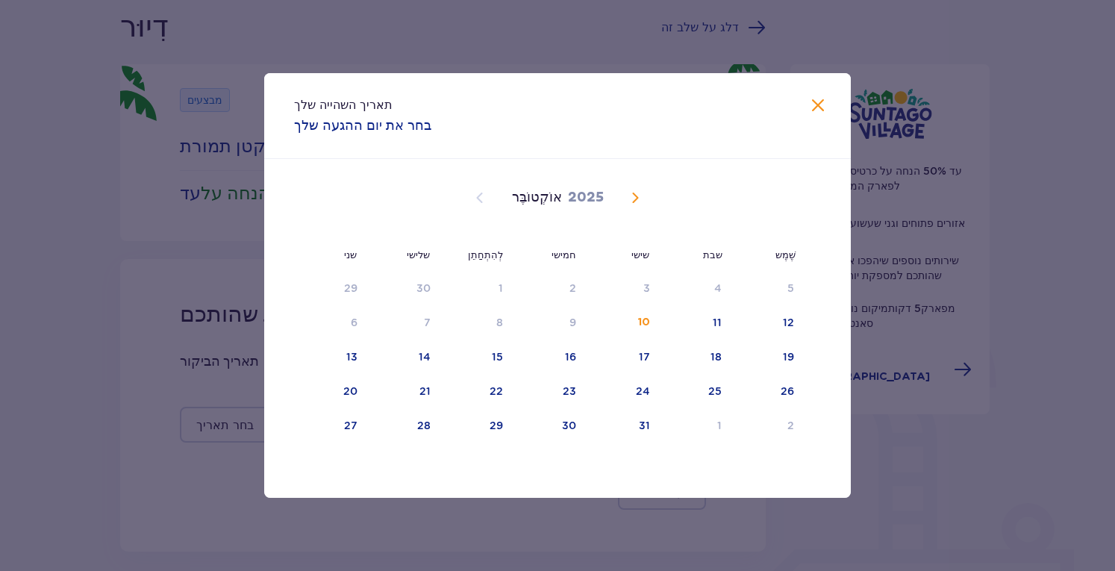
click at [95, 285] on div "תאריך השהייה שלך בחר את יום ההגעה שלך שני שלישי לְהִתְחַתֵן חמישי שישי שבת שֶׁמ…" at bounding box center [557, 285] width 1115 height 571
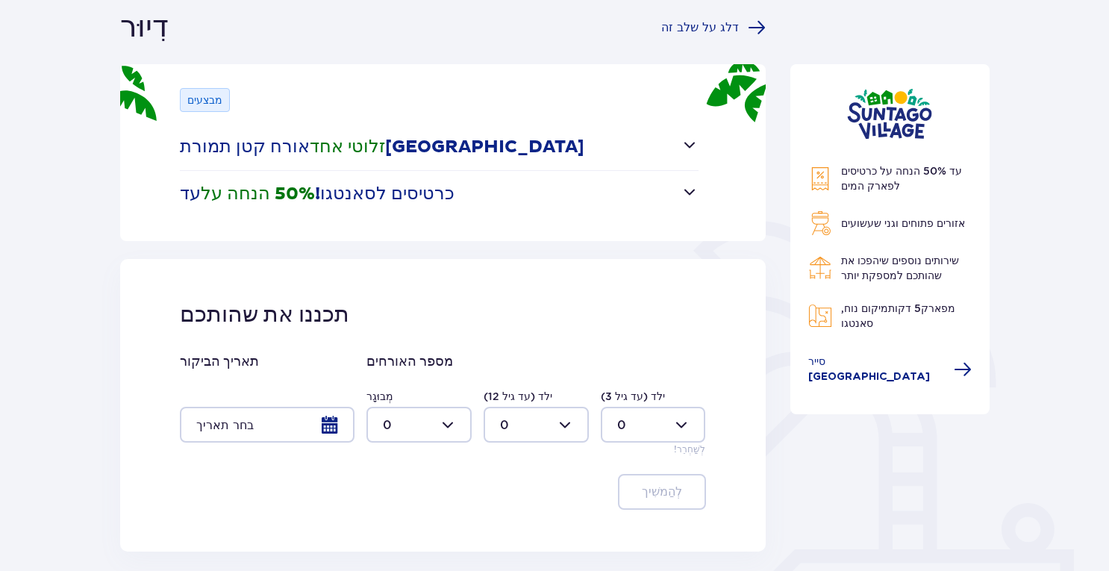
click at [272, 426] on div at bounding box center [267, 425] width 175 height 36
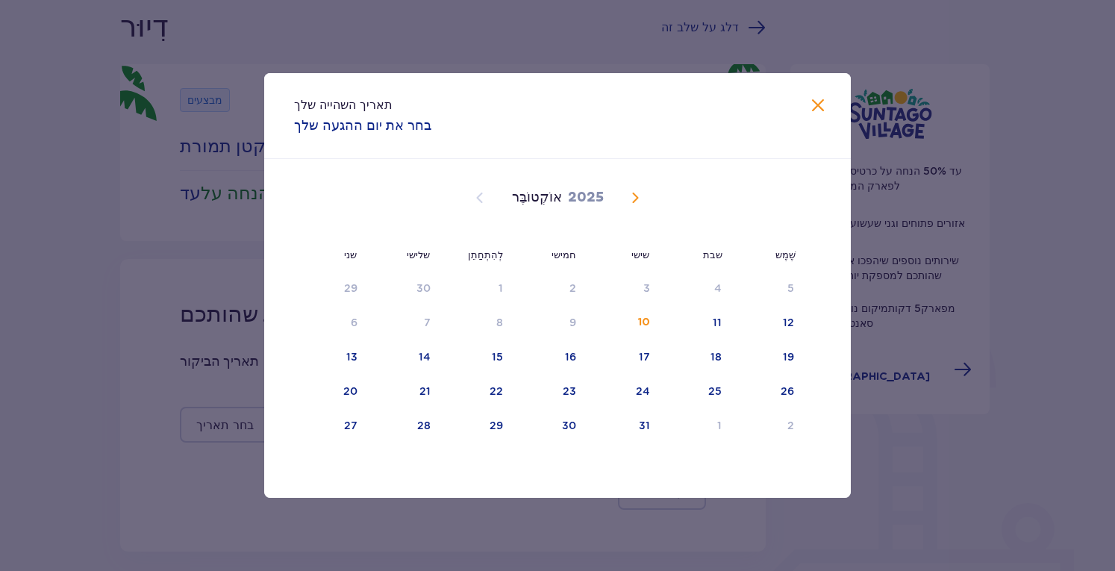
click at [637, 195] on span "בחודש הבא" at bounding box center [635, 198] width 18 height 18
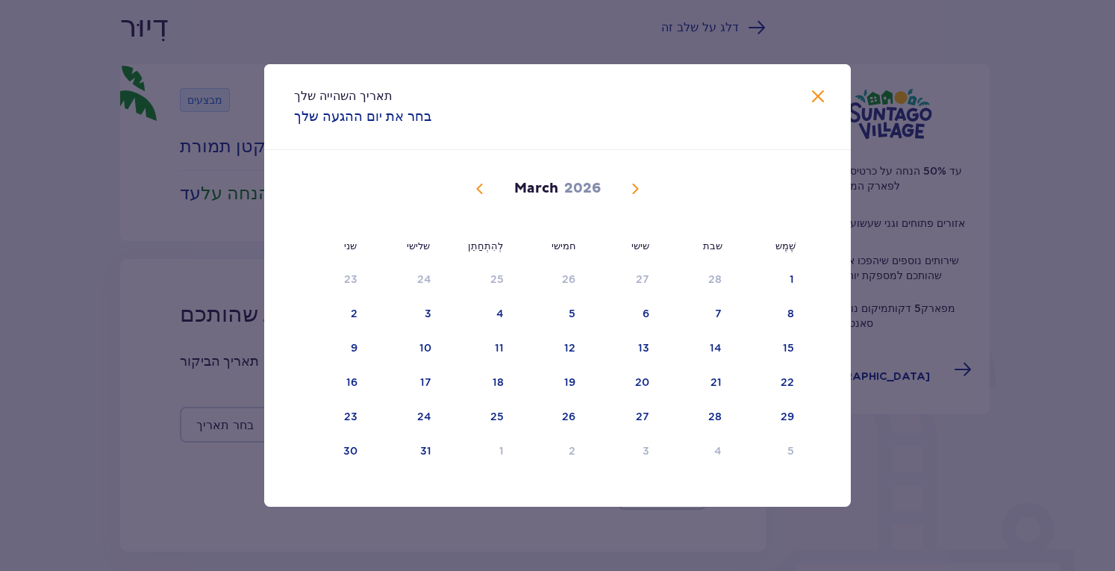
click at [637, 195] on span "בחודש הבא" at bounding box center [635, 189] width 18 height 18
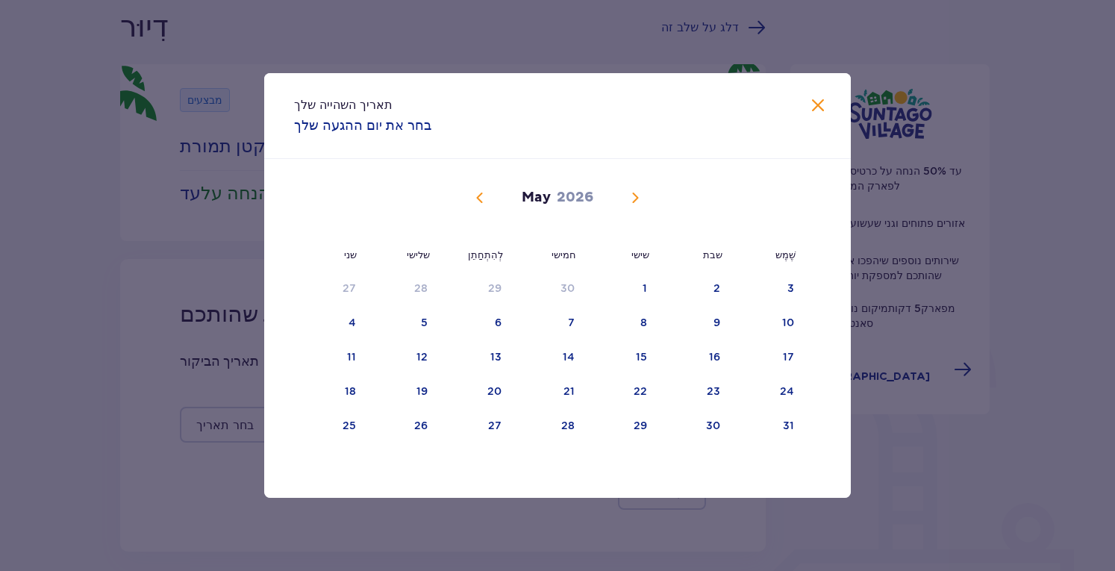
click at [637, 195] on span "בחודש הבא" at bounding box center [635, 198] width 18 height 18
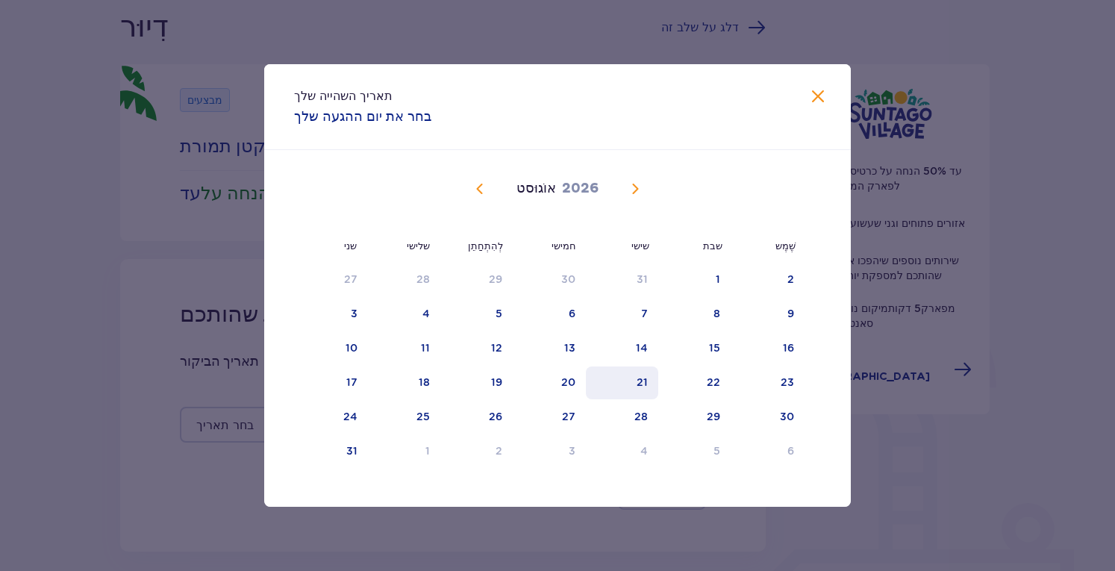
click at [642, 380] on font "21" at bounding box center [641, 382] width 11 height 12
click at [634, 409] on div "28" at bounding box center [640, 416] width 13 height 15
type input "[DATE] - [DATE]"
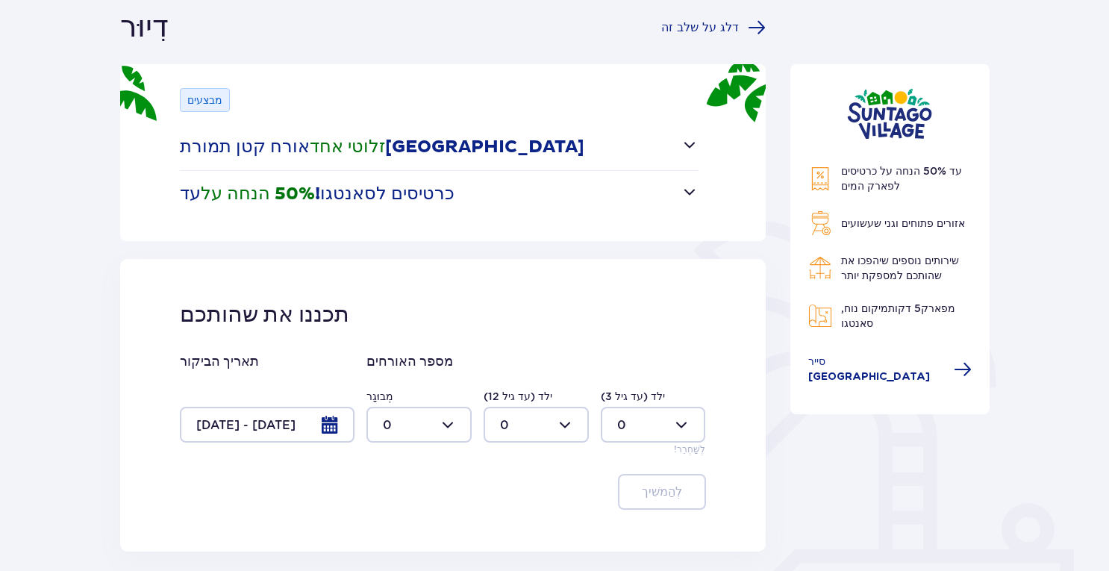
click at [448, 422] on div at bounding box center [418, 425] width 105 height 36
click at [403, 333] on div "2" at bounding box center [419, 341] width 72 height 16
type input "2"
click at [576, 419] on div at bounding box center [535, 425] width 105 height 36
click at [519, 341] on div "2" at bounding box center [536, 341] width 72 height 16
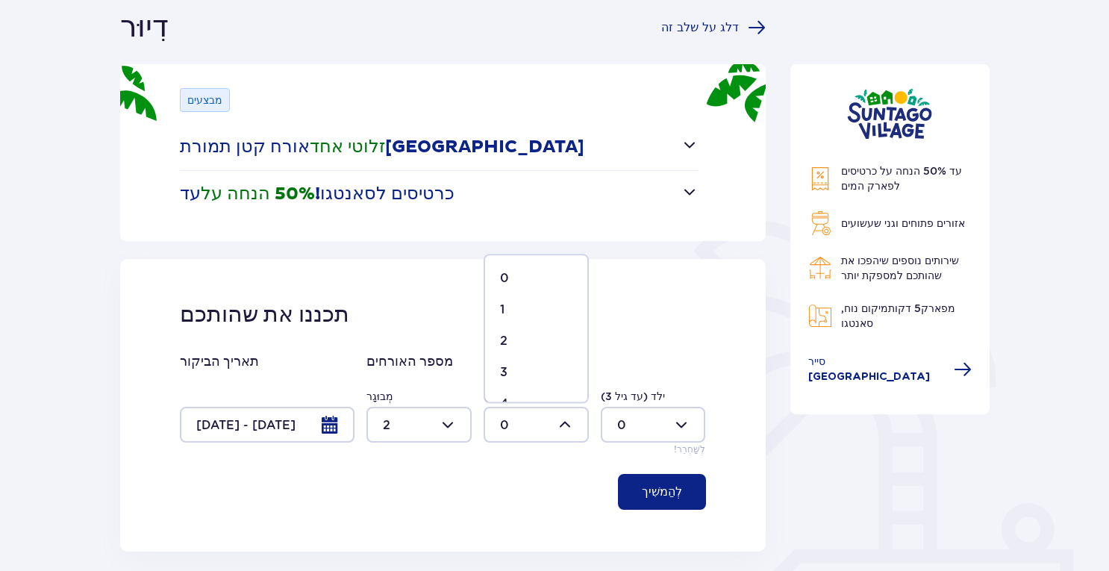
type input "2"
click at [677, 418] on div at bounding box center [653, 425] width 105 height 36
click at [654, 304] on div "1" at bounding box center [653, 309] width 72 height 16
type input "1"
click at [671, 487] on button "לְהַמשִׁיך" at bounding box center [662, 492] width 88 height 36
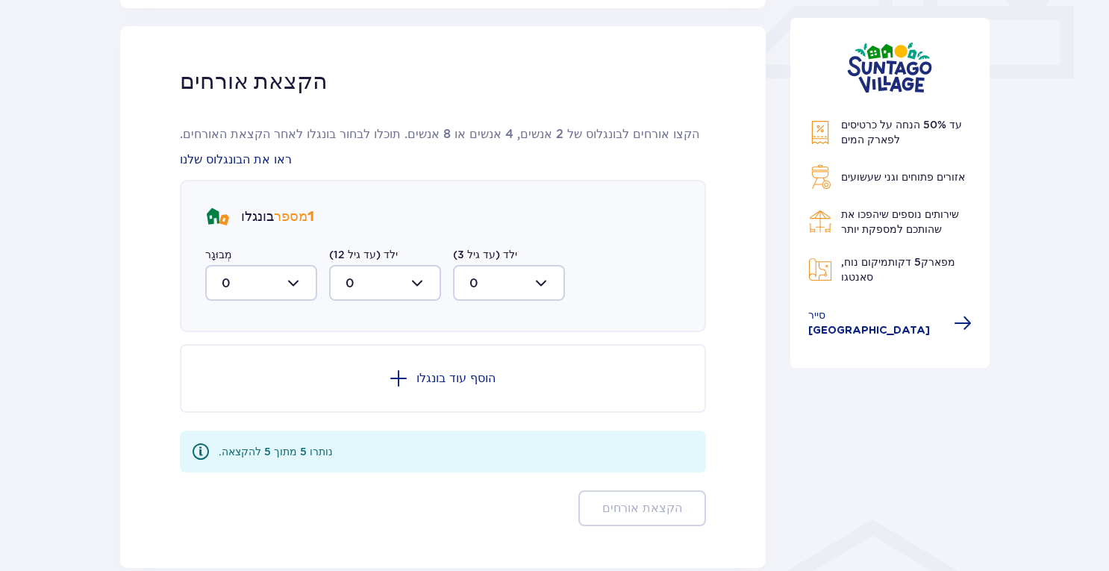
scroll to position [700, 0]
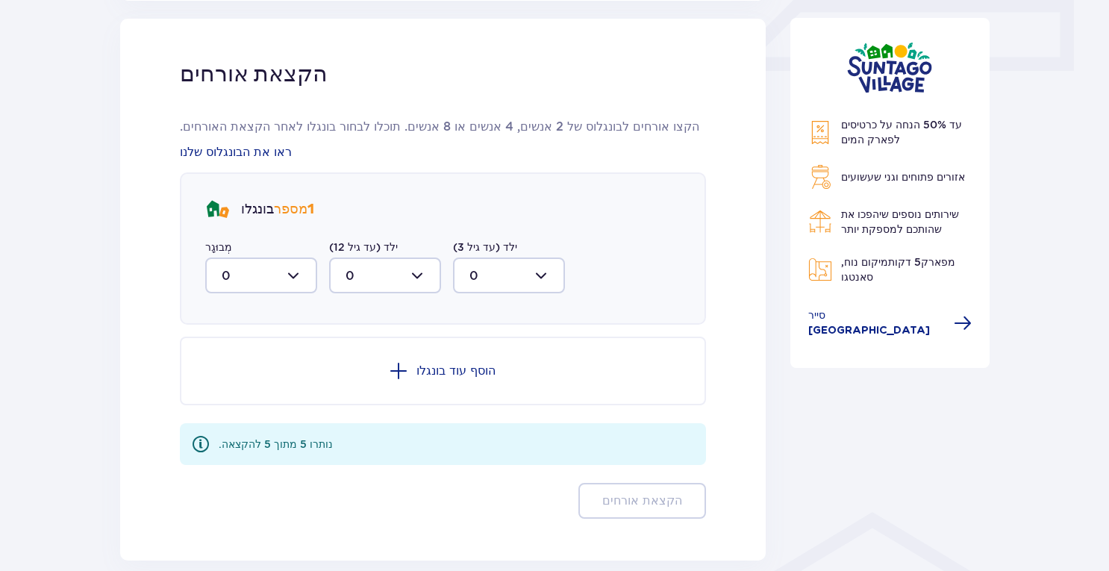
click at [307, 254] on div "מְבוּגָר 0" at bounding box center [261, 266] width 112 height 54
click at [301, 269] on div at bounding box center [261, 275] width 112 height 36
click at [245, 378] on div "2" at bounding box center [261, 383] width 79 height 16
type input "2"
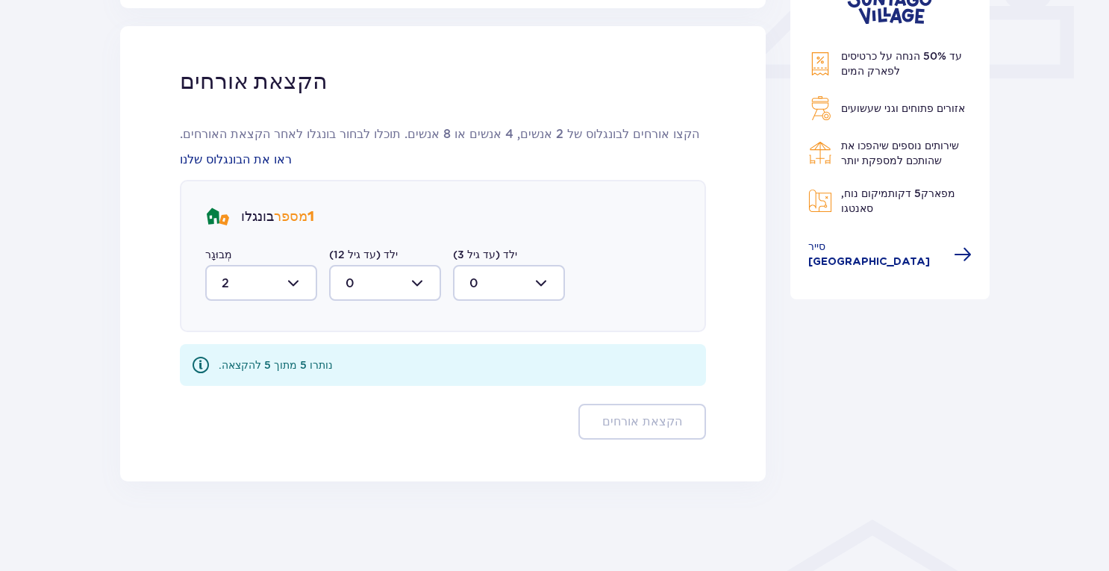
scroll to position [691, 0]
click at [369, 292] on div at bounding box center [385, 284] width 112 height 36
click at [360, 389] on div "2" at bounding box center [384, 392] width 79 height 16
type input "2"
click at [505, 269] on div at bounding box center [509, 284] width 112 height 36
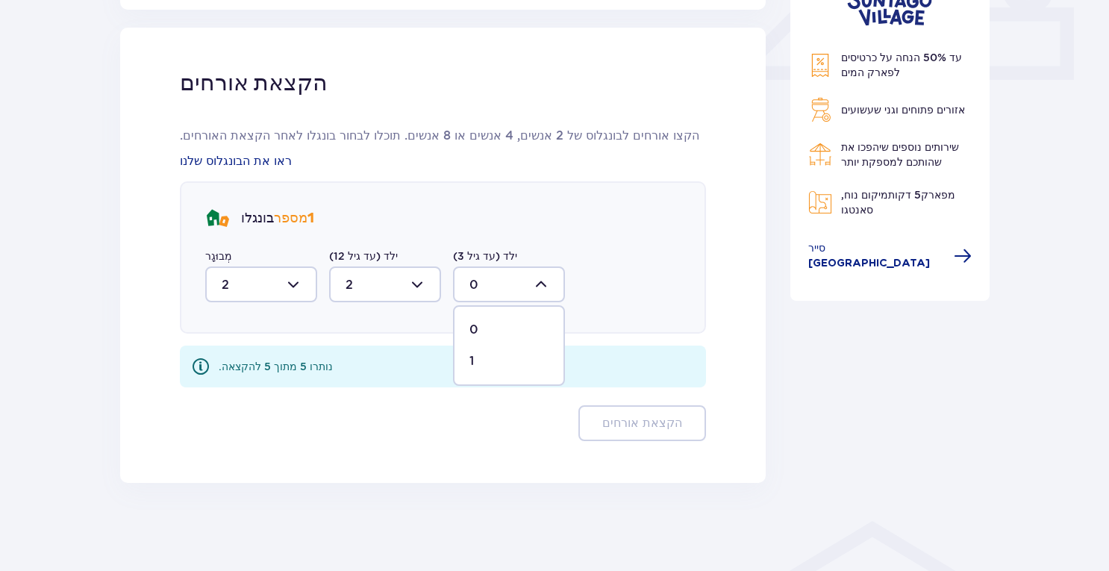
click at [480, 356] on div "1" at bounding box center [508, 361] width 79 height 16
type input "1"
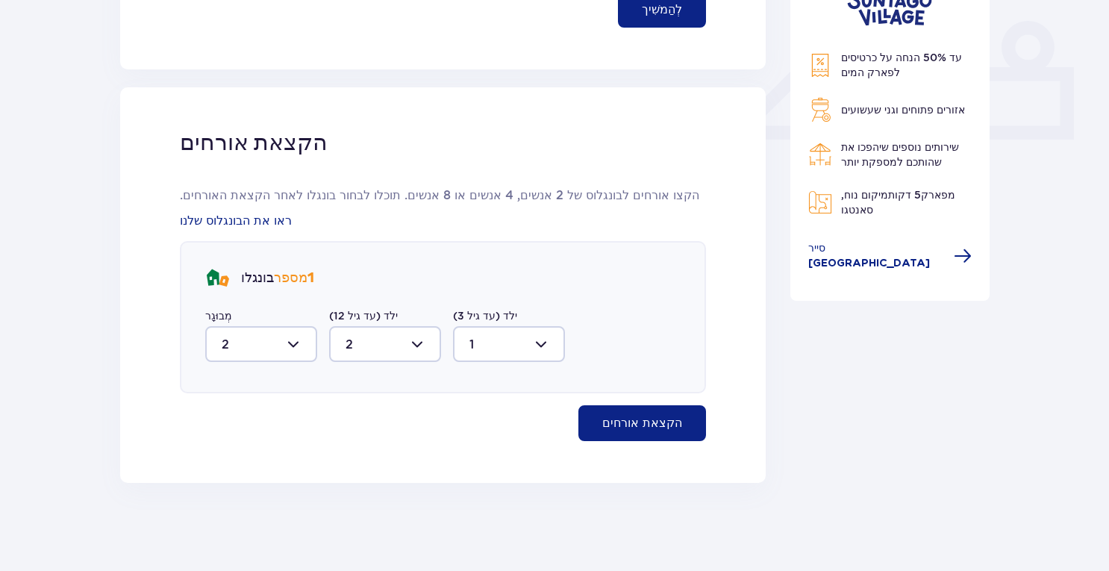
click at [657, 422] on font "הקצאת אורחים" at bounding box center [642, 423] width 80 height 12
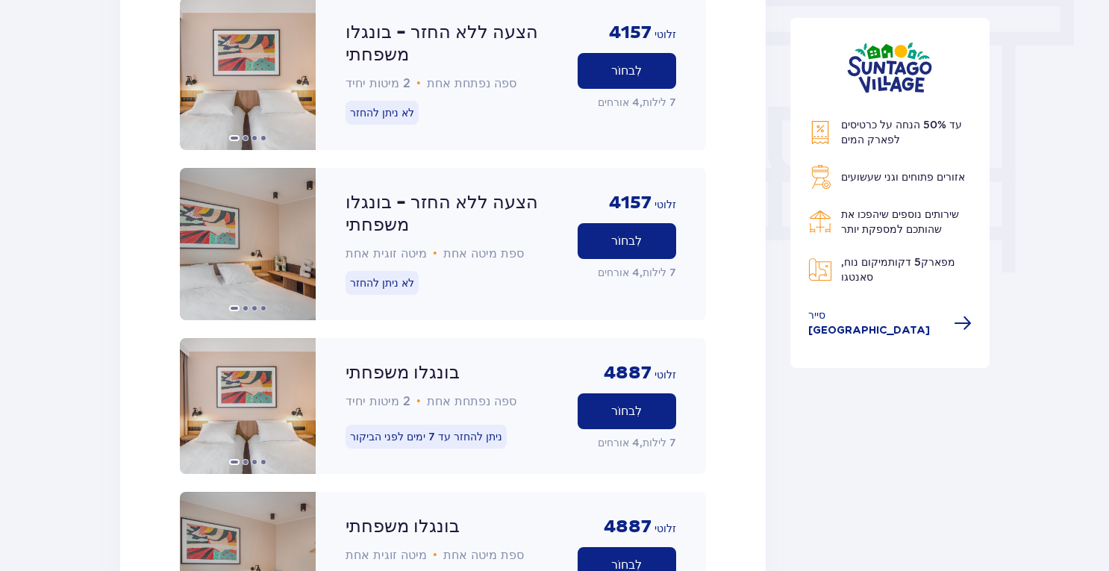
scroll to position [1411, 0]
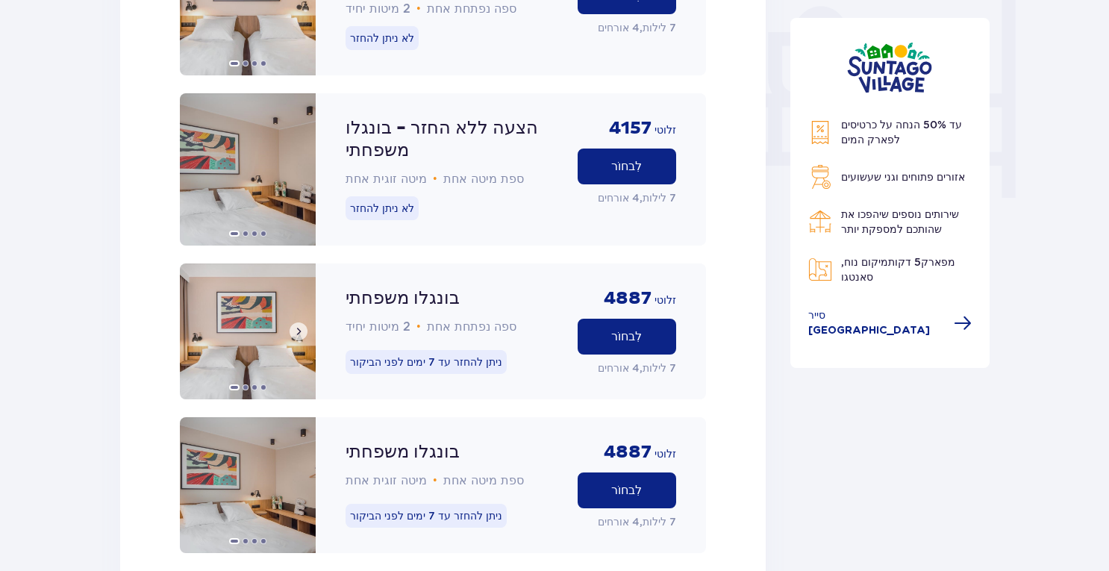
click at [300, 325] on span at bounding box center [298, 331] width 12 height 12
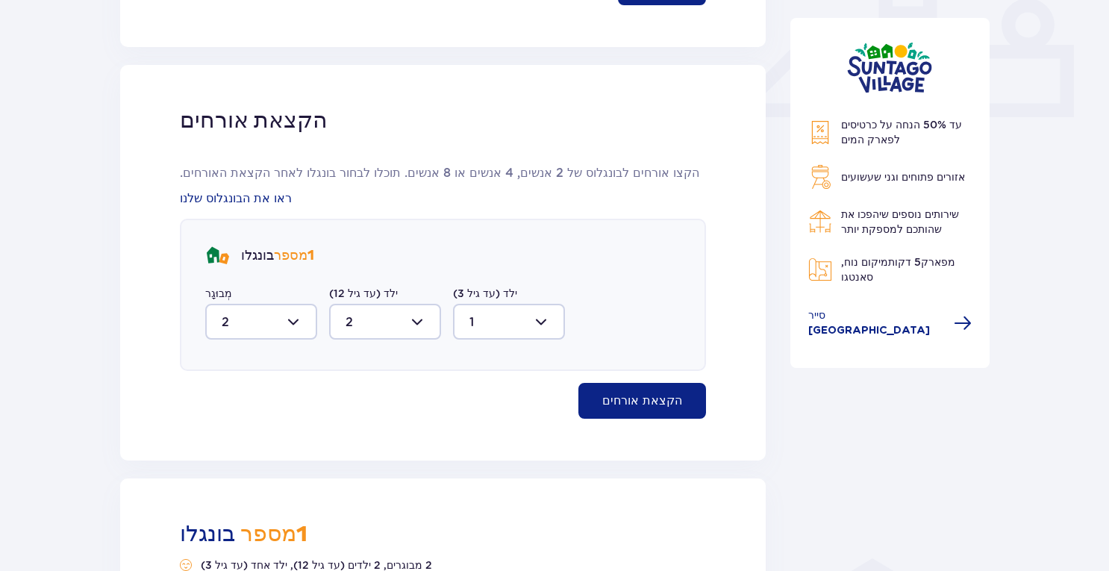
scroll to position [467, 0]
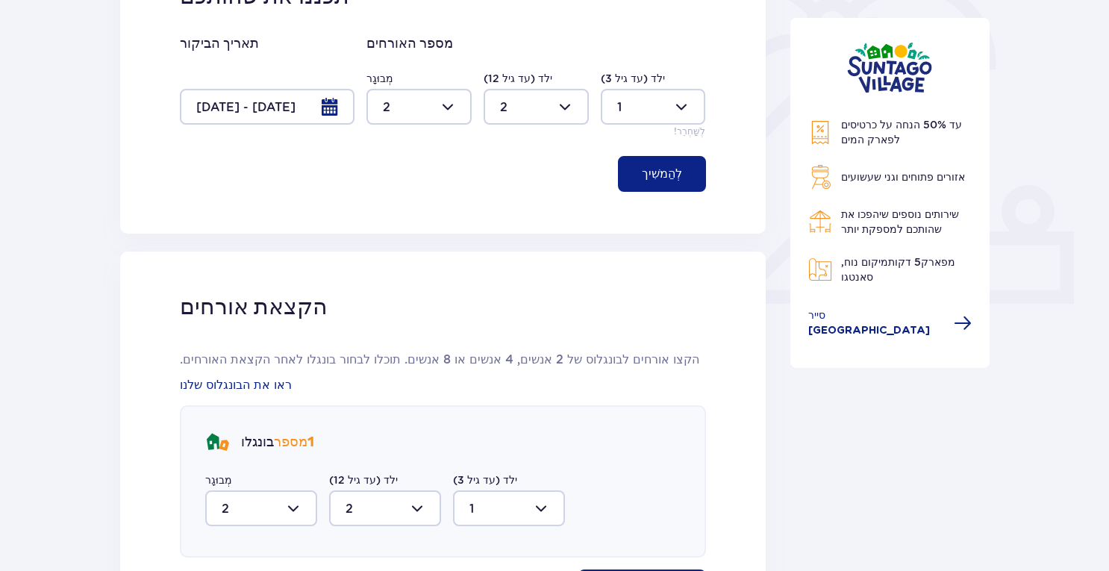
click at [329, 104] on div at bounding box center [267, 107] width 175 height 36
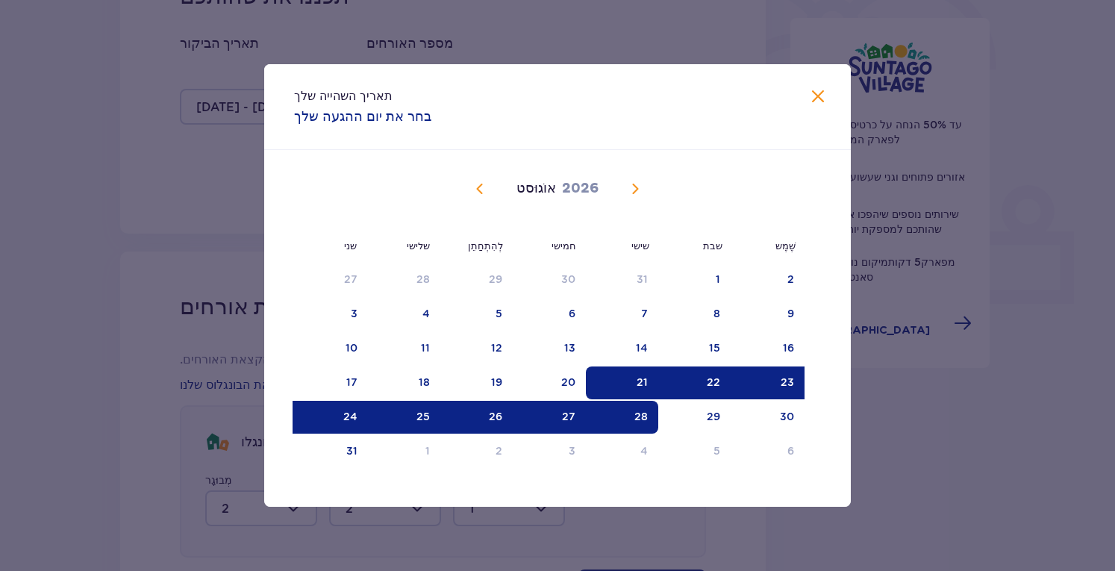
click at [813, 102] on span "לִסְגוֹר" at bounding box center [818, 97] width 18 height 18
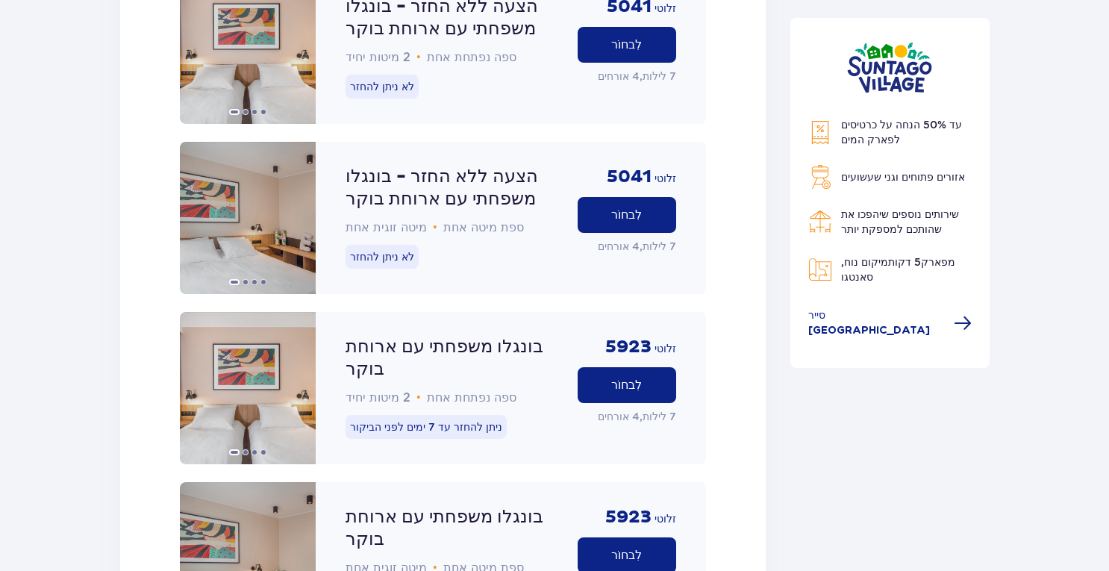
scroll to position [2034, 0]
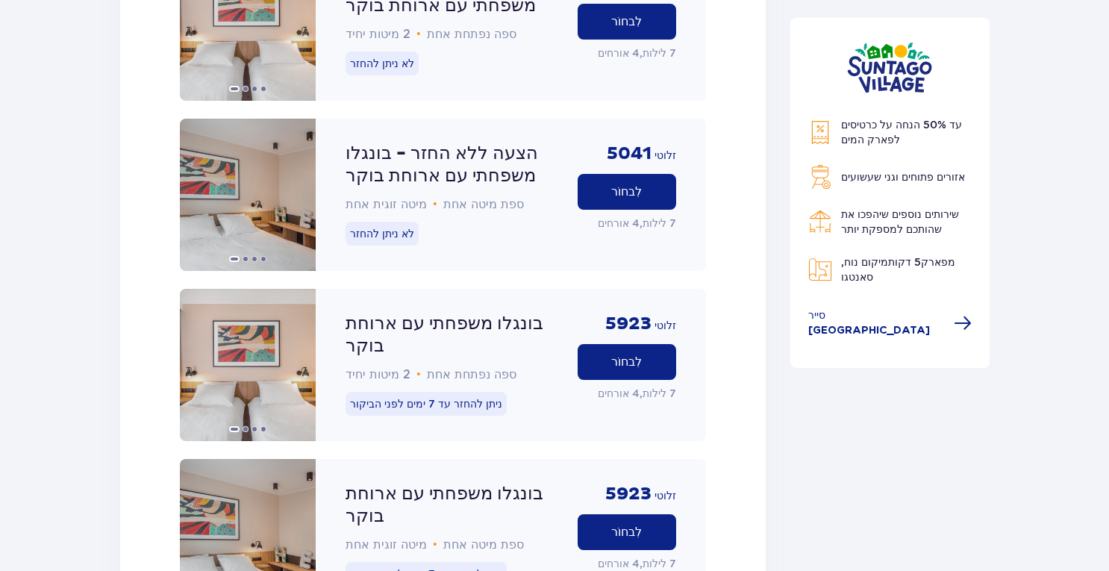
click at [627, 356] on font "לִבחוֹר" at bounding box center [626, 362] width 31 height 12
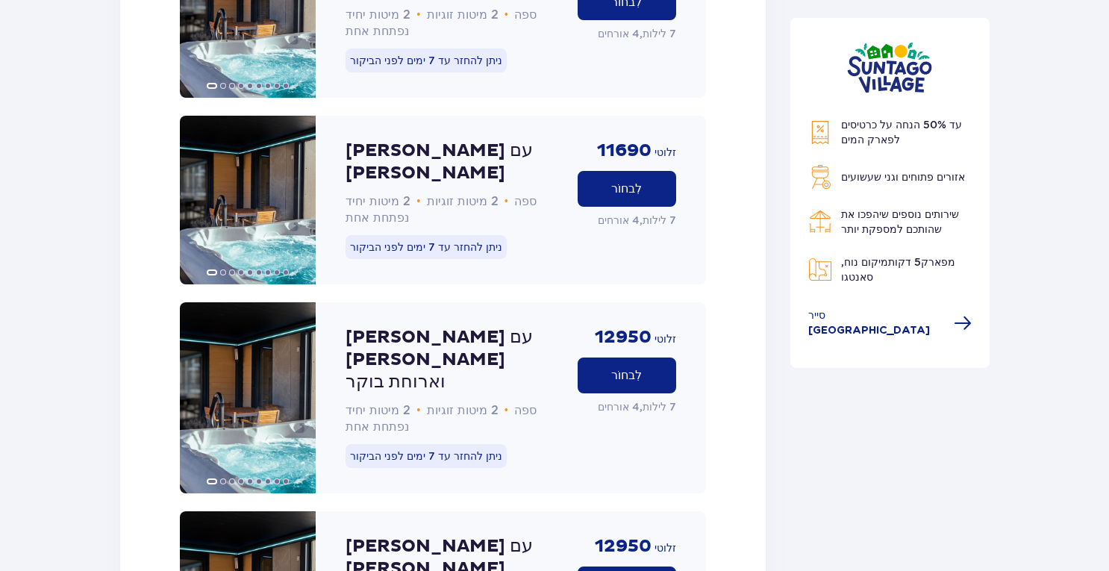
scroll to position [3635, 0]
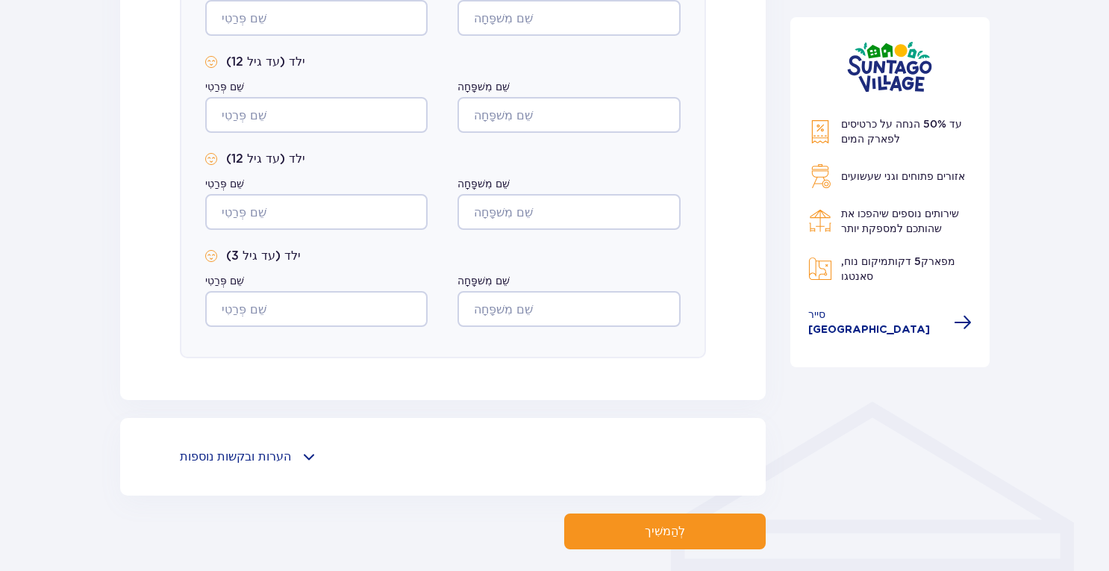
scroll to position [877, 0]
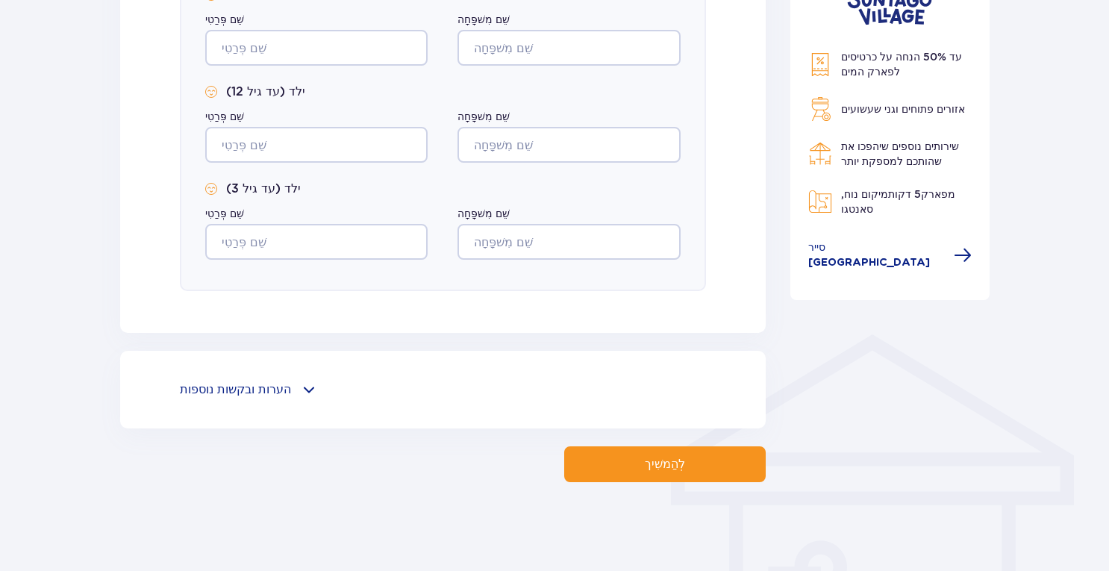
click at [300, 392] on span at bounding box center [309, 389] width 18 height 18
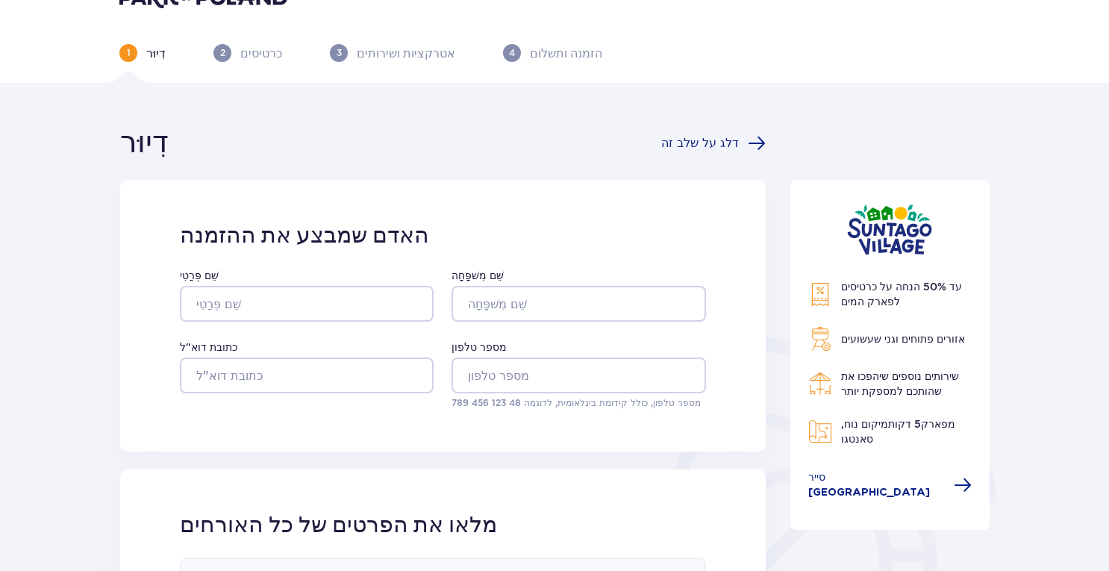
scroll to position [0, 0]
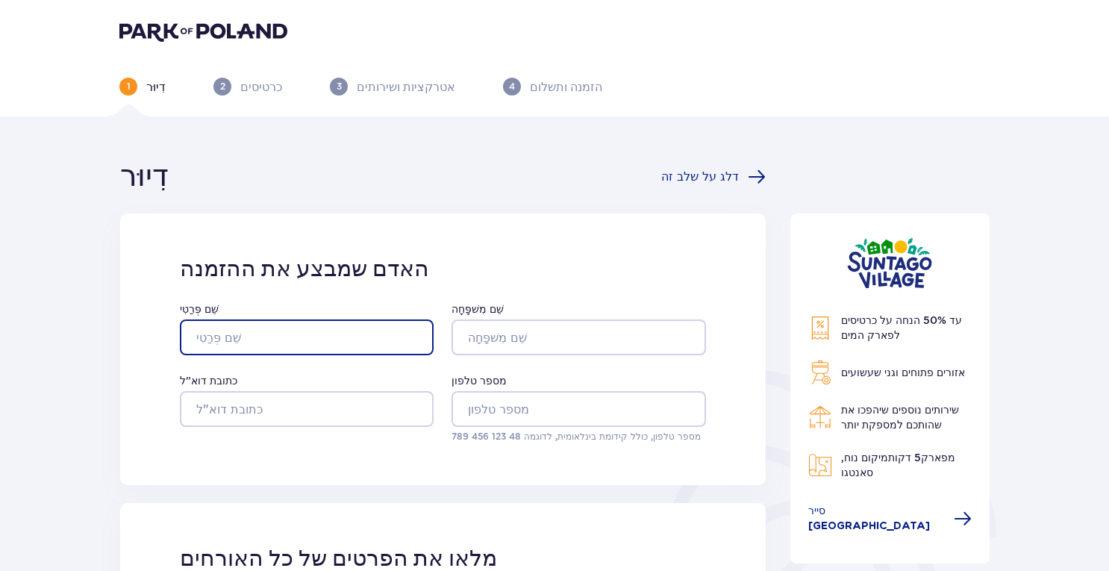
click at [301, 338] on input "שֵׁם פְּרַטִי" at bounding box center [307, 337] width 254 height 36
type input "ronel"
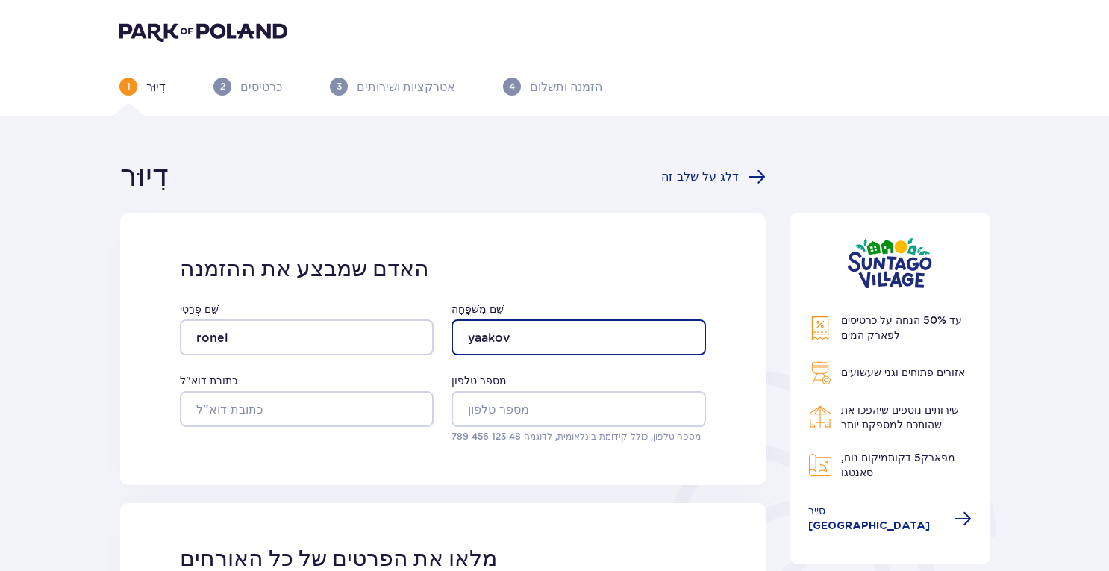
type input "yaakov"
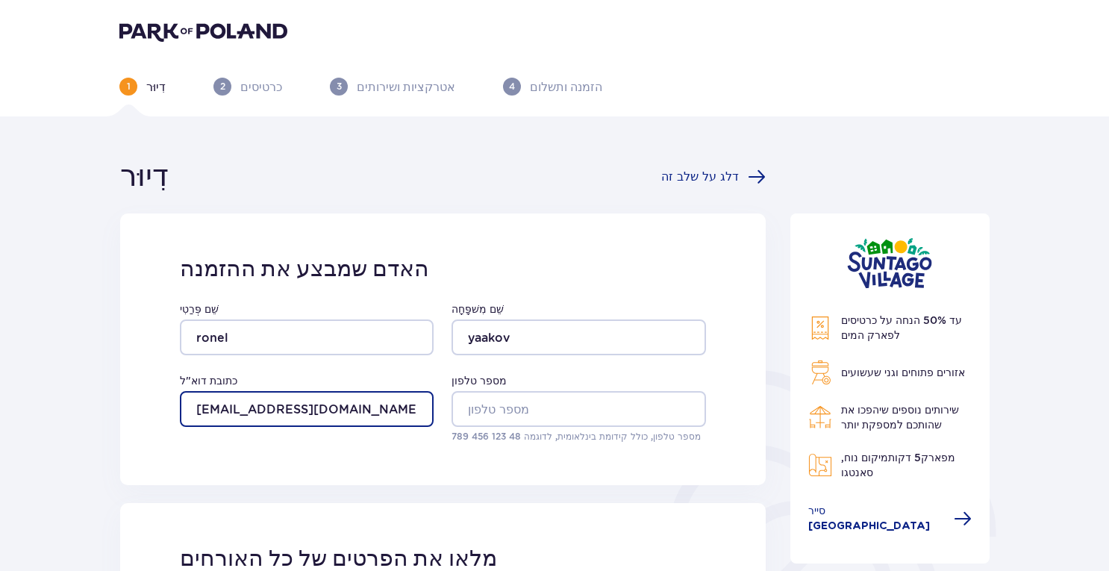
type input "[EMAIL_ADDRESS][DOMAIN_NAME]"
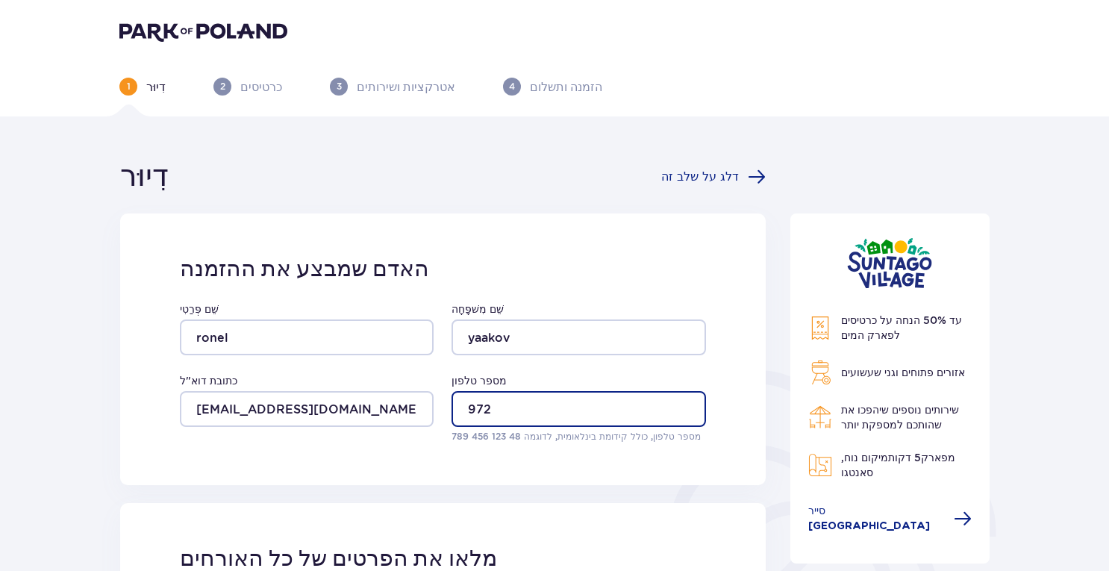
type input "[PHONE_NUMBER]"
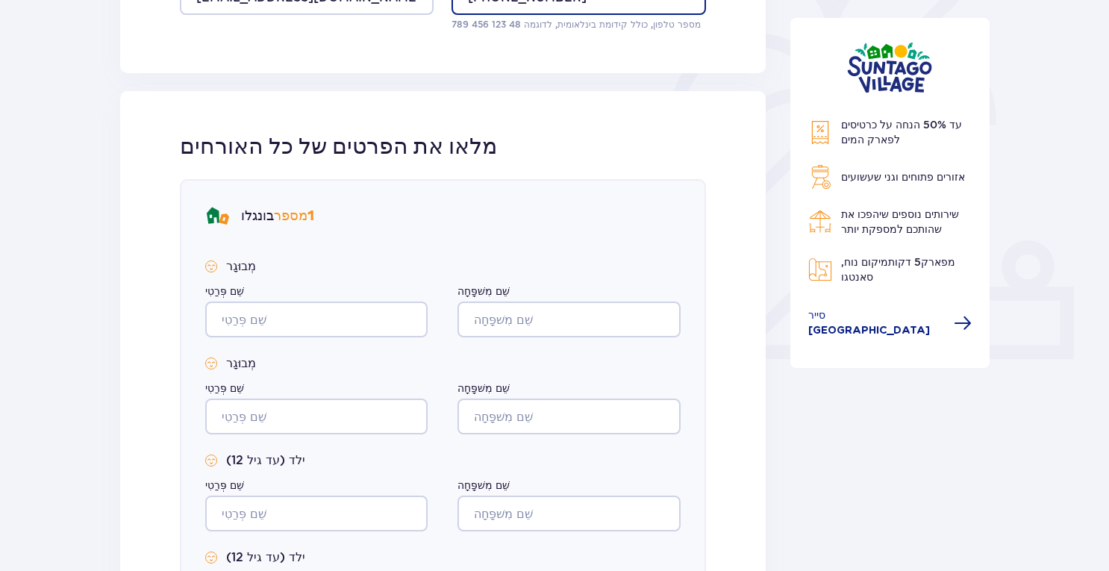
scroll to position [448, 0]
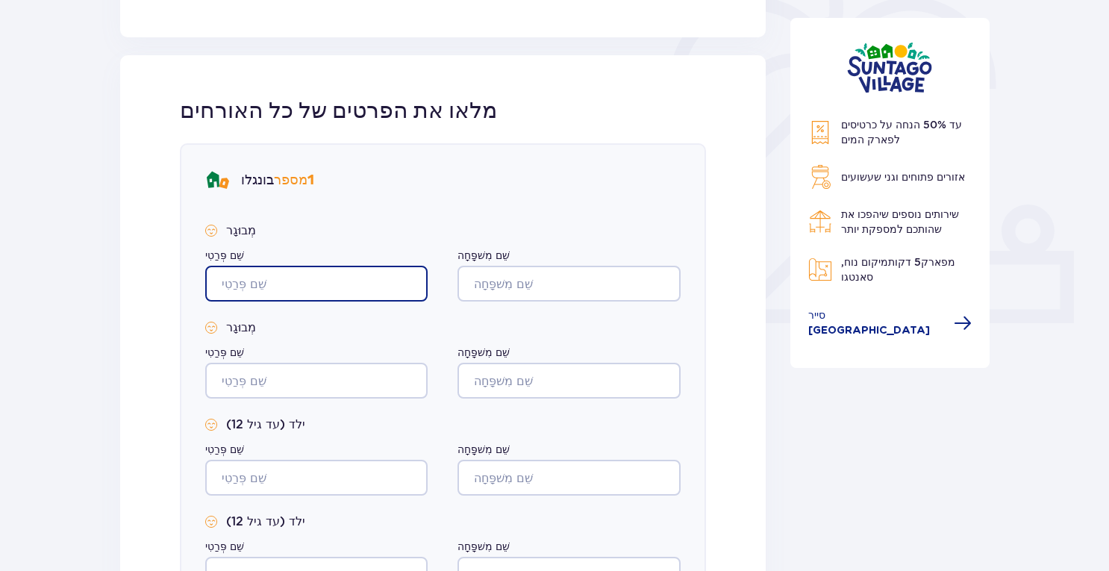
click at [291, 287] on input "שֵׁם פְּרַטִי" at bounding box center [316, 284] width 222 height 36
type input "ronel"
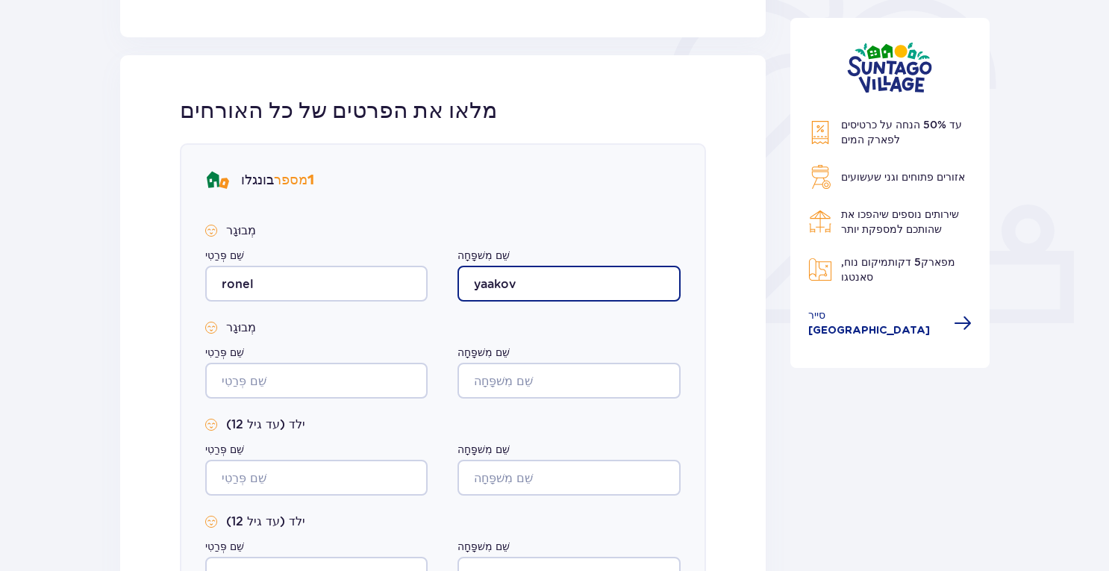
type input "yaakov"
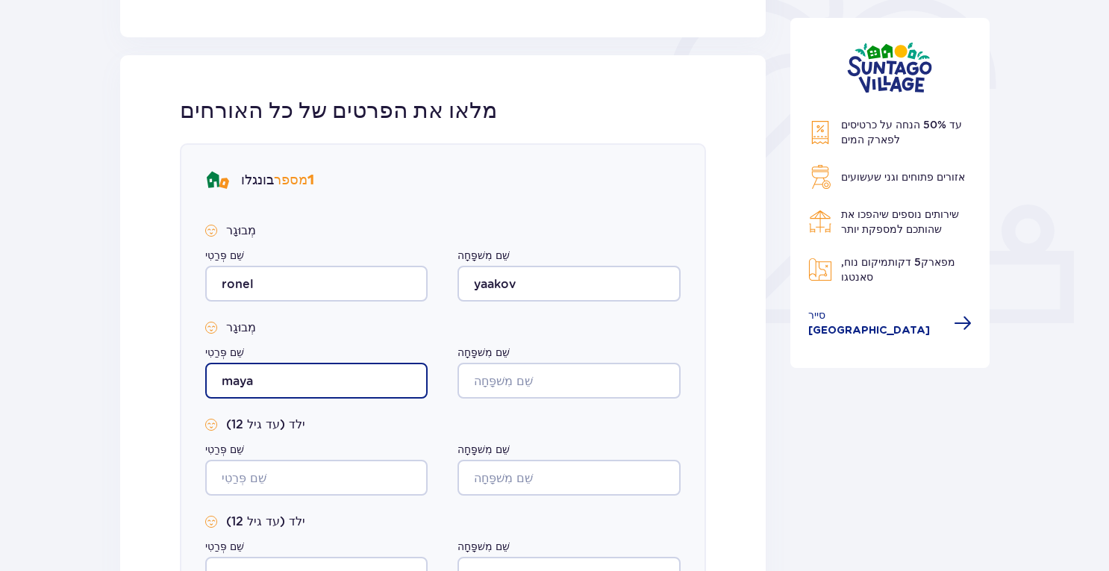
type input "maya"
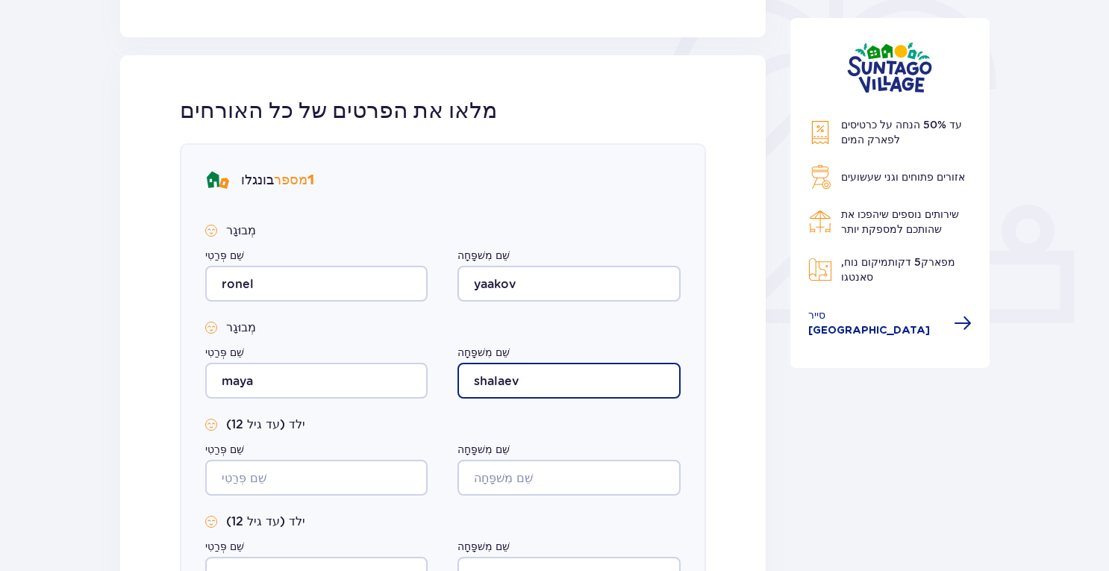
type input "shalaev"
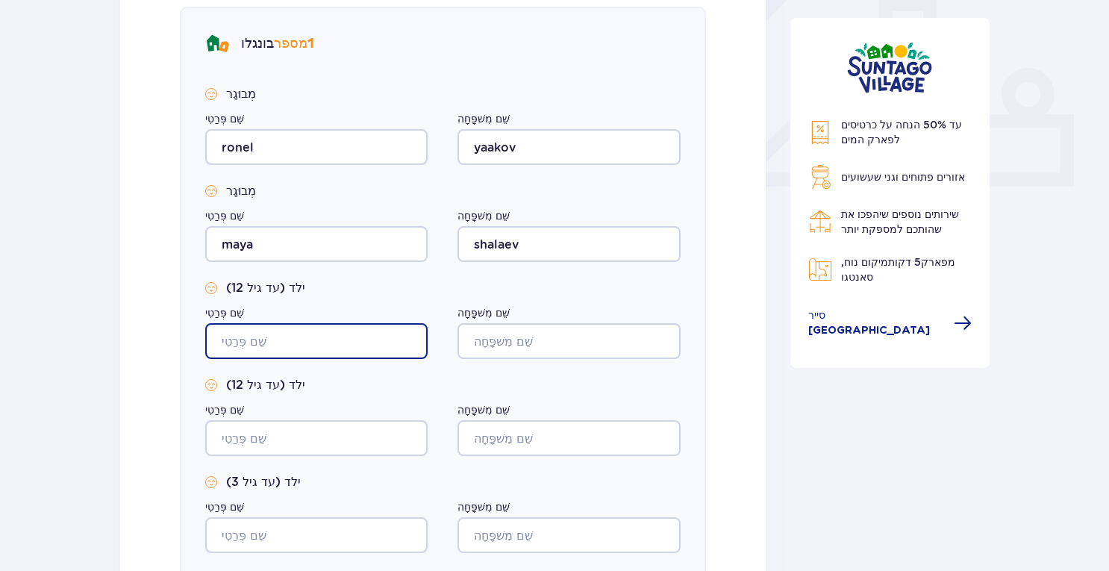
scroll to position [597, 0]
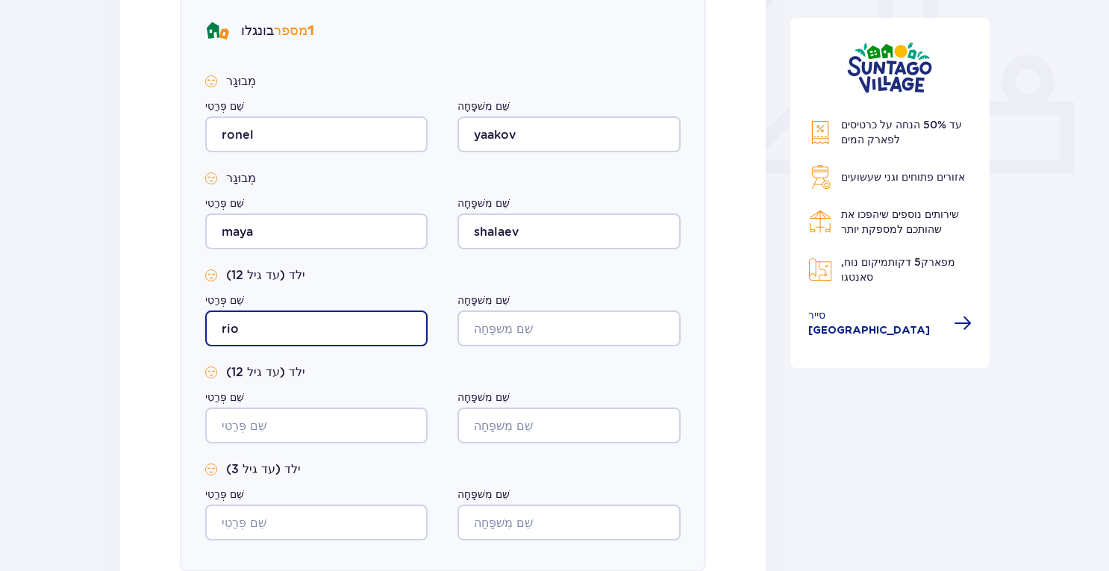
type input "rio"
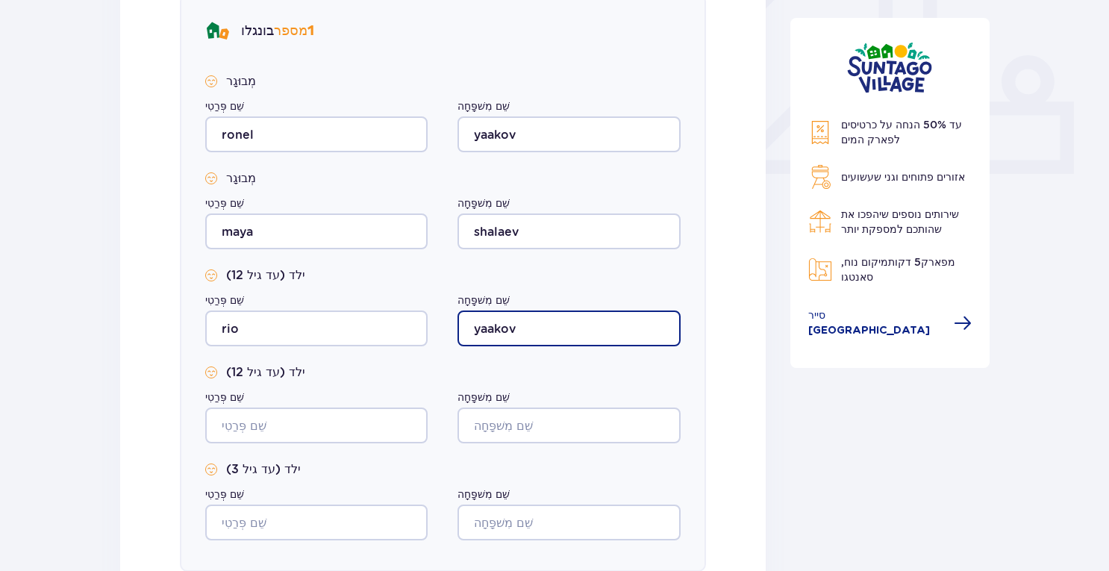
type input "yaakov"
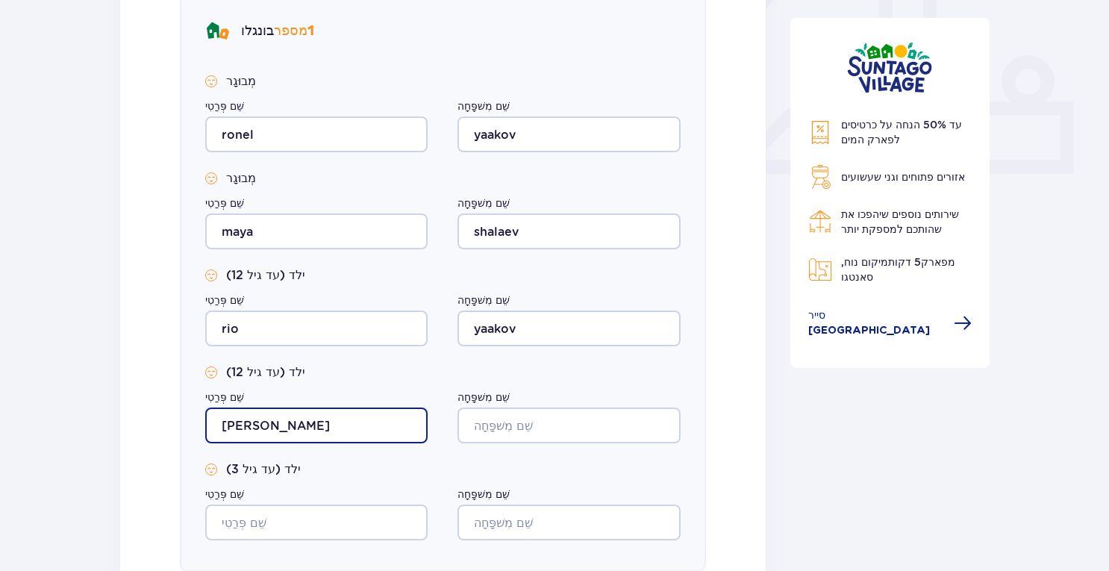
type input "[PERSON_NAME]"
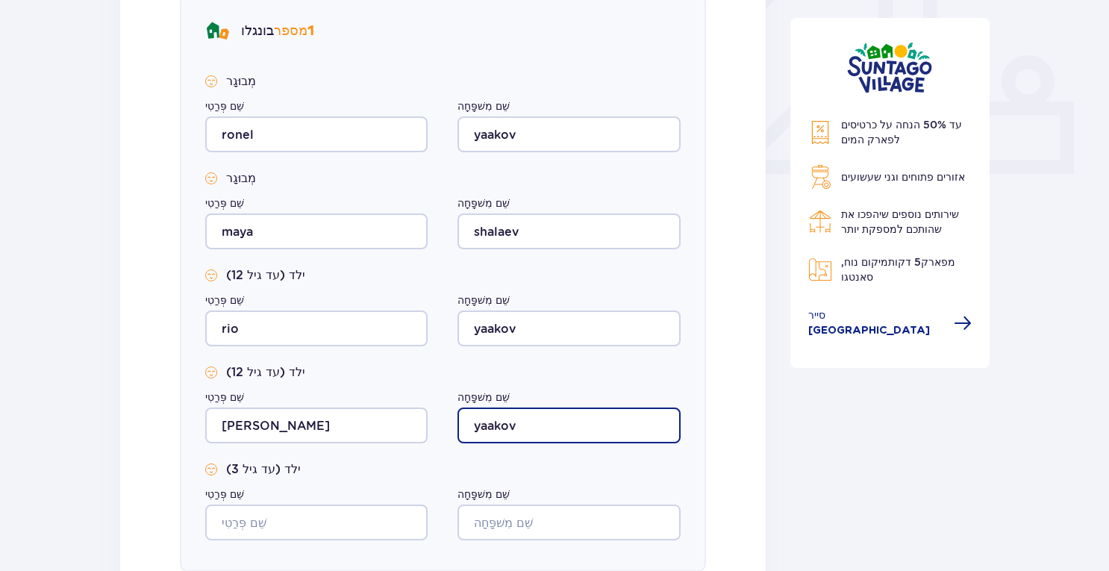
type input "yaakov"
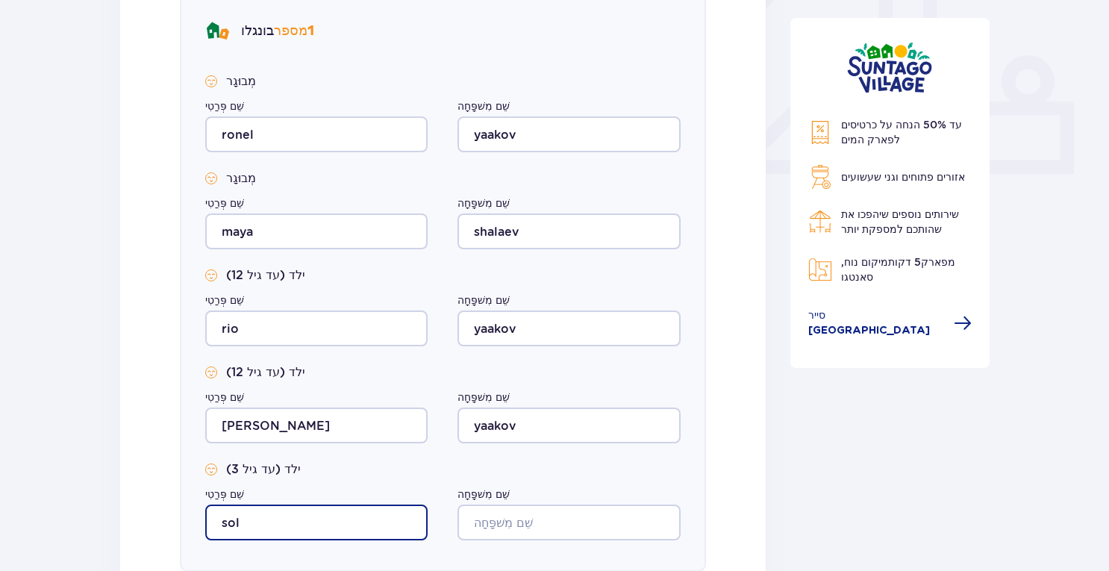
type input "sol"
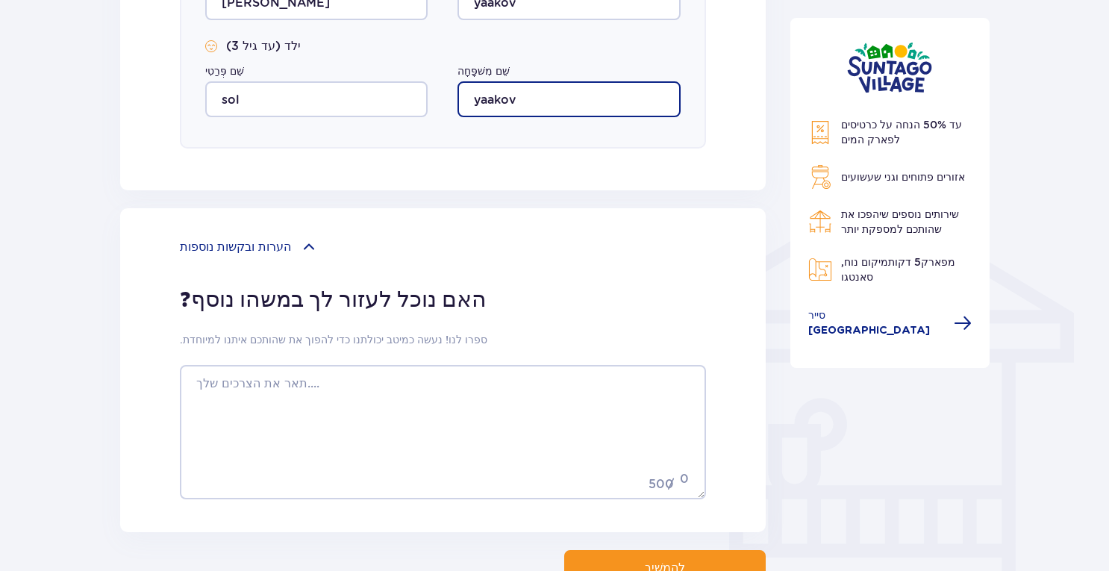
scroll to position [1119, 0]
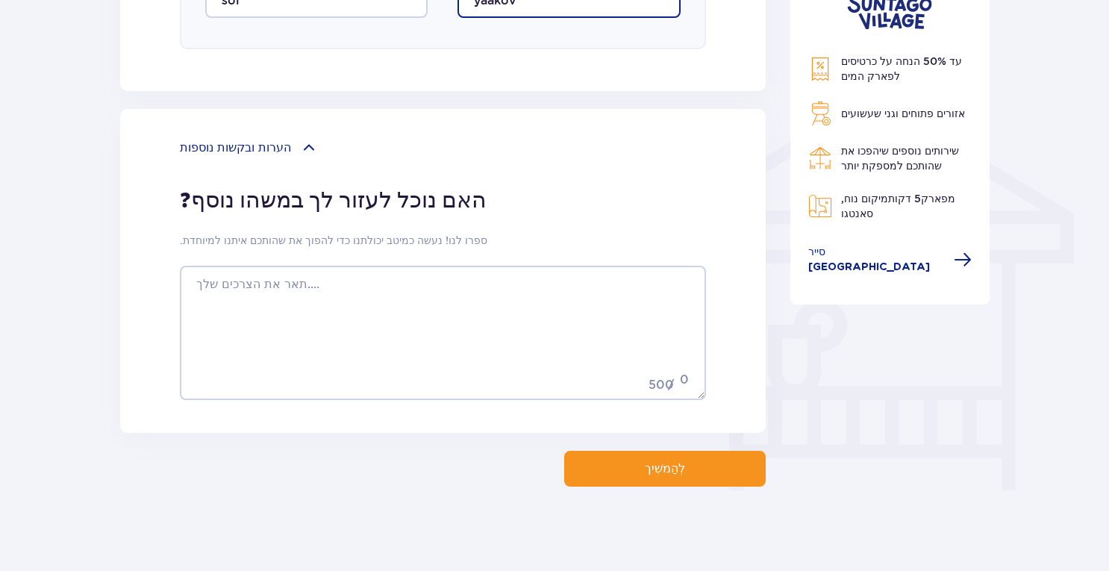
type input "yaakov"
click at [649, 468] on font "לְהַמשִׁיך" at bounding box center [665, 469] width 40 height 12
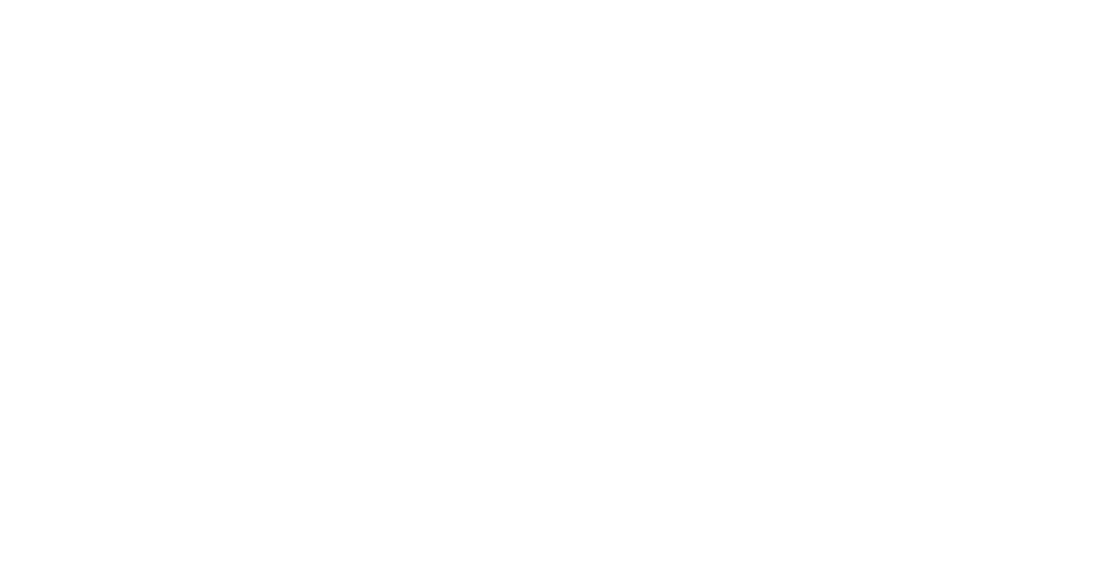
scroll to position [0, 0]
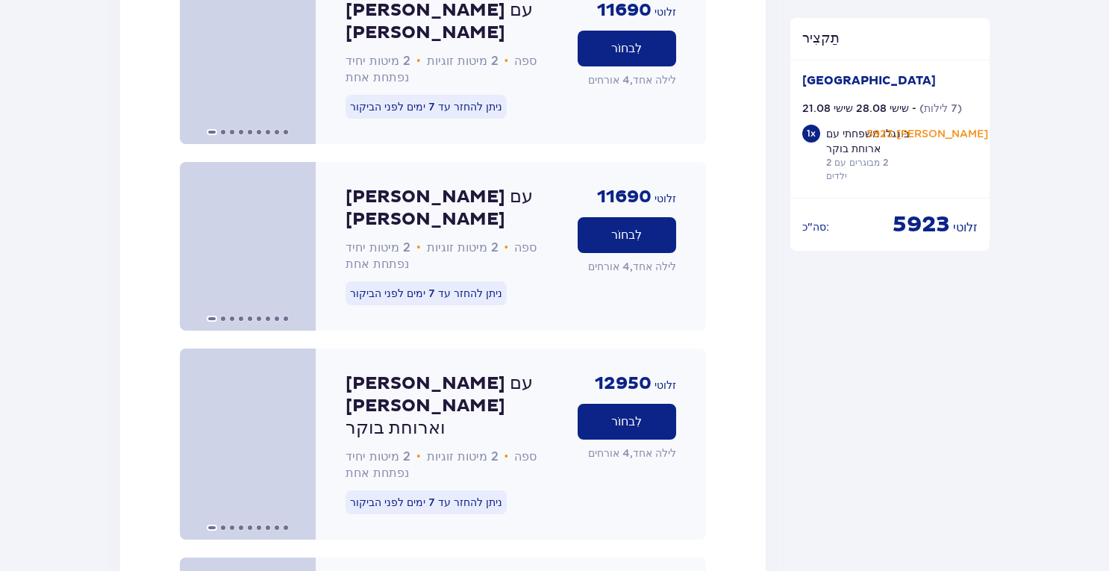
scroll to position [3635, 0]
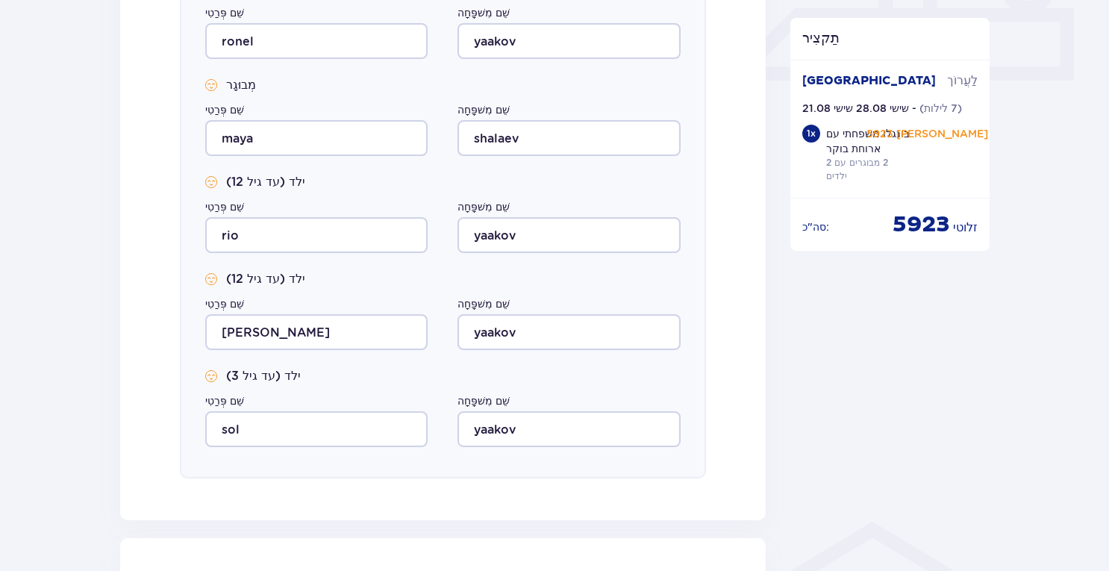
scroll to position [821, 0]
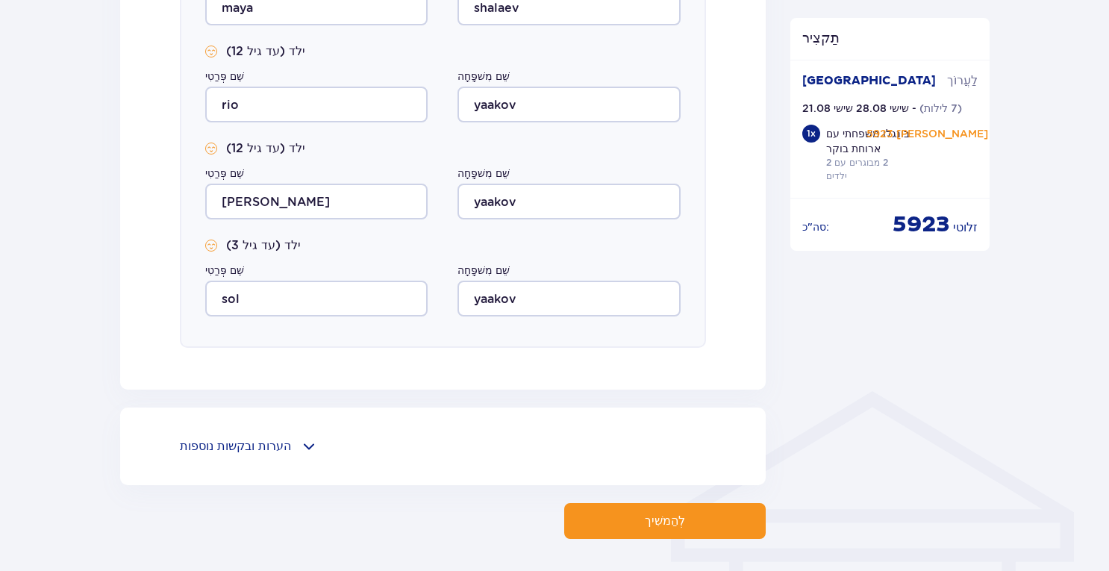
click at [698, 516] on button "לְהַמשִׁיך" at bounding box center [664, 521] width 201 height 36
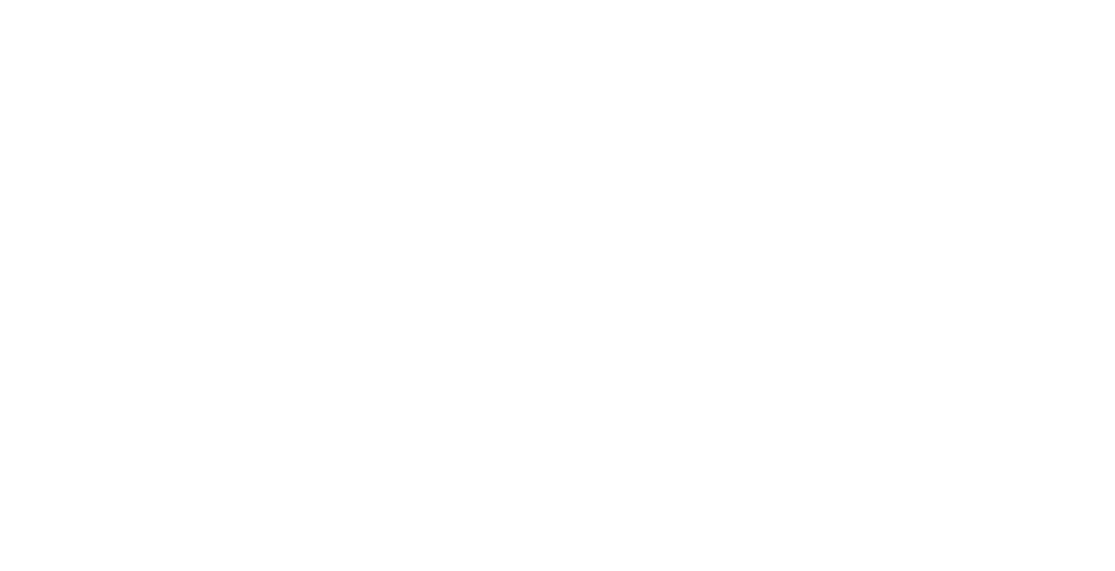
scroll to position [0, 0]
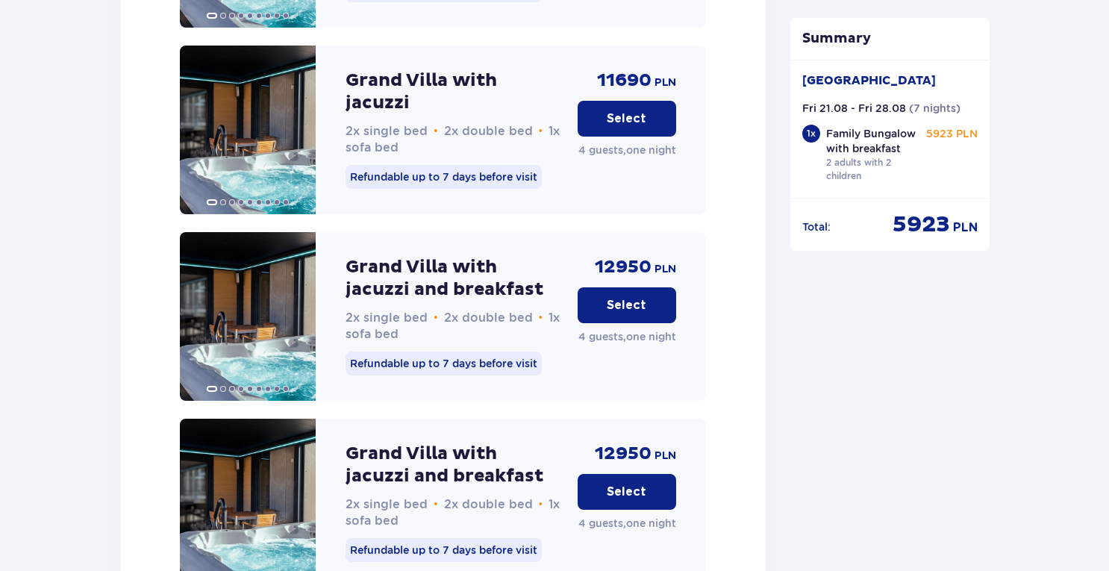
scroll to position [3944, 0]
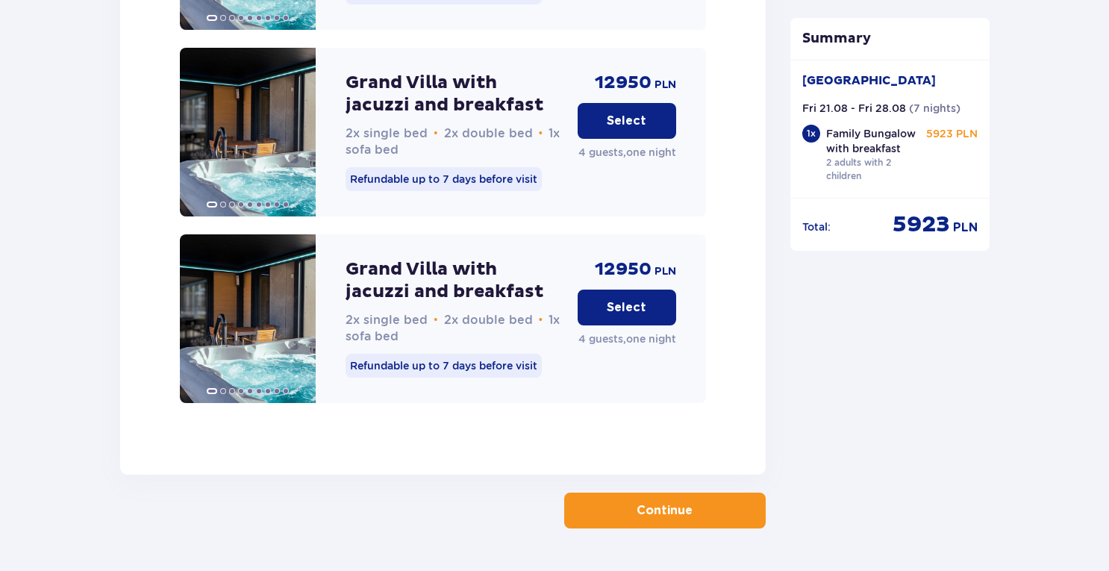
click at [695, 501] on span "button" at bounding box center [695, 510] width 18 height 18
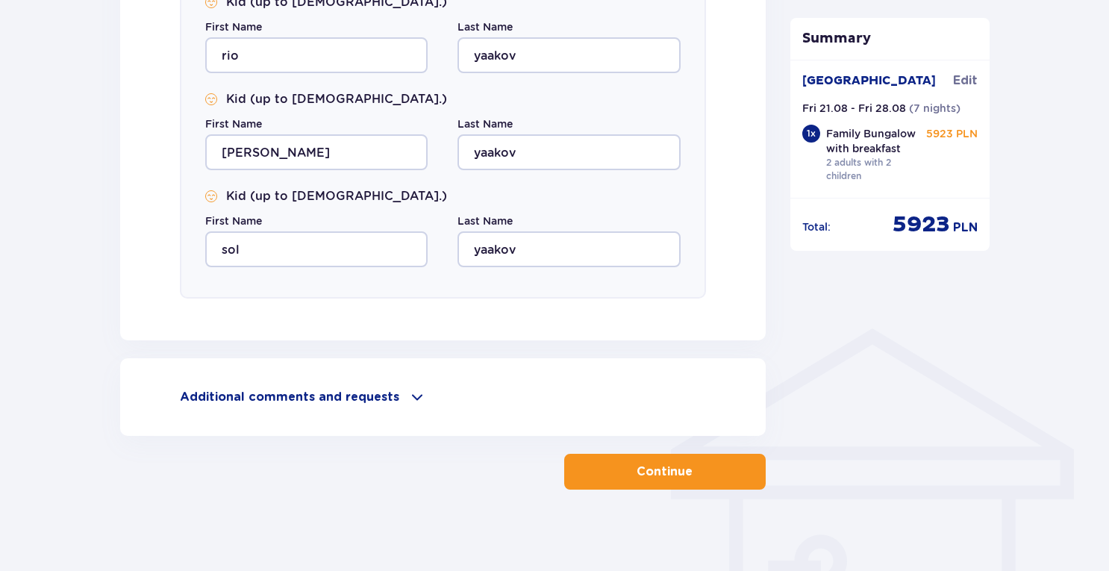
scroll to position [891, 0]
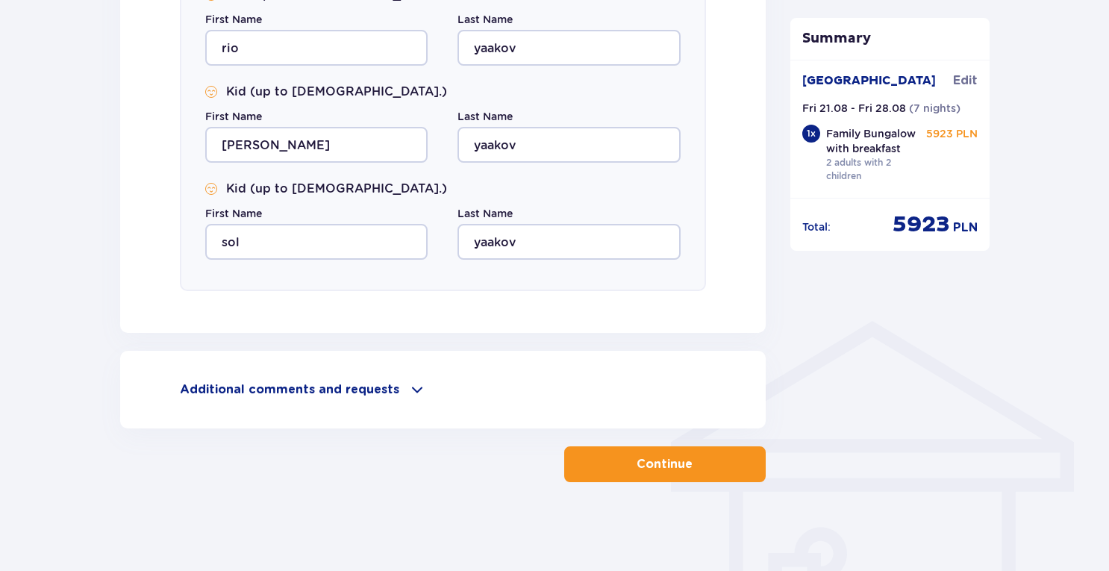
click at [697, 460] on span "button" at bounding box center [695, 464] width 18 height 18
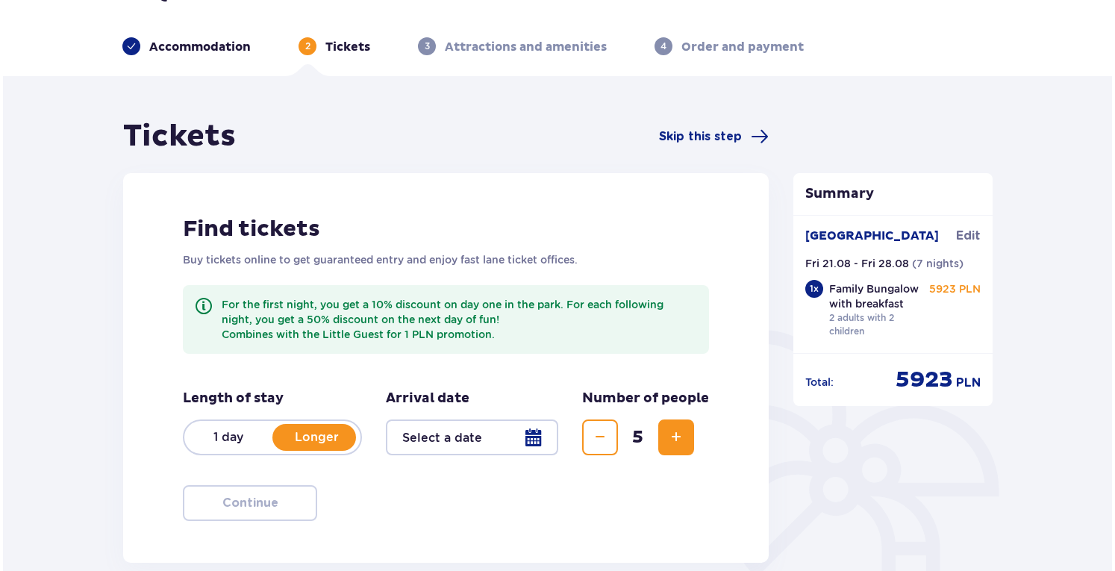
scroll to position [75, 0]
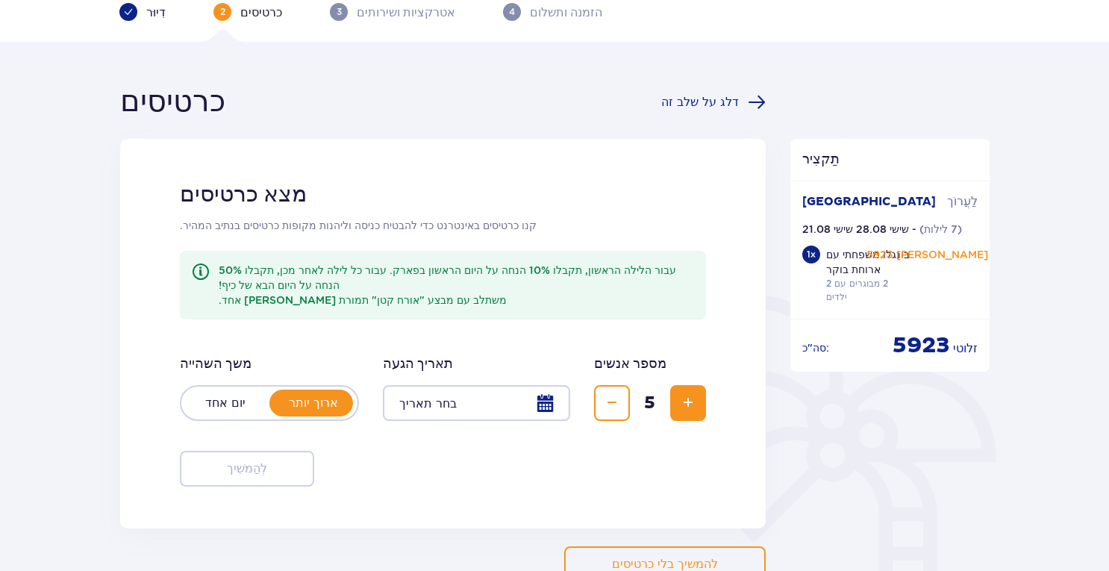
click at [545, 404] on div at bounding box center [476, 403] width 187 height 36
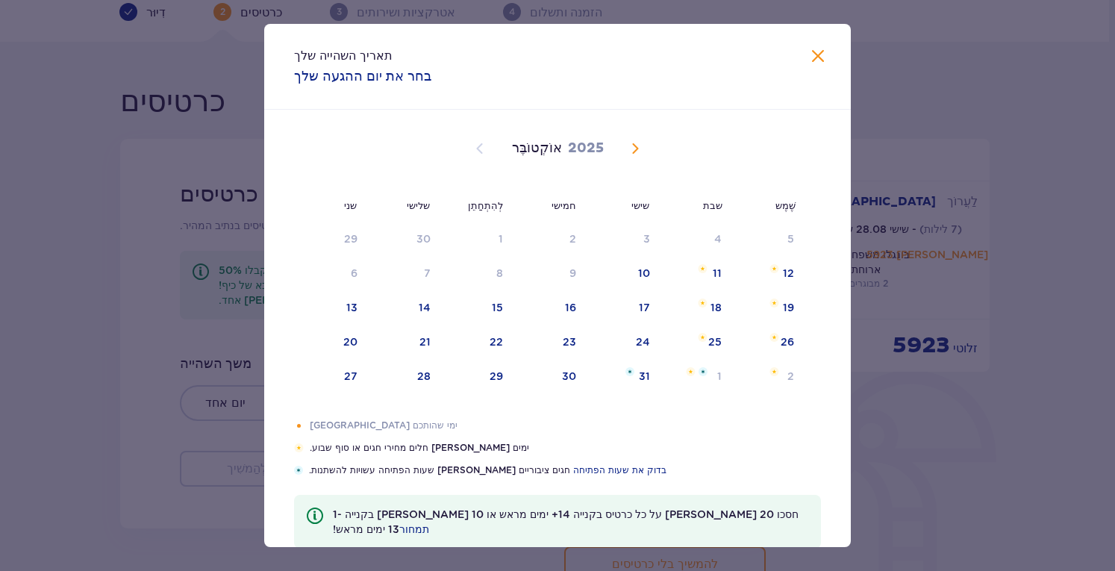
click at [636, 148] on span "בחודש הבא" at bounding box center [635, 149] width 18 height 18
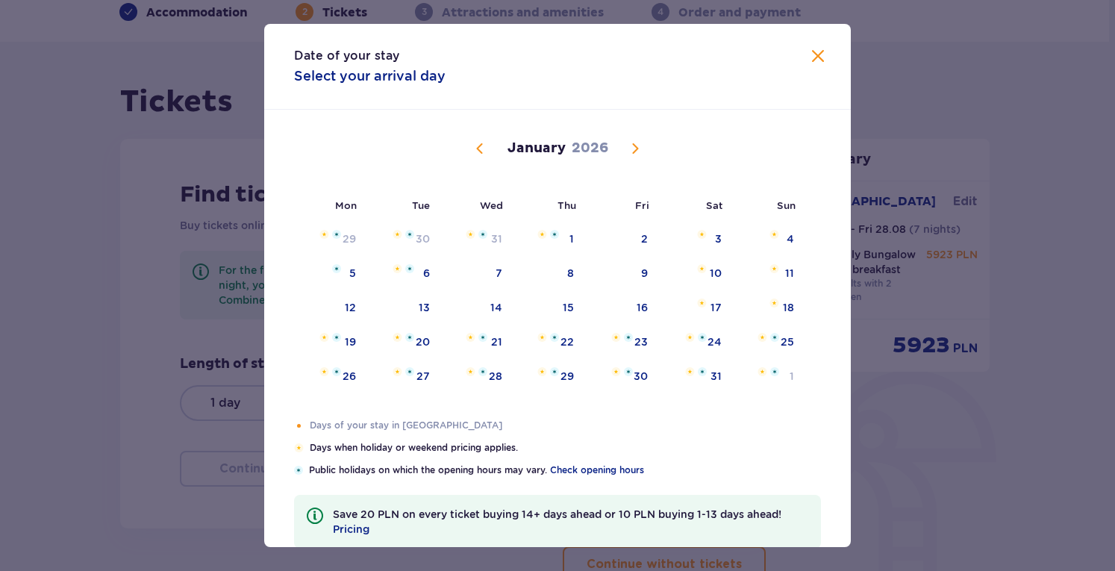
click at [636, 142] on span "Next month" at bounding box center [635, 149] width 18 height 18
click at [637, 148] on span "Next month" at bounding box center [635, 149] width 18 height 18
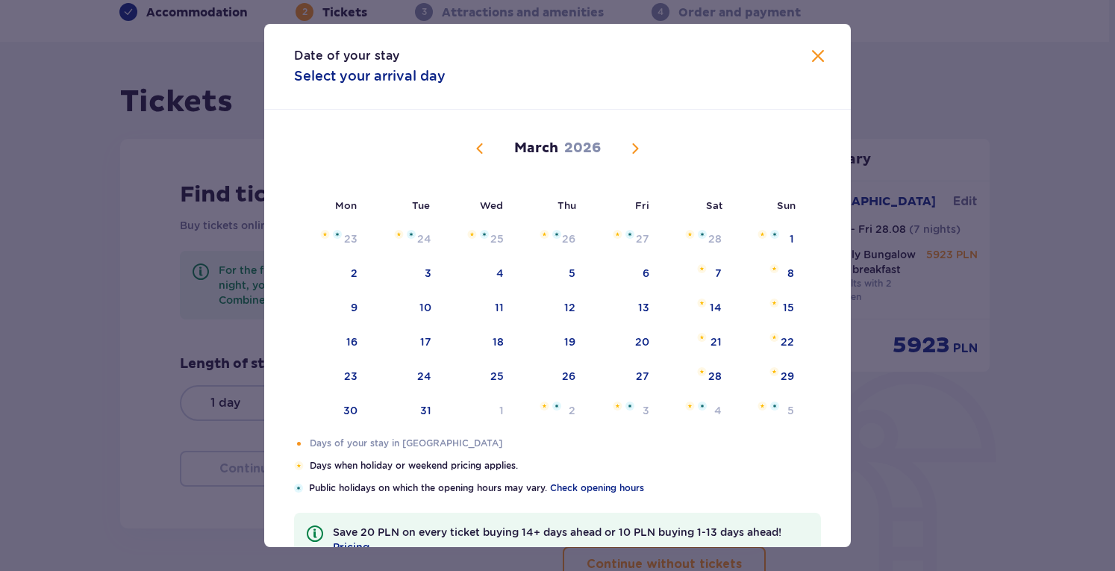
click at [637, 149] on span "Next month" at bounding box center [635, 149] width 18 height 18
click at [631, 148] on span "Next month" at bounding box center [635, 149] width 18 height 18
click at [631, 150] on span "Next month" at bounding box center [635, 149] width 18 height 18
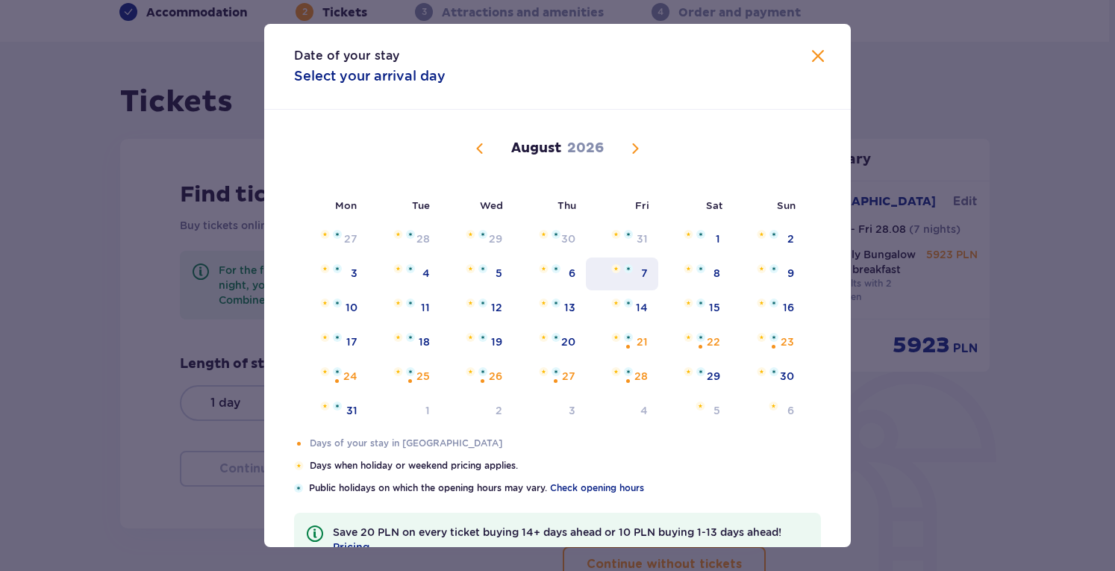
scroll to position [90, 0]
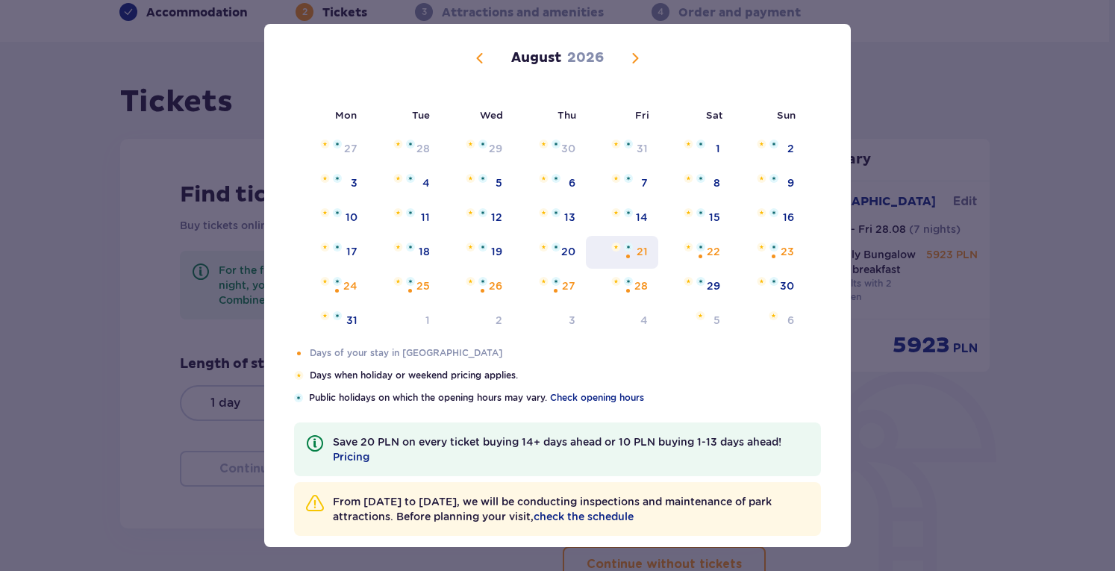
click at [633, 253] on div "21" at bounding box center [622, 252] width 72 height 33
click at [638, 284] on div "28" at bounding box center [640, 285] width 13 height 15
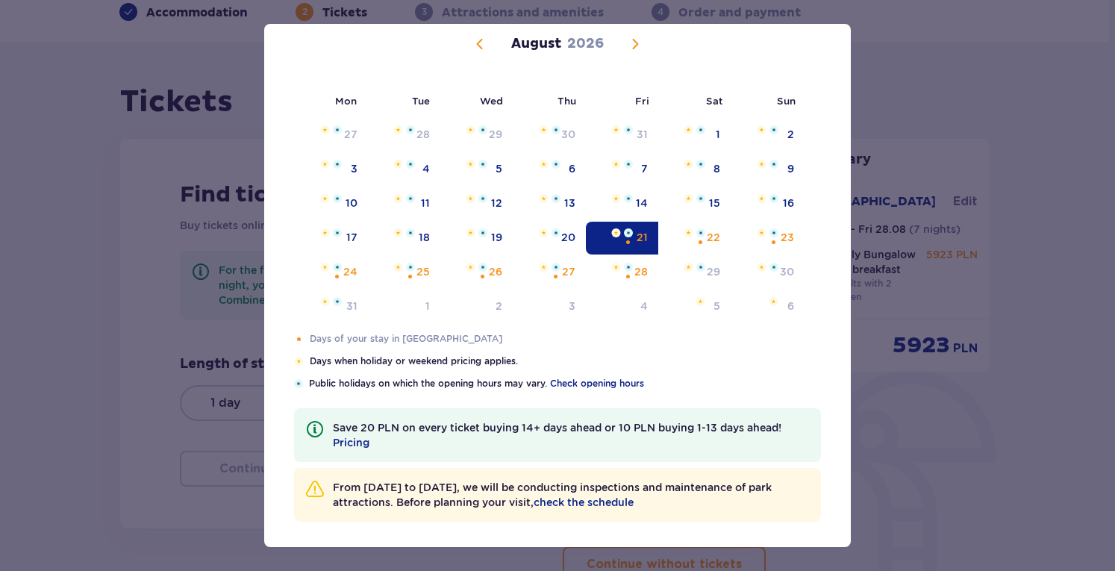
scroll to position [108, 0]
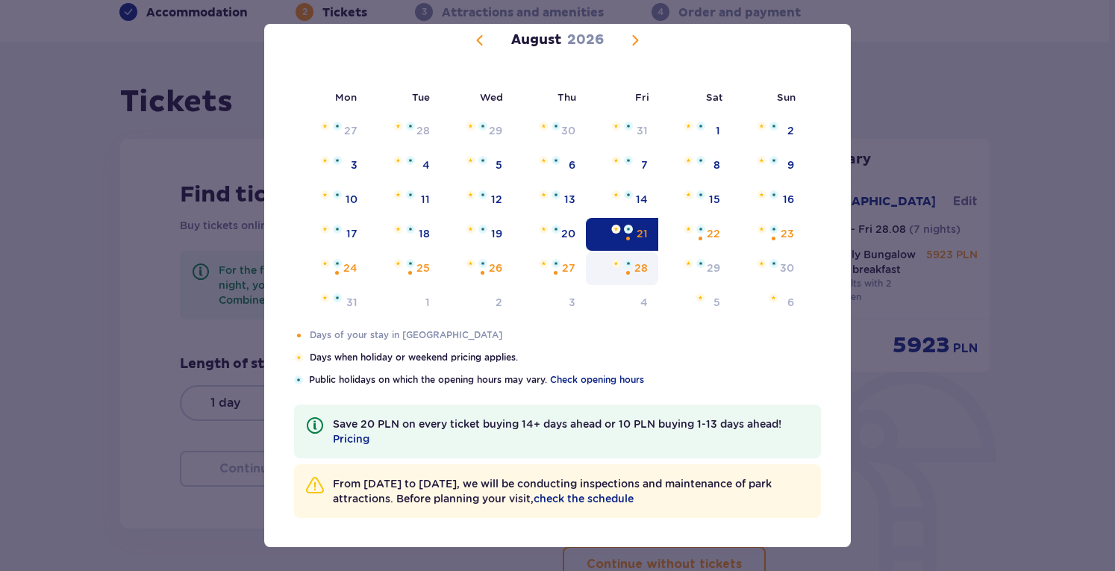
click at [638, 269] on div "28" at bounding box center [640, 267] width 13 height 15
click at [709, 231] on div "22" at bounding box center [712, 233] width 13 height 15
click at [762, 230] on img at bounding box center [761, 229] width 10 height 9
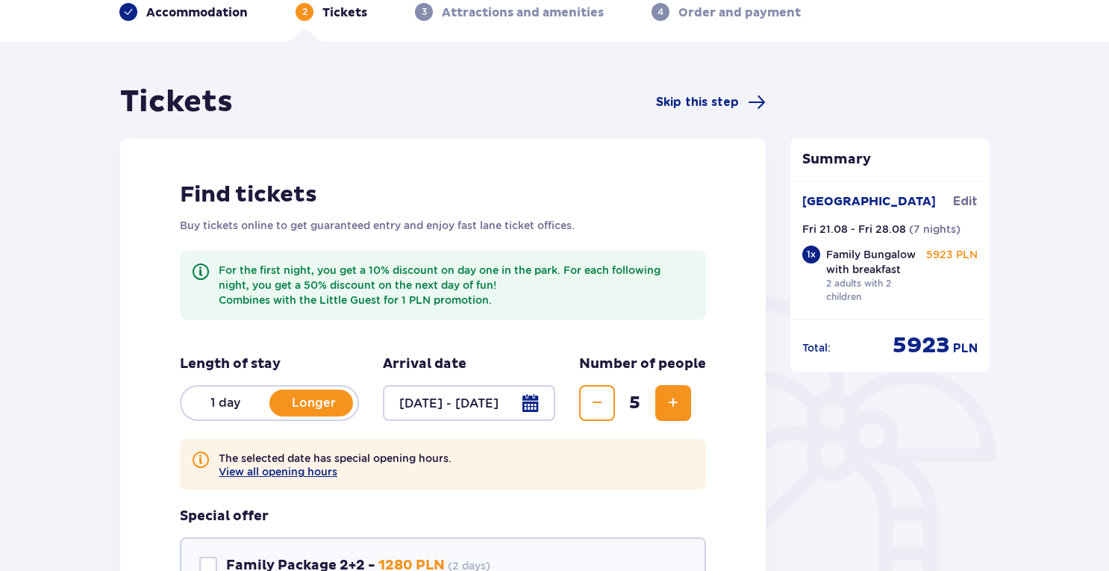
click at [537, 402] on div at bounding box center [469, 403] width 172 height 36
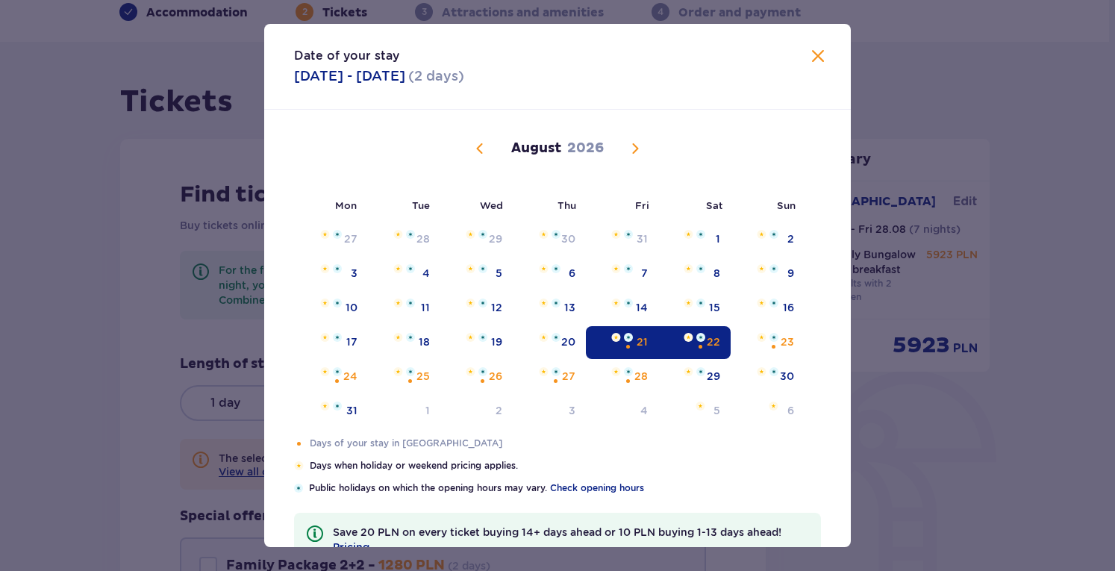
click at [630, 339] on img "Date selected. Friday, August 21, 2026" at bounding box center [628, 337] width 9 height 9
click at [630, 377] on div "28" at bounding box center [622, 376] width 72 height 33
click at [551, 377] on div "Orange dot" at bounding box center [556, 381] width 10 height 10
click at [554, 373] on img "Date not available. Thursday, August 27, 2026" at bounding box center [555, 371] width 9 height 9
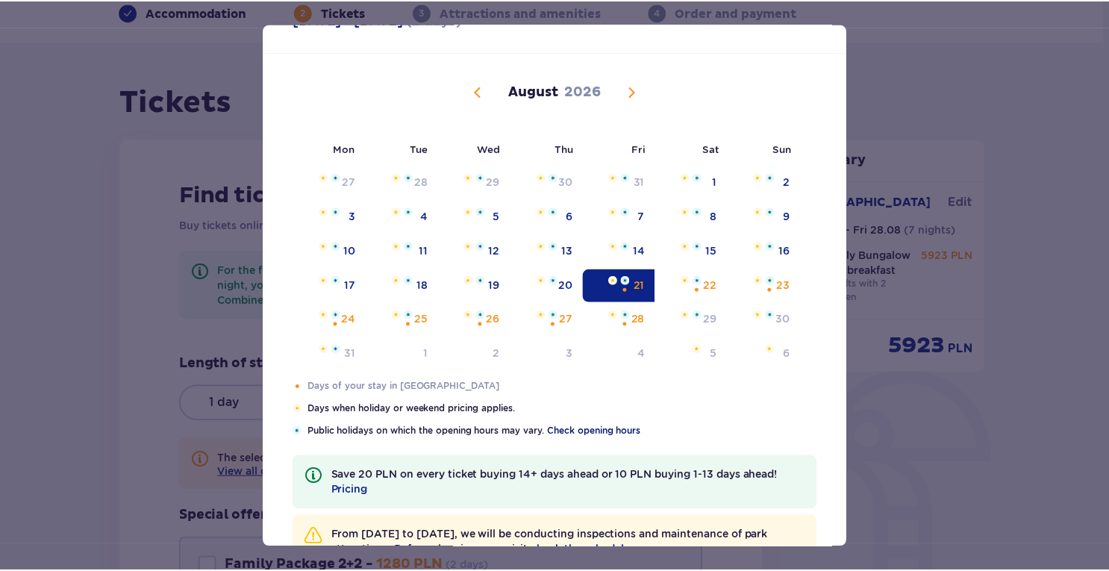
scroll to position [108, 0]
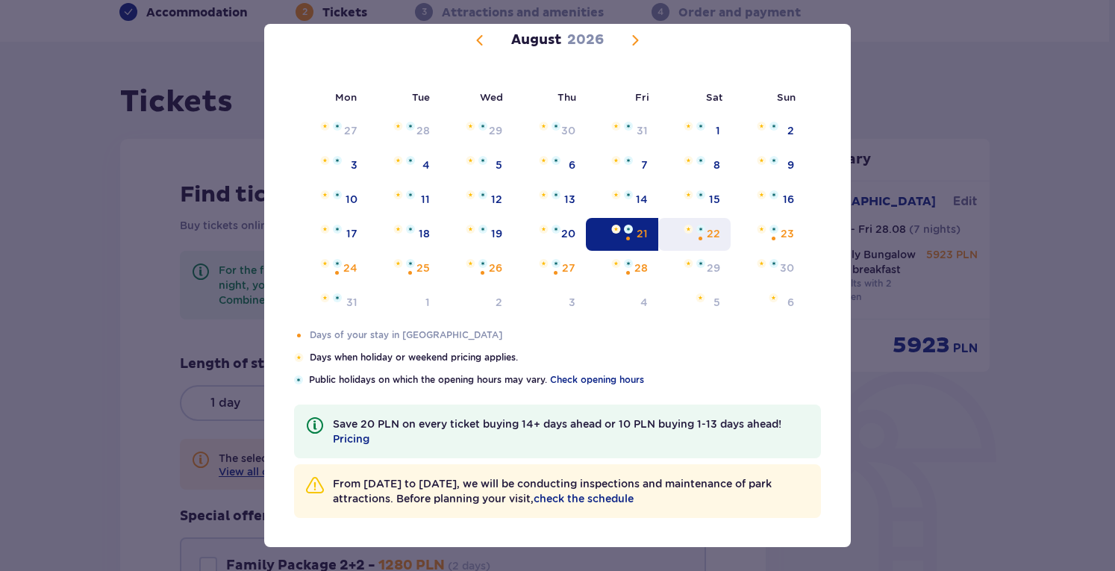
drag, startPoint x: 771, startPoint y: 234, endPoint x: 667, endPoint y: 236, distance: 104.5
click at [771, 234] on div "Orange dot" at bounding box center [773, 239] width 10 height 10
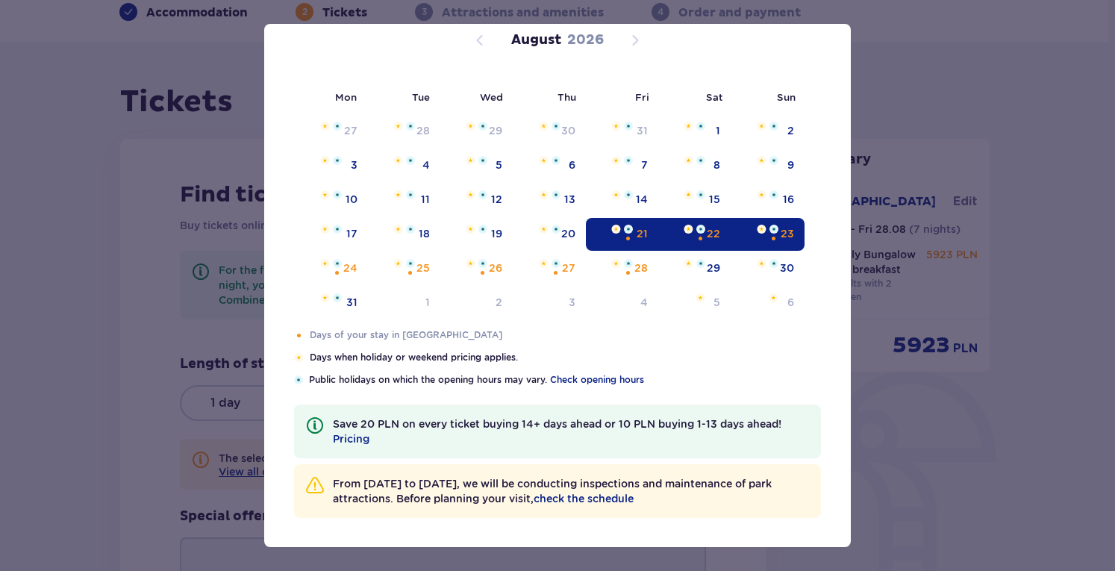
type input "[DATE] - [DATE]"
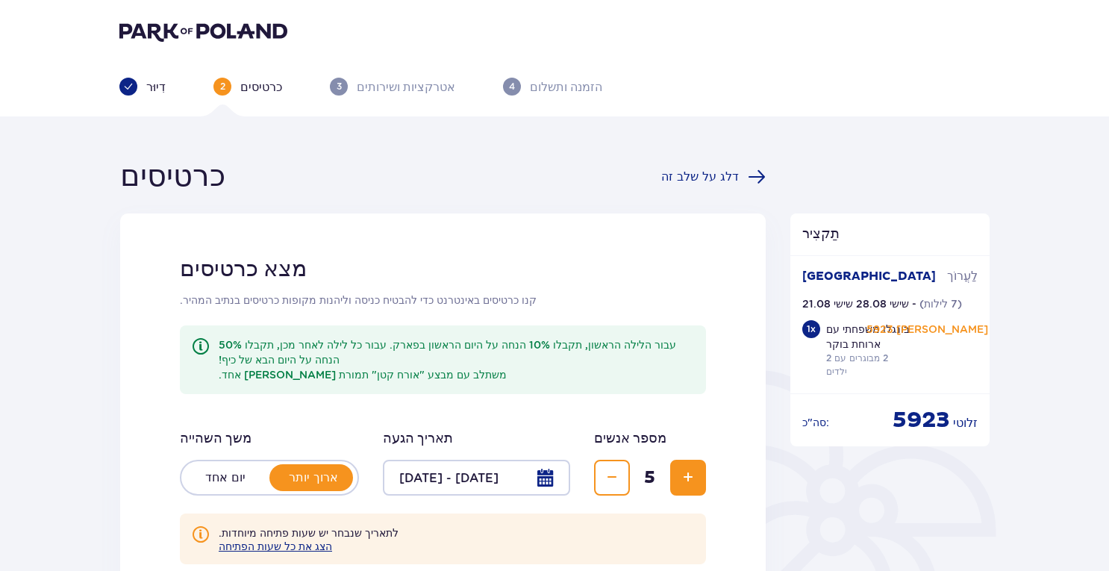
scroll to position [298, 0]
